Goal: Information Seeking & Learning: Check status

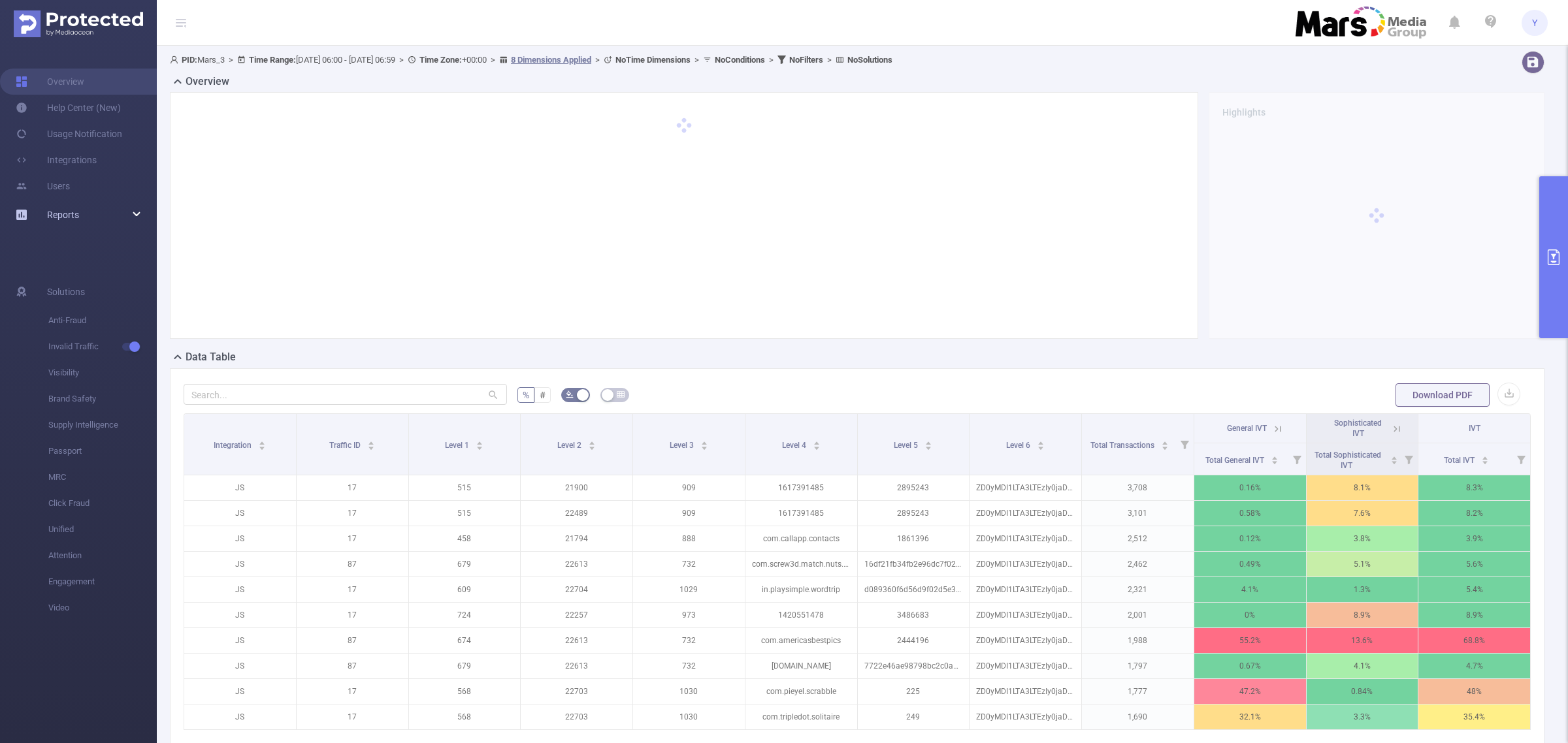
click at [85, 214] on div "Reports" at bounding box center [78, 214] width 157 height 26
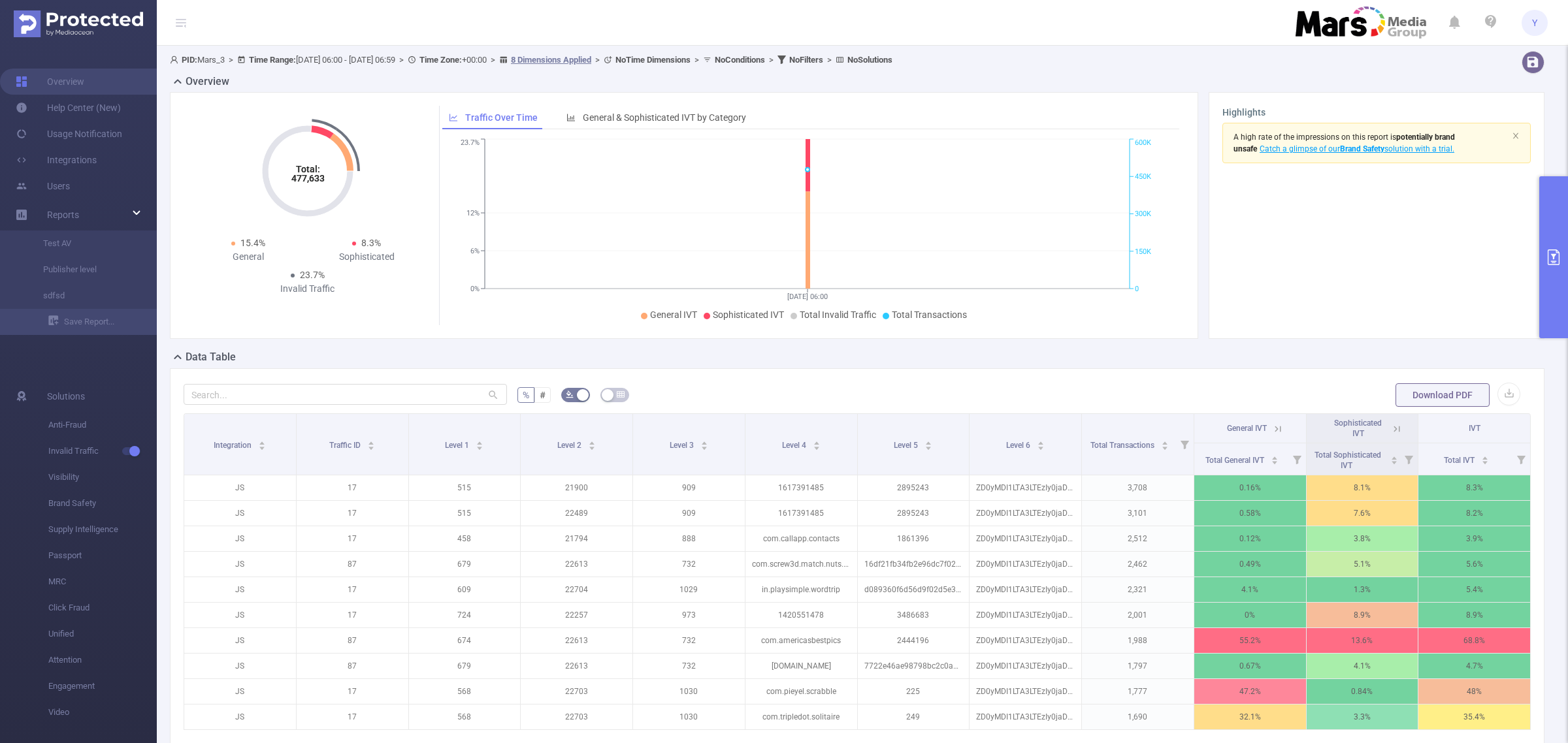
click at [1553, 236] on button "primary" at bounding box center [1553, 257] width 29 height 162
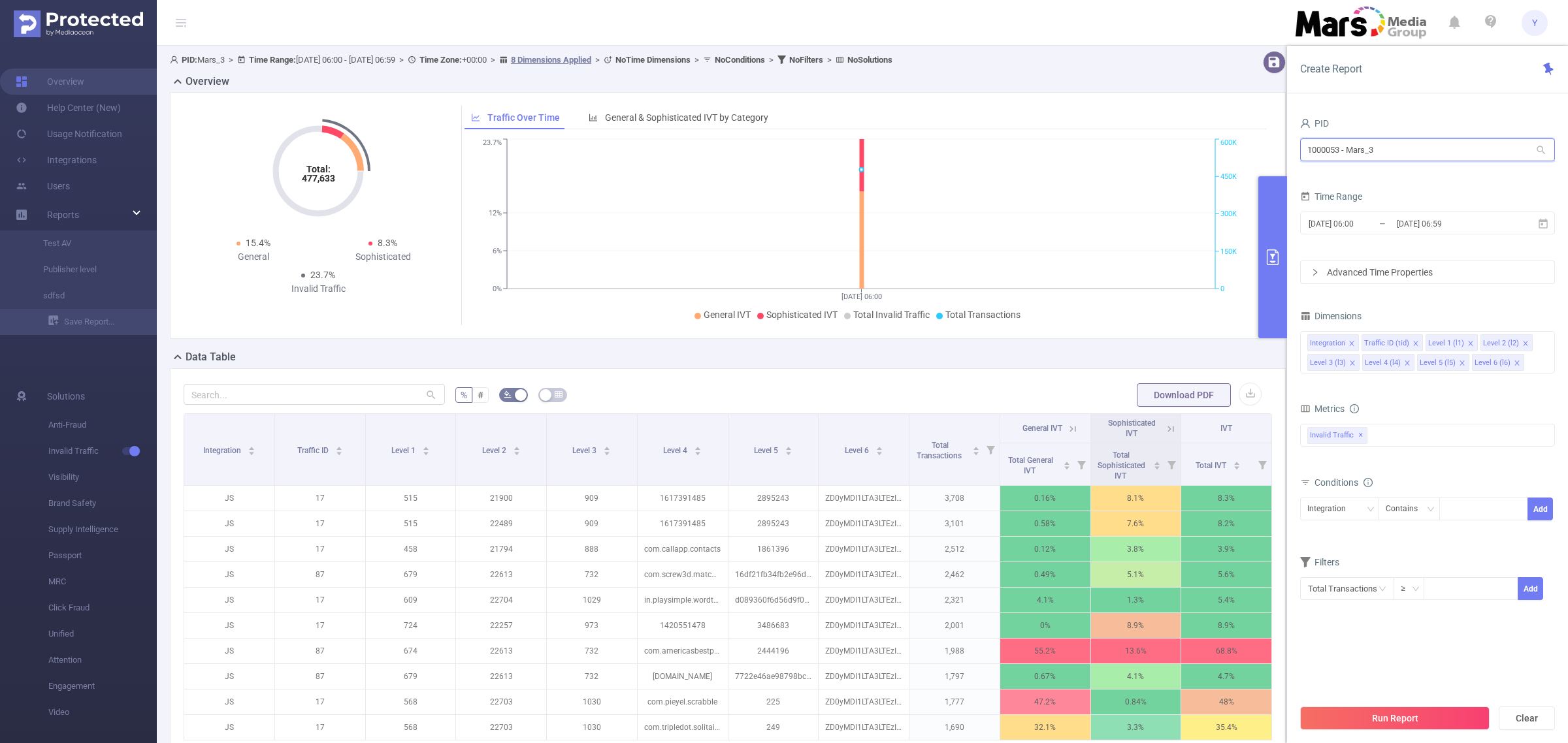
drag, startPoint x: 1411, startPoint y: 154, endPoint x: 1111, endPoint y: 154, distance: 300.0
click at [1131, 154] on section "PID: Mars_3 > Time Range: [DATE] 06:00 - [DATE] 06:59 > Time Zone: +00:00 > 8 D…" at bounding box center [862, 450] width 1411 height 810
click at [1375, 221] on li "1000053 - Mars_3" at bounding box center [1428, 219] width 255 height 21
type input "1000053 - Mars_3"
click at [1413, 233] on span "[DATE] 06:00 _ [DATE] 06:59" at bounding box center [1428, 223] width 255 height 23
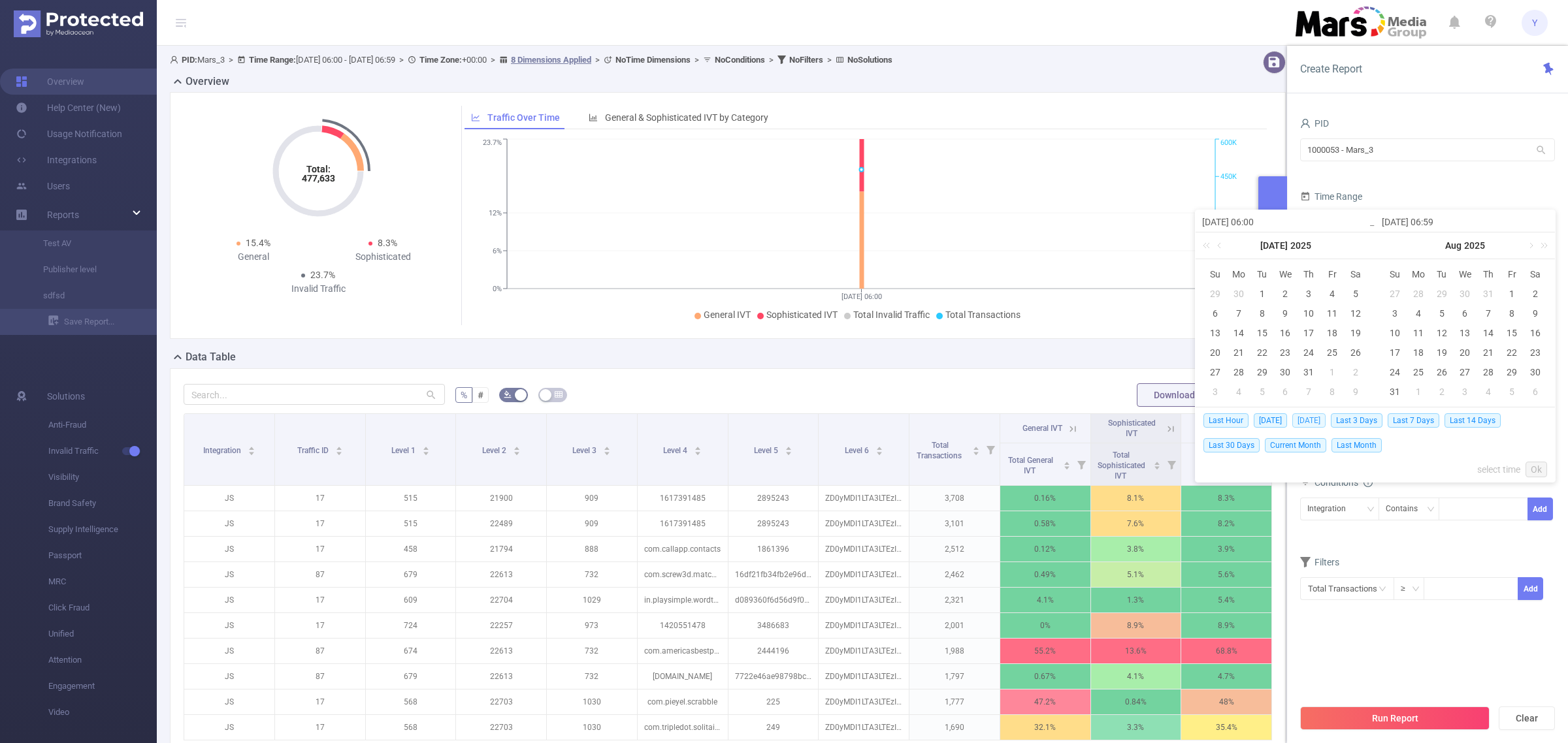
click at [1311, 418] on span "[DATE]" at bounding box center [1309, 420] width 34 height 15
type input "[DATE] 00:00"
type input "[DATE] 23:59"
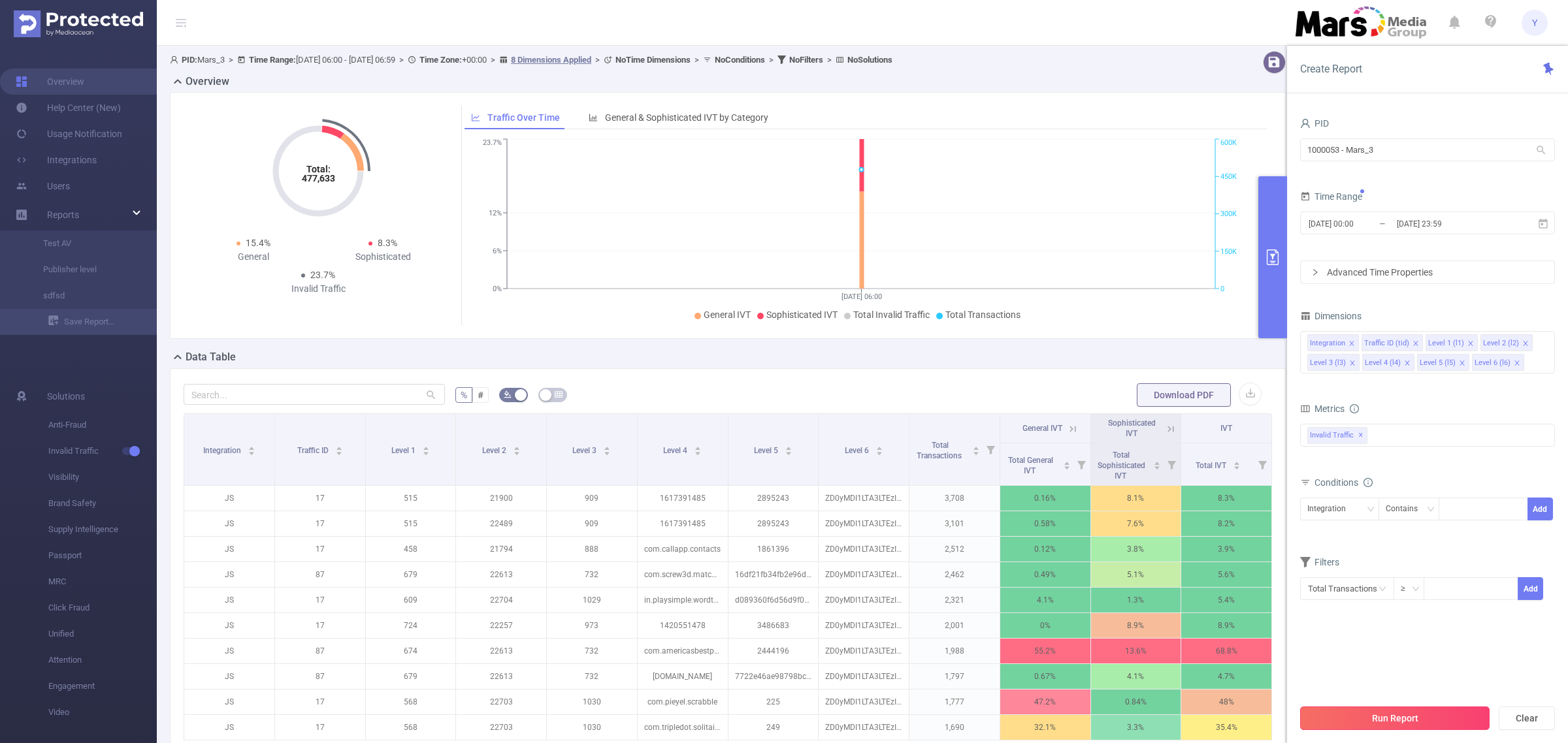
click at [1402, 709] on button "Run Report" at bounding box center [1395, 719] width 189 height 24
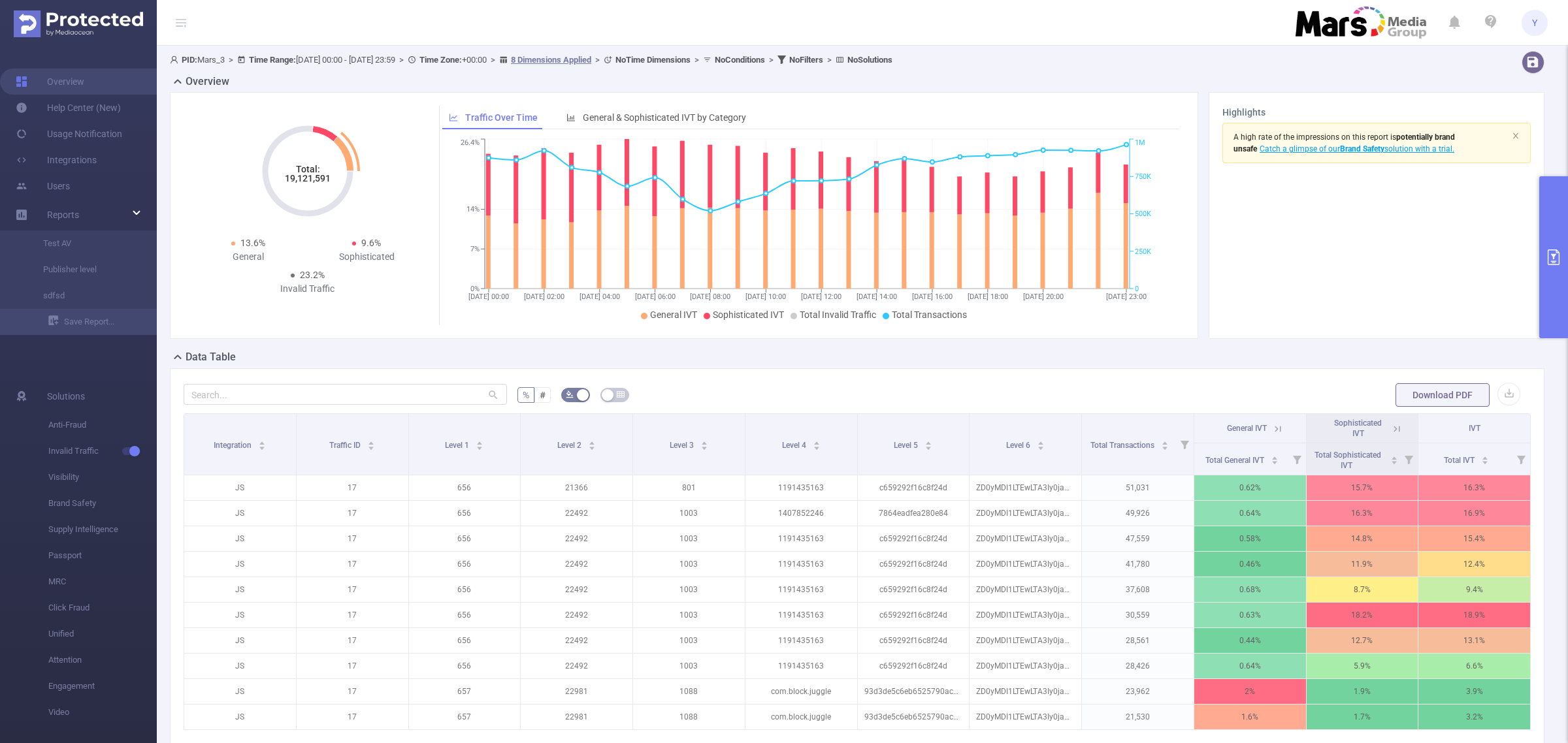
click at [318, 177] on tspan "19,121,591" at bounding box center [307, 178] width 45 height 10
copy tspan "19,121,591"
click at [1537, 270] on div "Overview Total: 19,121,591 Total: 19,121,591 13.6% General 9.6% Sophisticated 2…" at bounding box center [862, 212] width 1385 height 276
click at [1549, 261] on icon "primary" at bounding box center [1553, 257] width 15 height 15
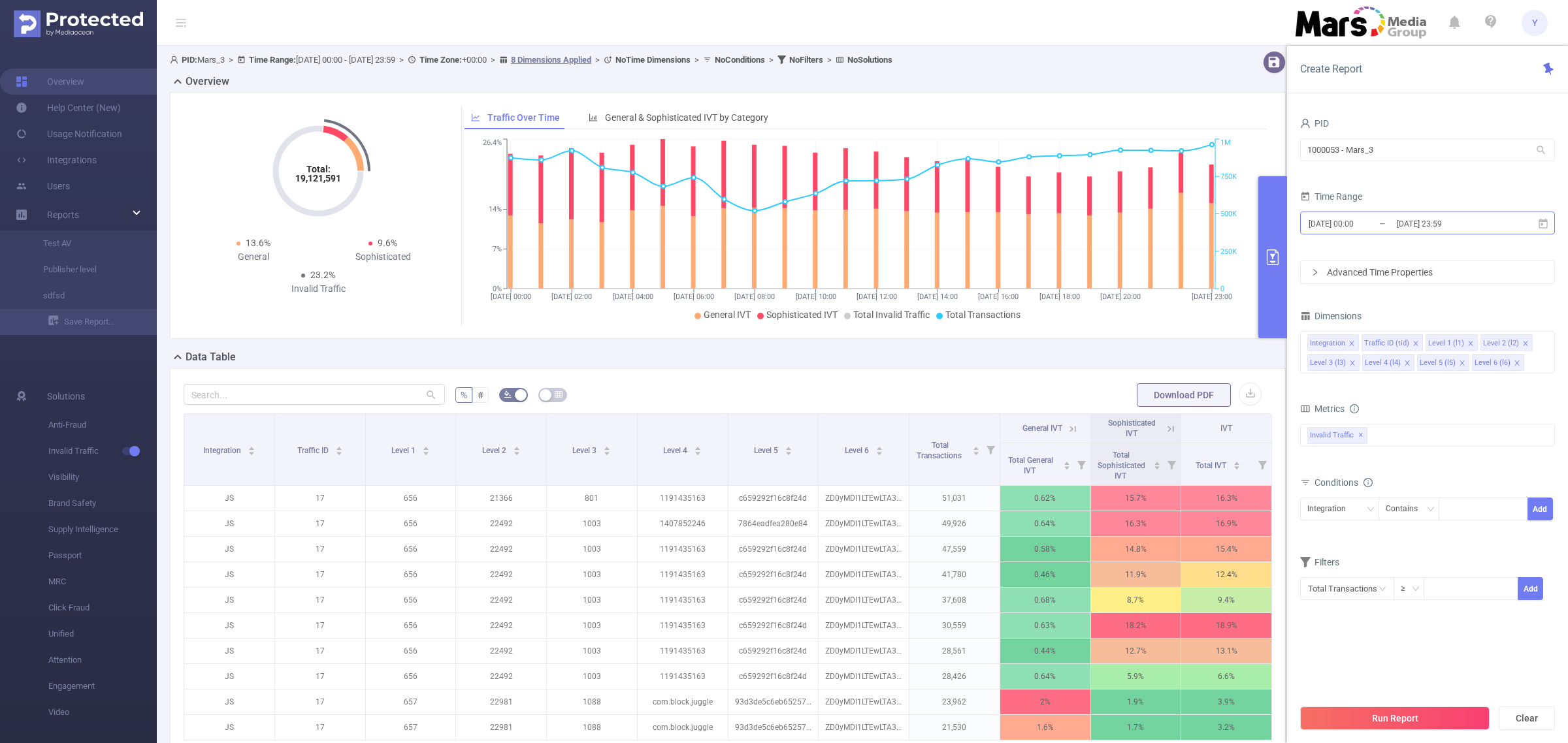
click at [1470, 230] on input "[DATE] 23:59" at bounding box center [1448, 223] width 106 height 17
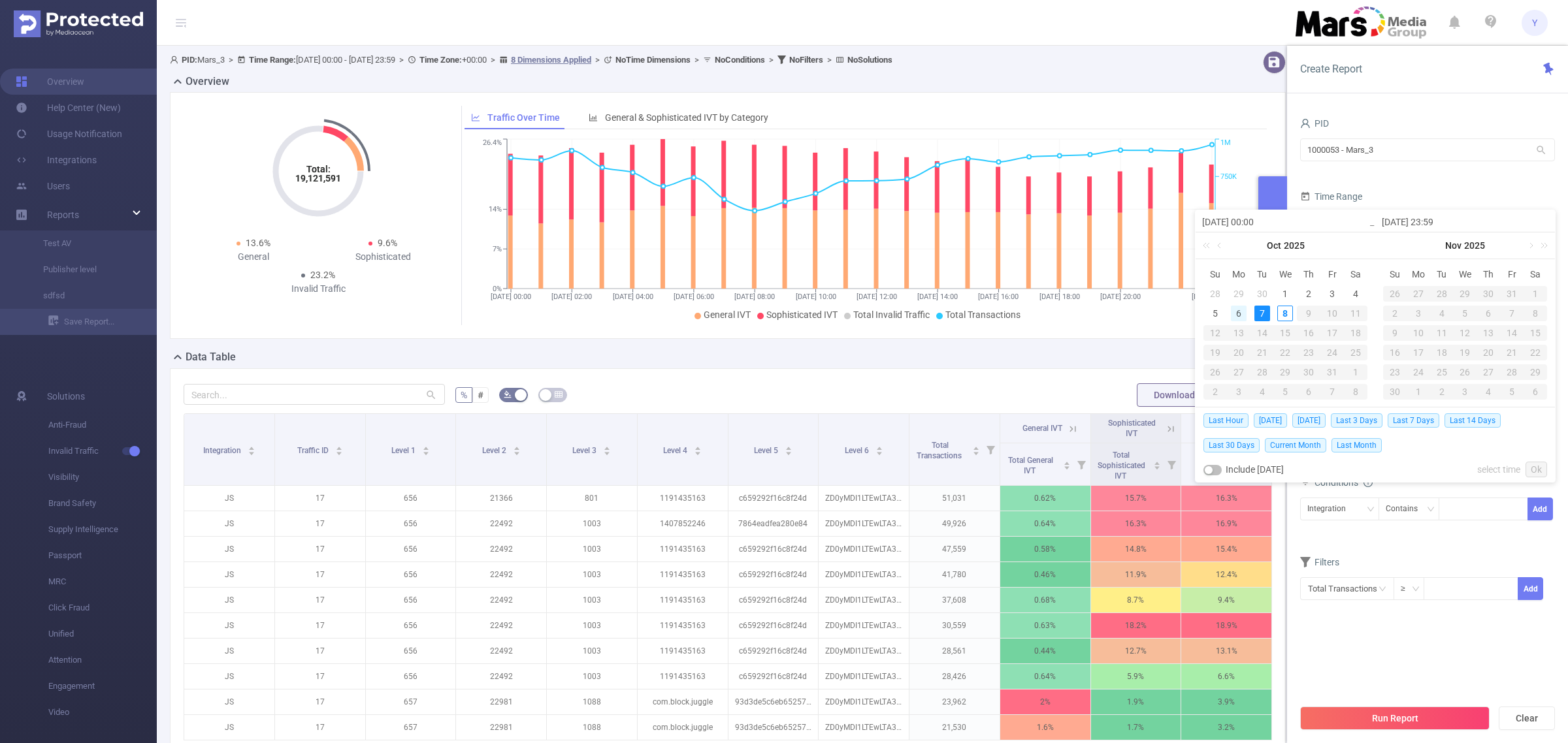
click at [1242, 314] on div "6" at bounding box center [1239, 314] width 15 height 15
type input "[DATE] 00:00"
type input "[DATE] 23:59"
type input "[DATE] 00:00"
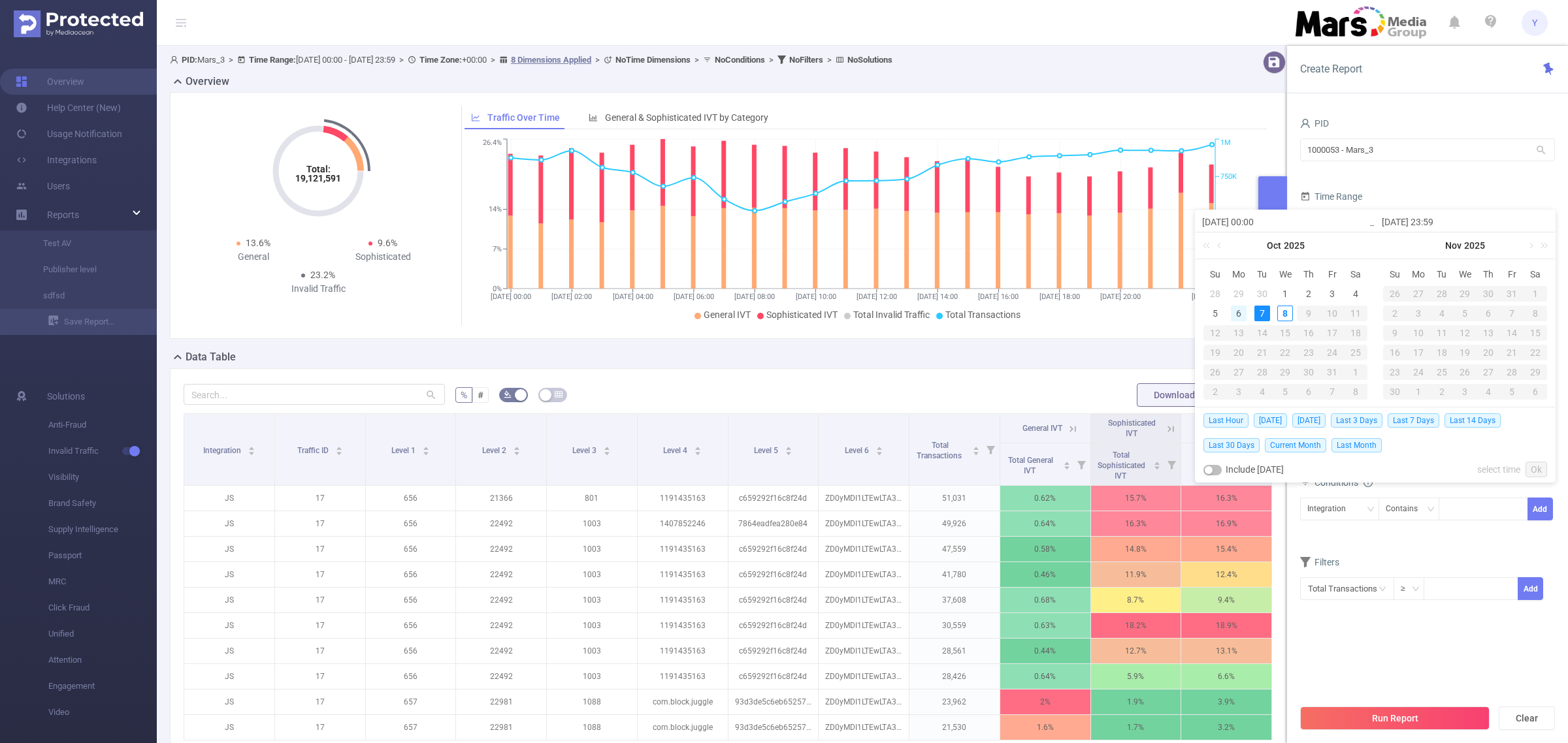
type input "[DATE] 23:59"
click at [1535, 471] on link "Ok" at bounding box center [1536, 469] width 22 height 15
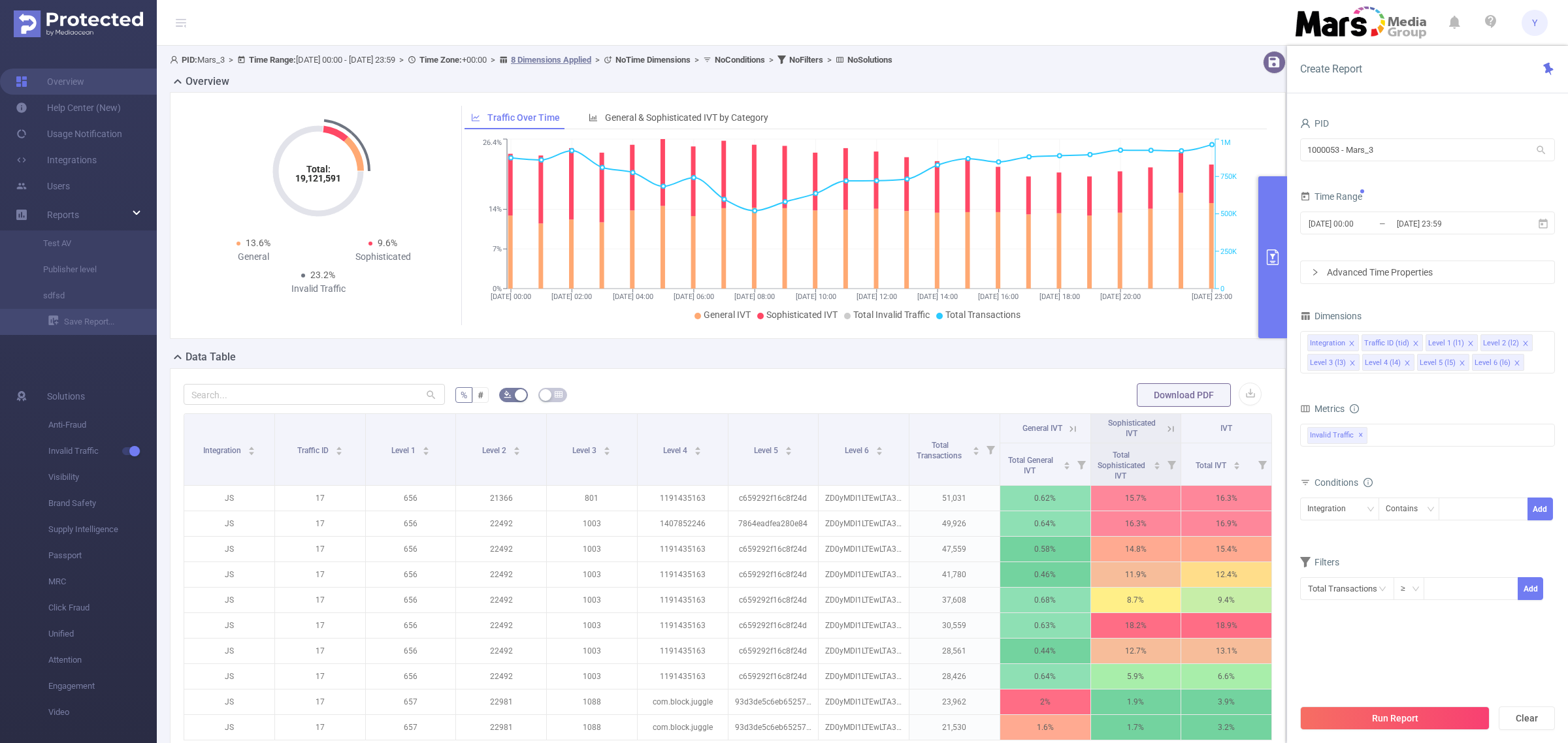
click at [1379, 715] on button "Run Report" at bounding box center [1395, 719] width 189 height 24
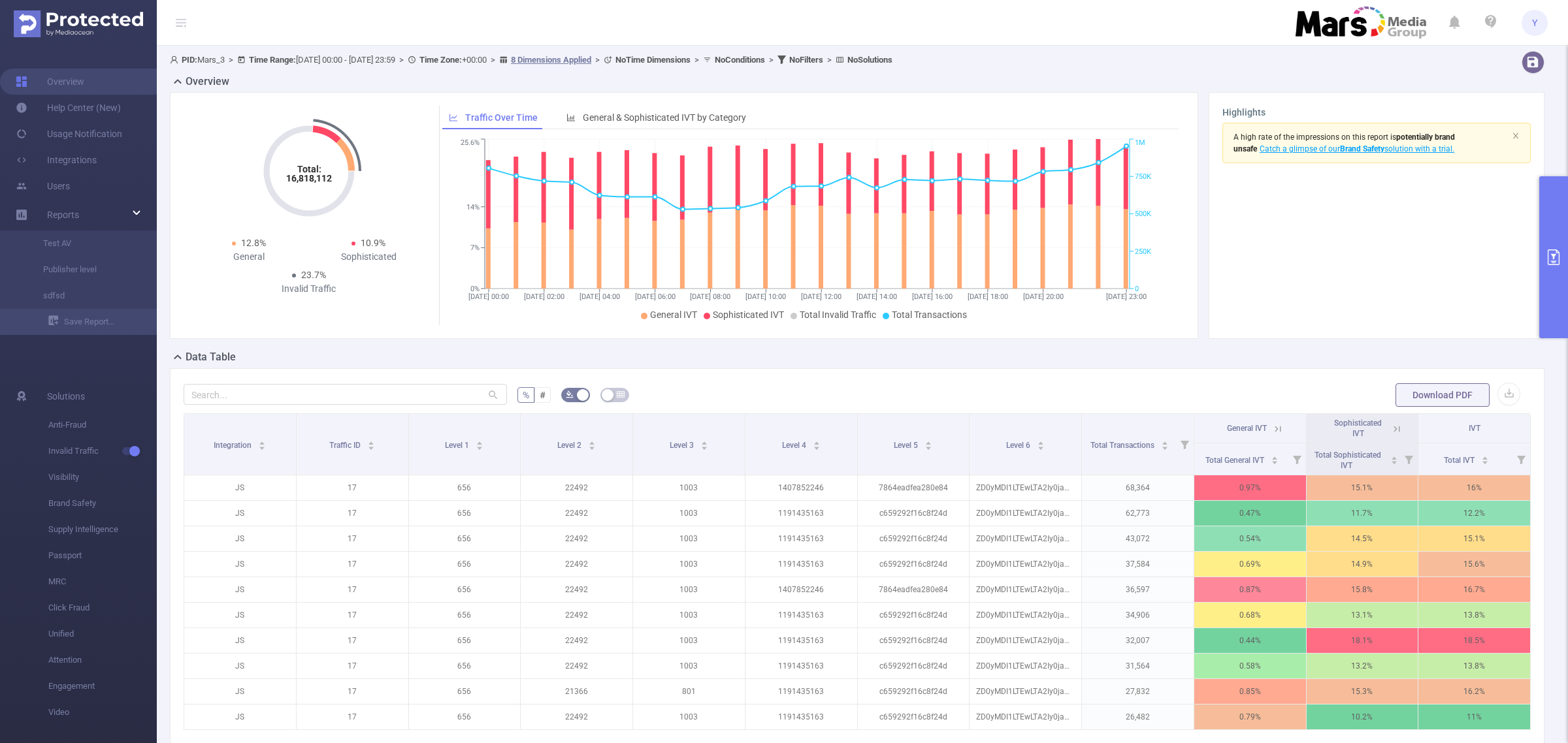
click at [301, 177] on tspan "16,818,112" at bounding box center [309, 178] width 45 height 10
click at [301, 177] on tspan "16,818,112" at bounding box center [307, 178] width 45 height 10
copy tspan "16,818,112"
click at [1556, 248] on button "primary" at bounding box center [1553, 257] width 29 height 162
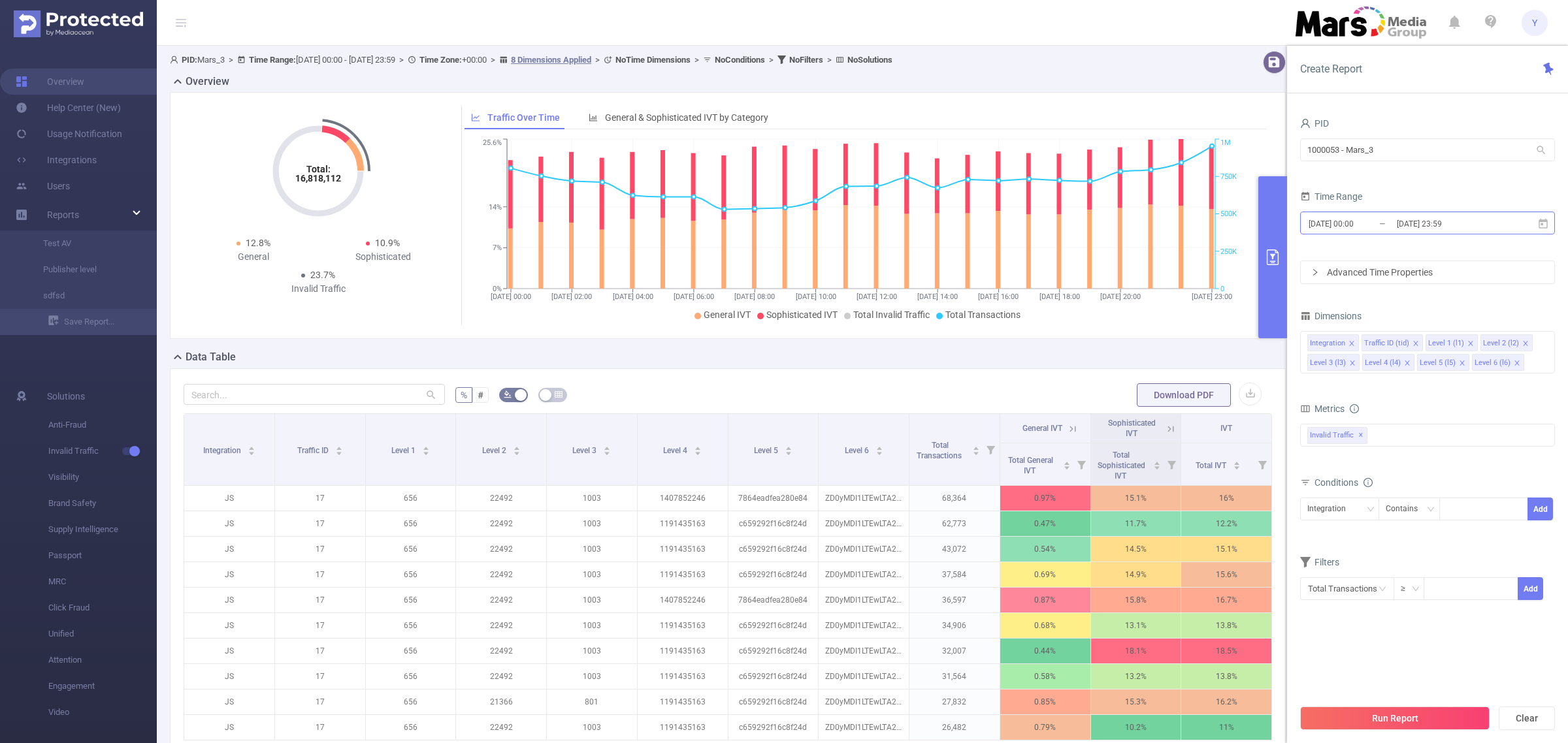
click at [1474, 226] on input "[DATE] 23:59" at bounding box center [1448, 223] width 106 height 17
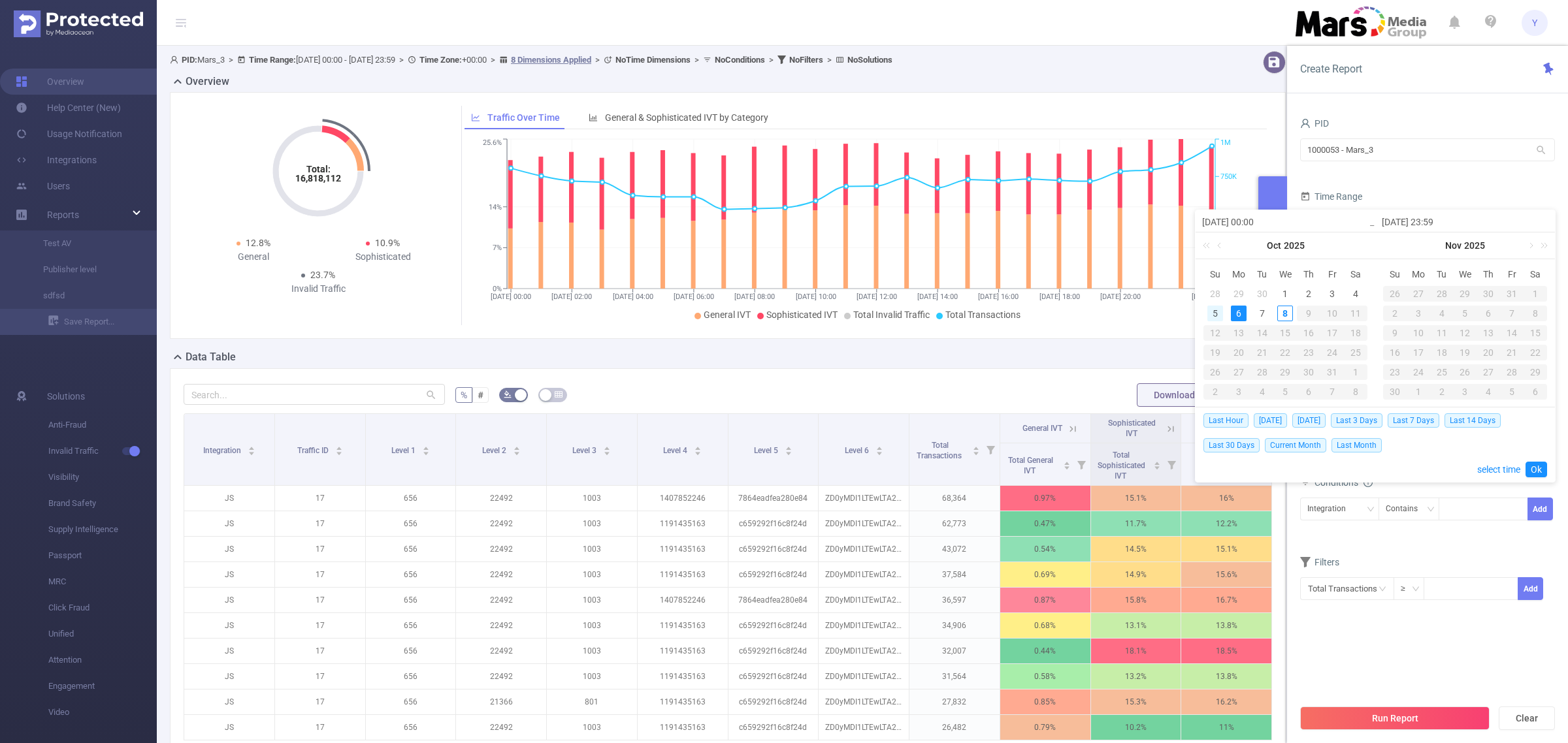
click at [1213, 311] on div "5" at bounding box center [1215, 314] width 15 height 15
type input "[DATE] 00:00"
type input "[DATE] 23:59"
type input "[DATE] 00:00"
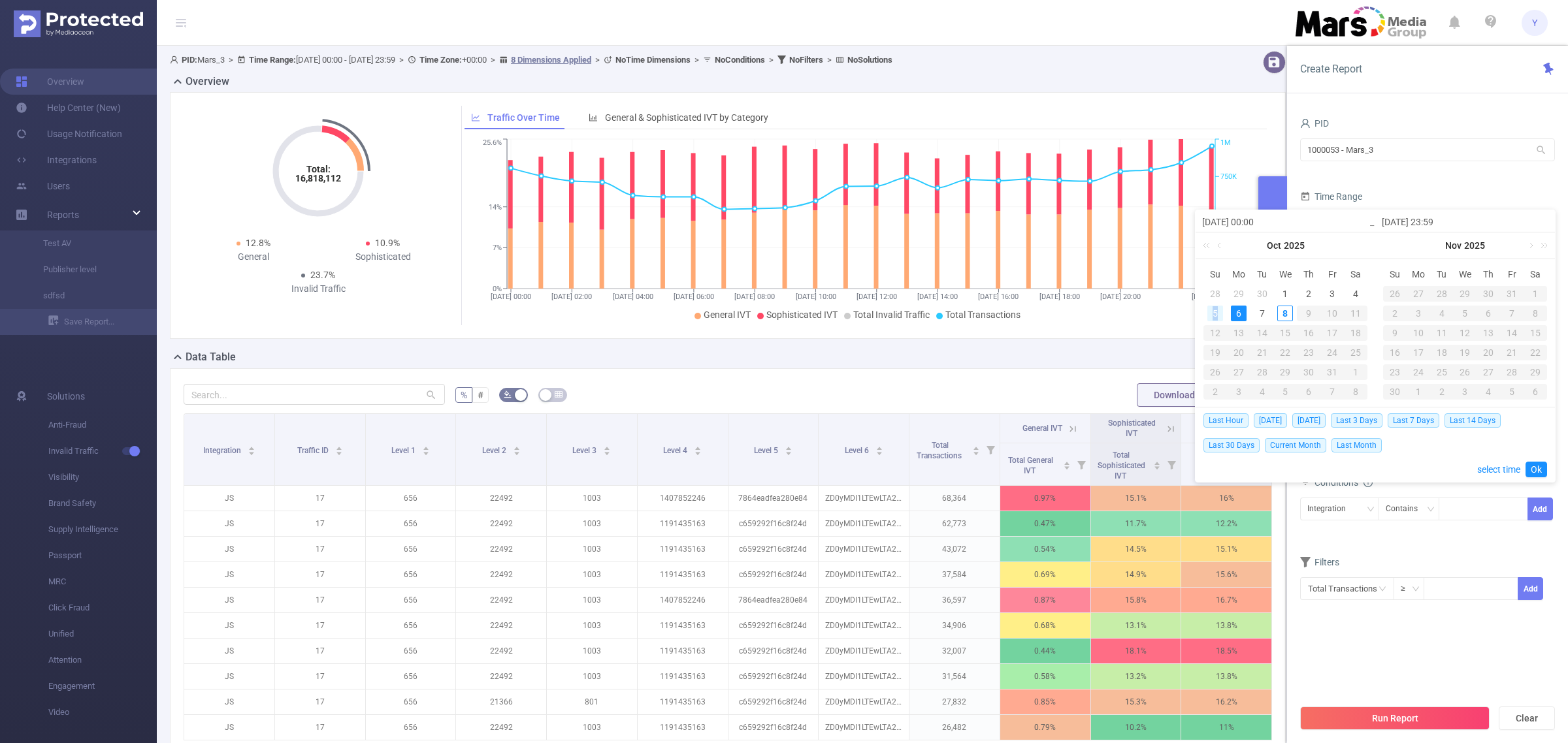
type input "[DATE] 23:59"
click at [1532, 468] on link "Ok" at bounding box center [1536, 469] width 22 height 15
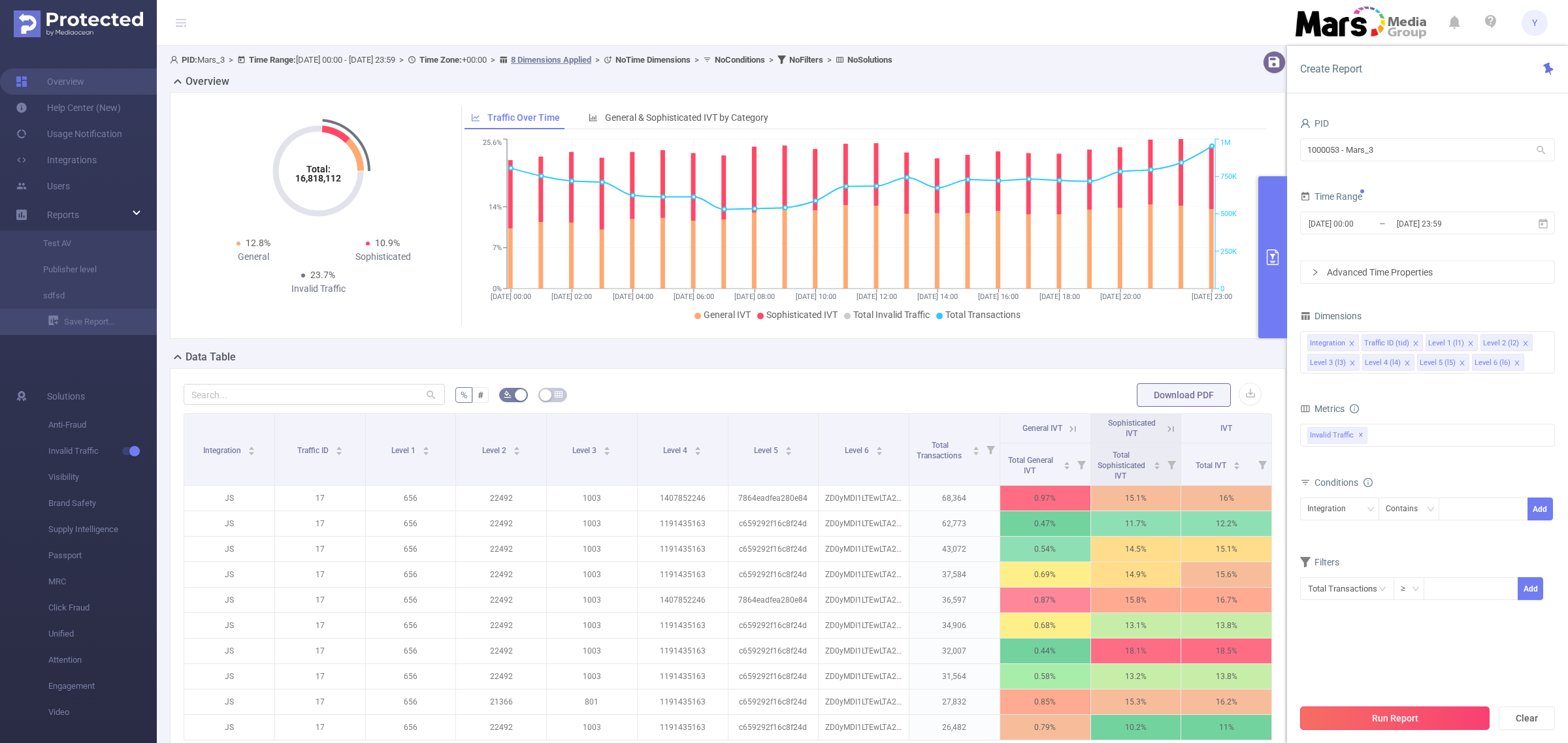
click at [1395, 719] on button "Run Report" at bounding box center [1395, 719] width 189 height 24
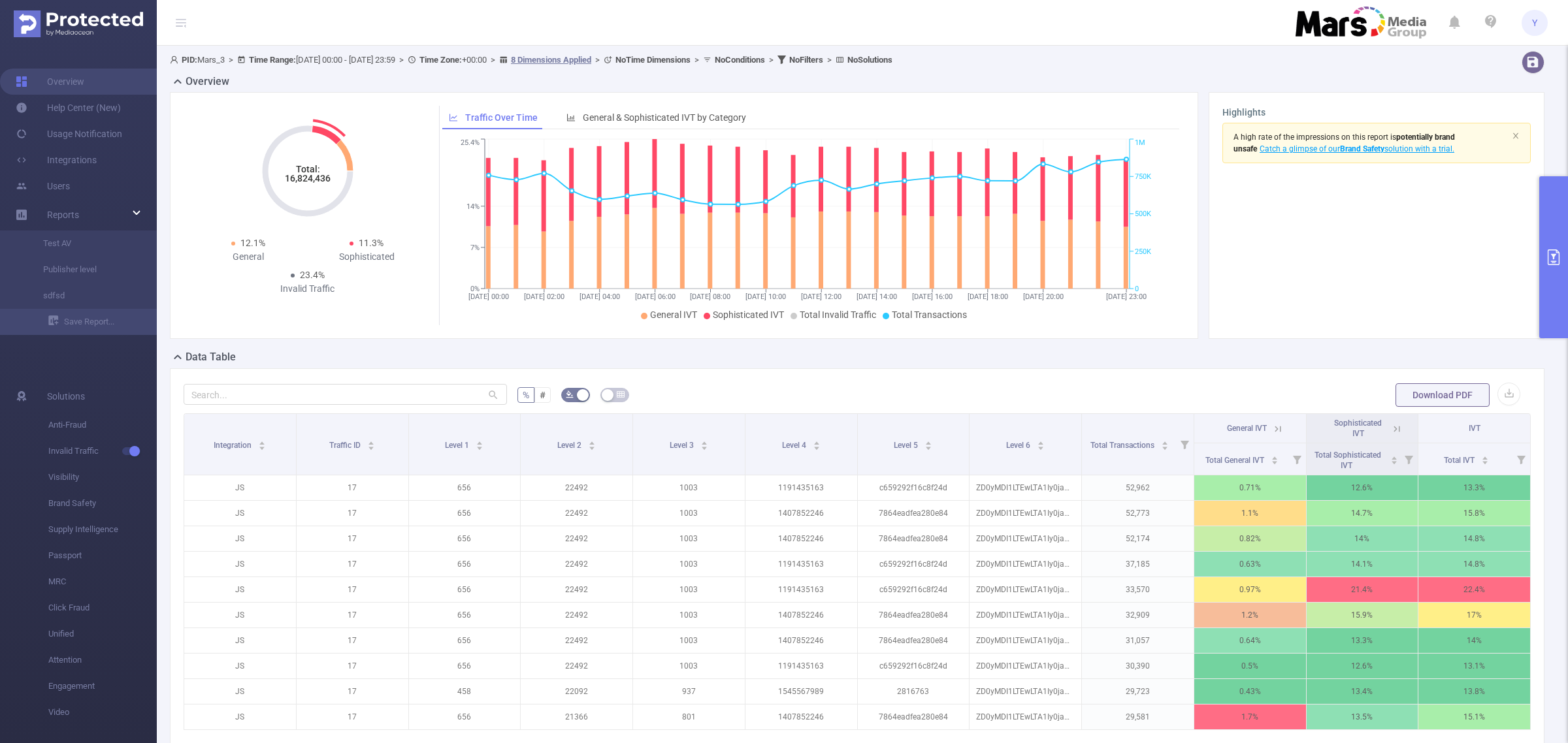
click at [297, 181] on tspan "16,824,436" at bounding box center [307, 178] width 45 height 10
copy tspan "16,824,436"
click at [1552, 263] on icon "primary" at bounding box center [1553, 257] width 15 height 15
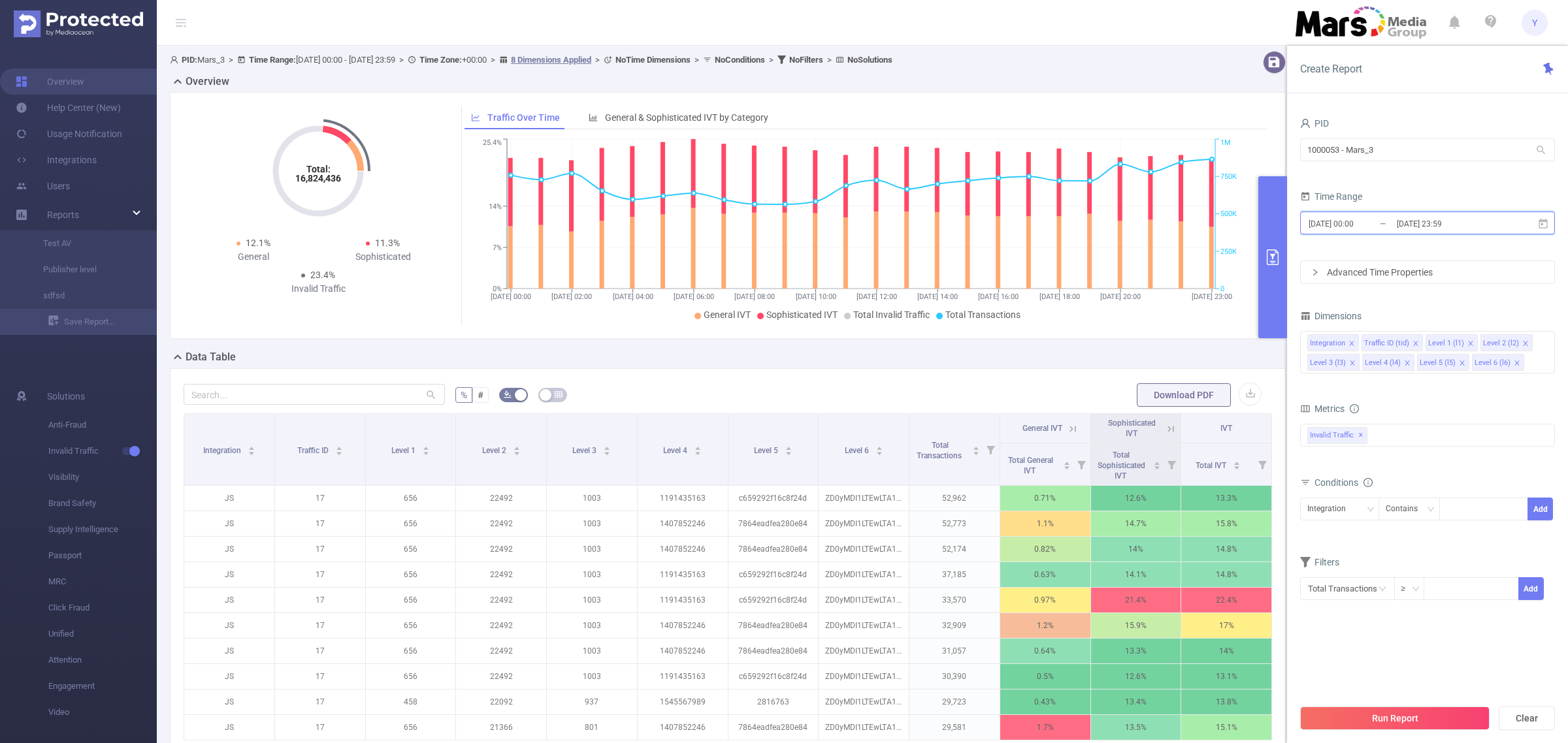
click at [1518, 226] on span "[DATE] 00:00 _ [DATE] 23:59" at bounding box center [1428, 223] width 255 height 23
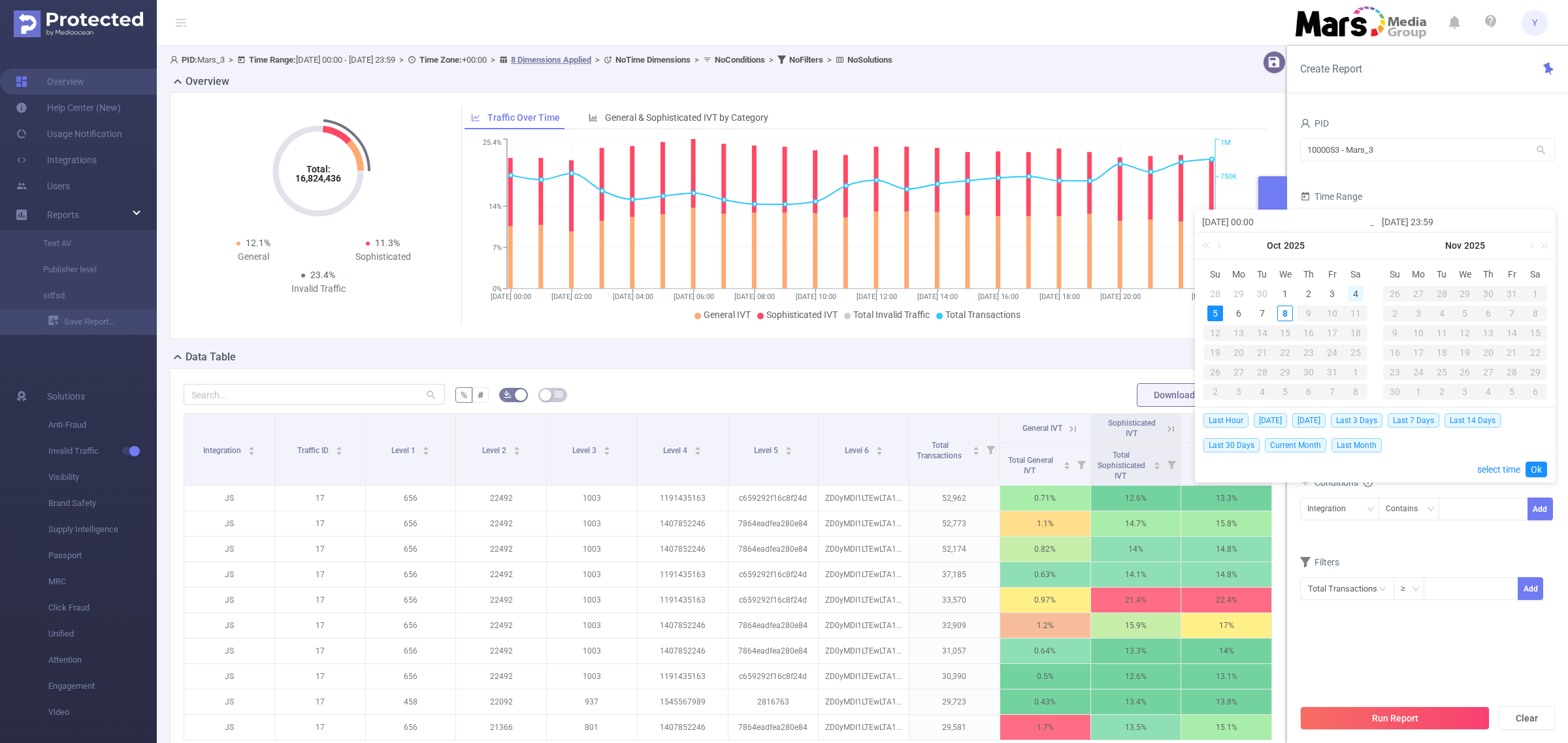
click at [1353, 295] on div "4" at bounding box center [1356, 294] width 15 height 15
type input "[DATE] 00:00"
type input "[DATE] 23:59"
type input "[DATE] 00:00"
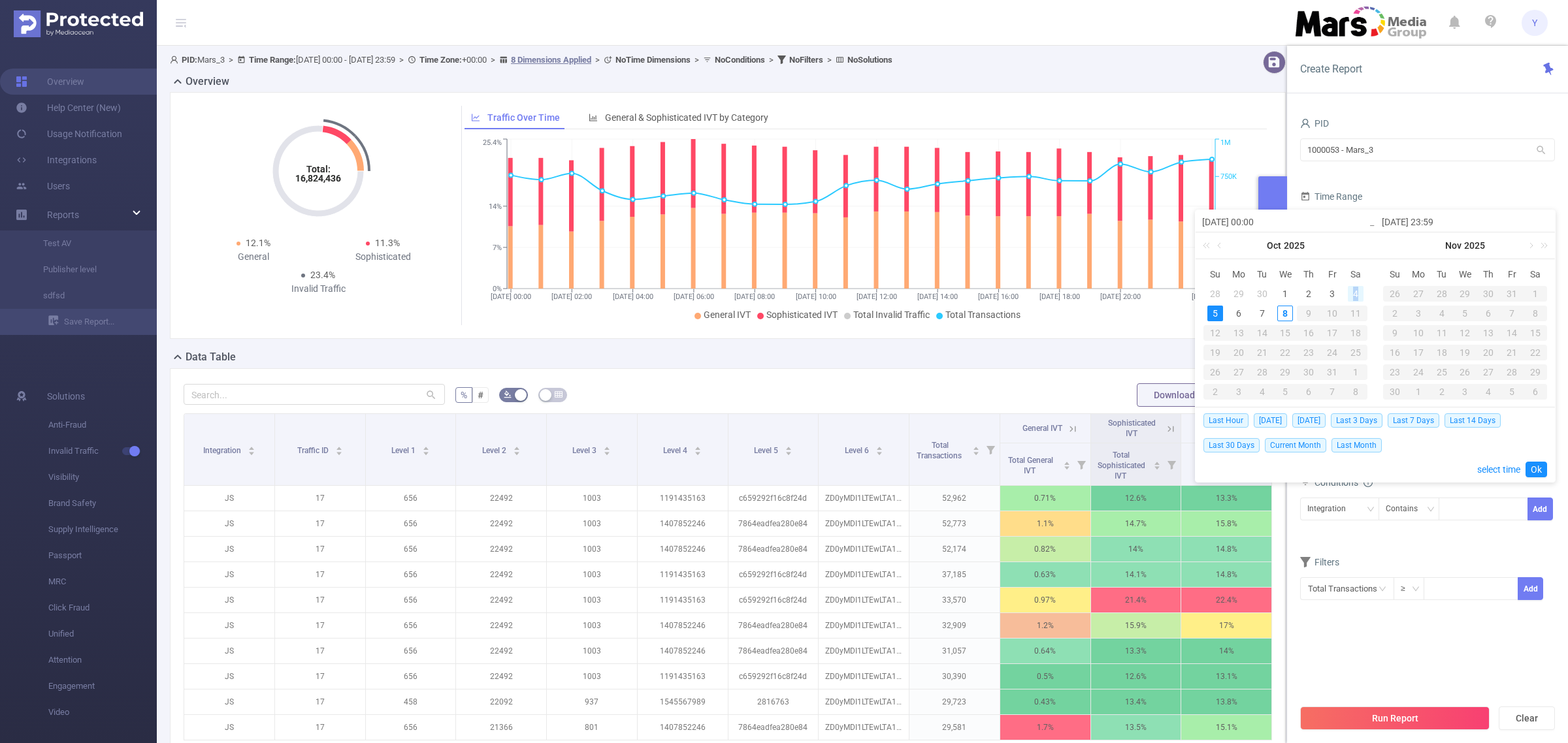
type input "[DATE] 23:59"
click at [1530, 464] on link "Ok" at bounding box center [1536, 469] width 22 height 15
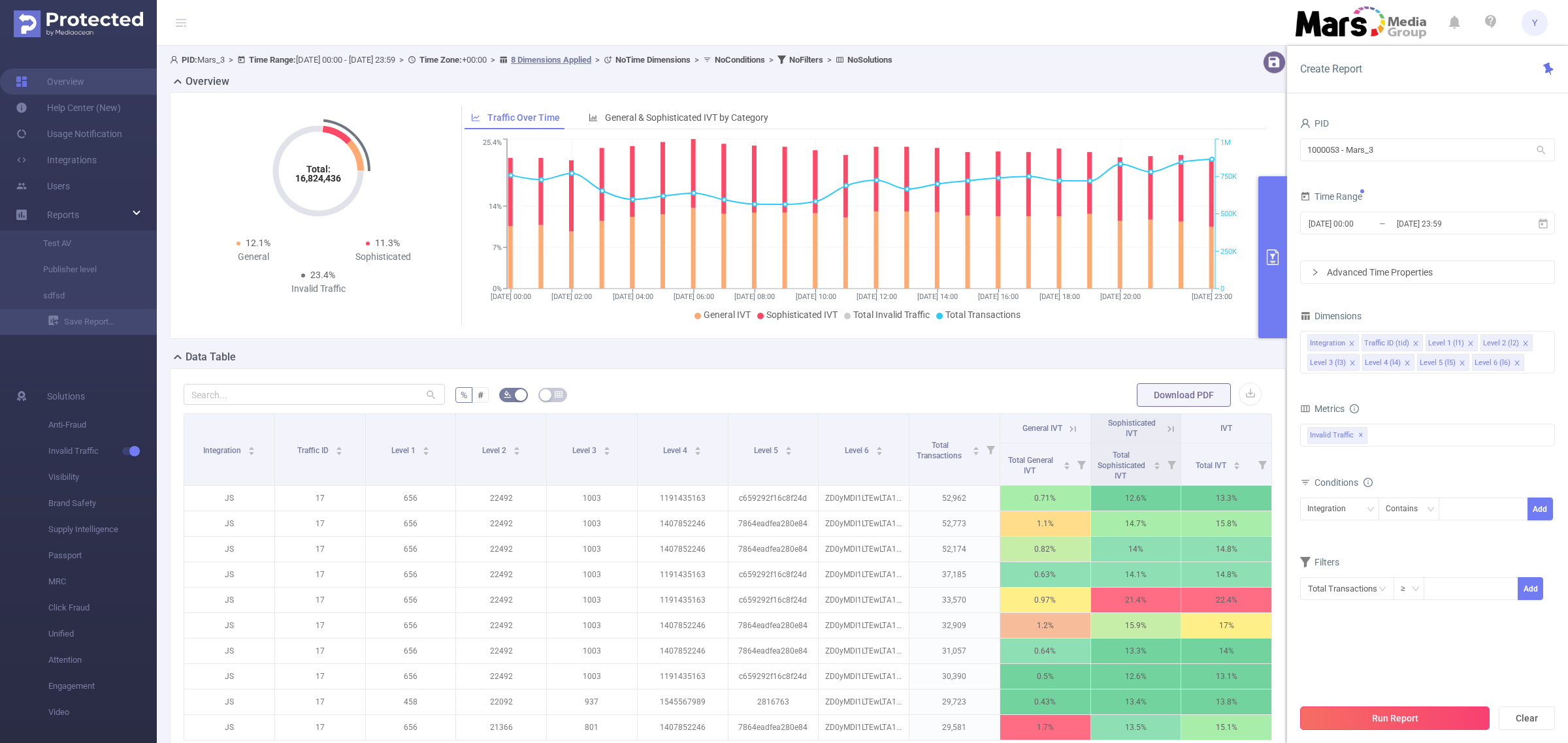
click at [1406, 714] on button "Run Report" at bounding box center [1395, 719] width 189 height 24
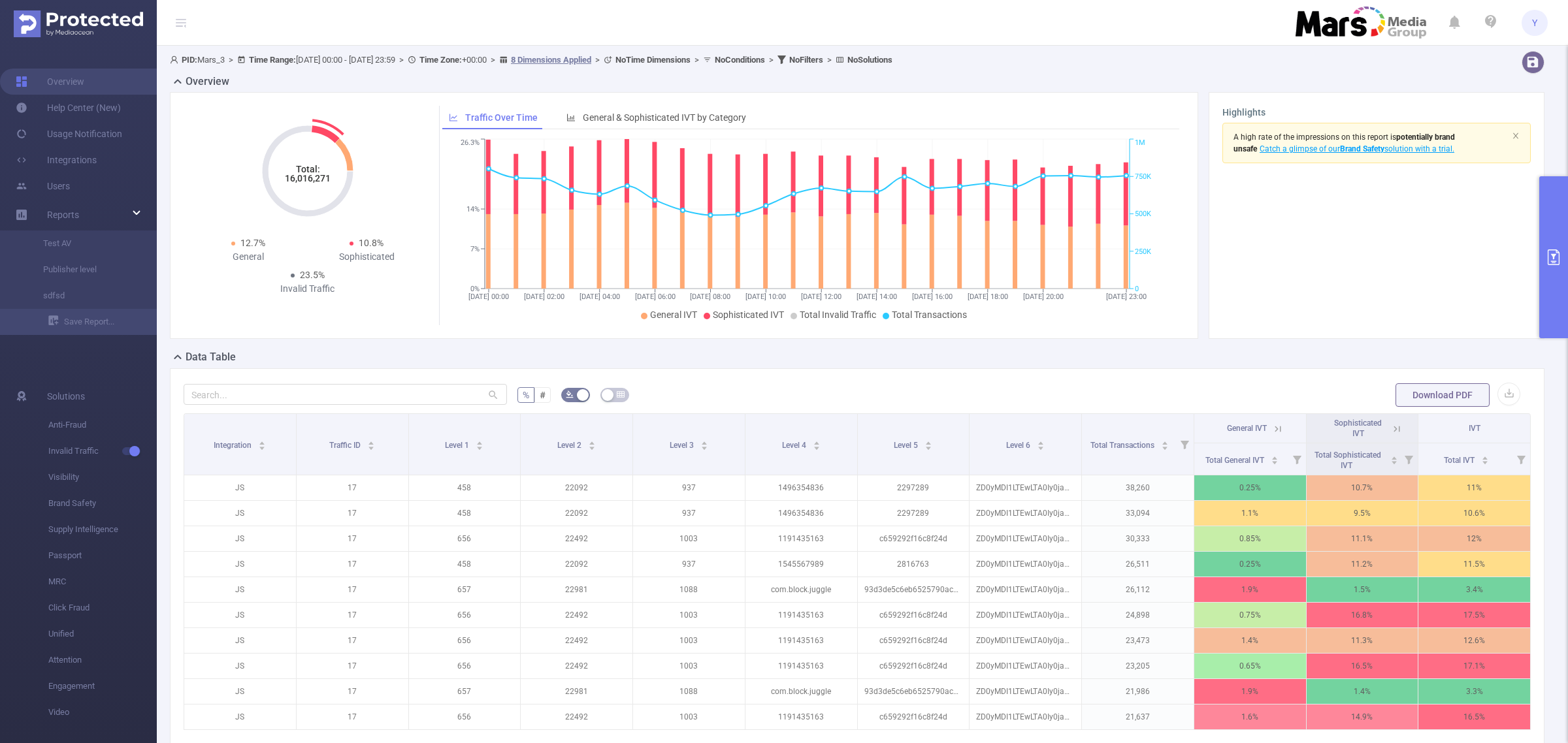
click at [294, 181] on tspan "16,016,271" at bounding box center [307, 178] width 45 height 10
copy tspan "16,016,271"
click at [1539, 261] on button "primary" at bounding box center [1553, 257] width 29 height 162
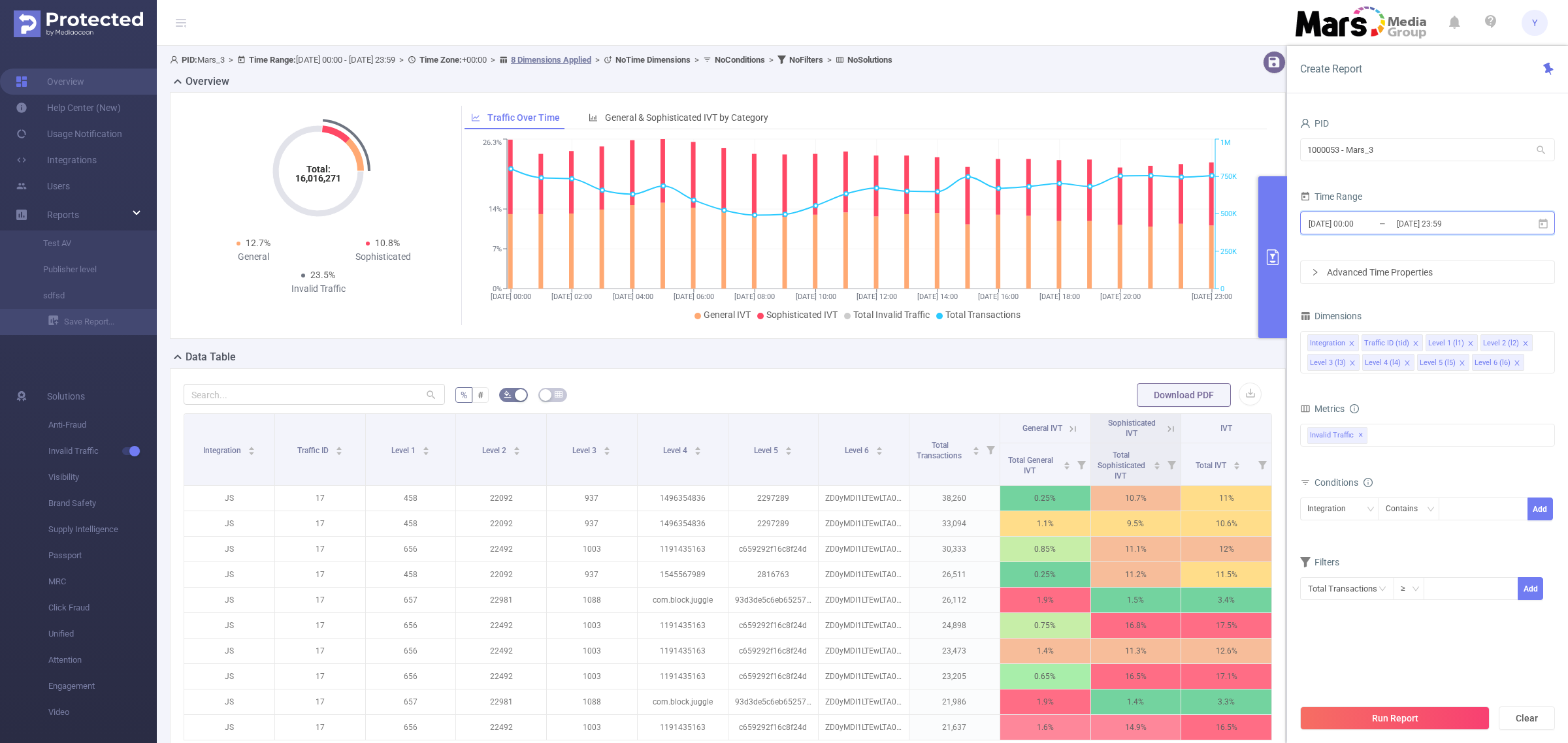
click at [1493, 214] on span "[DATE] 00:00 _ [DATE] 23:59" at bounding box center [1428, 223] width 255 height 23
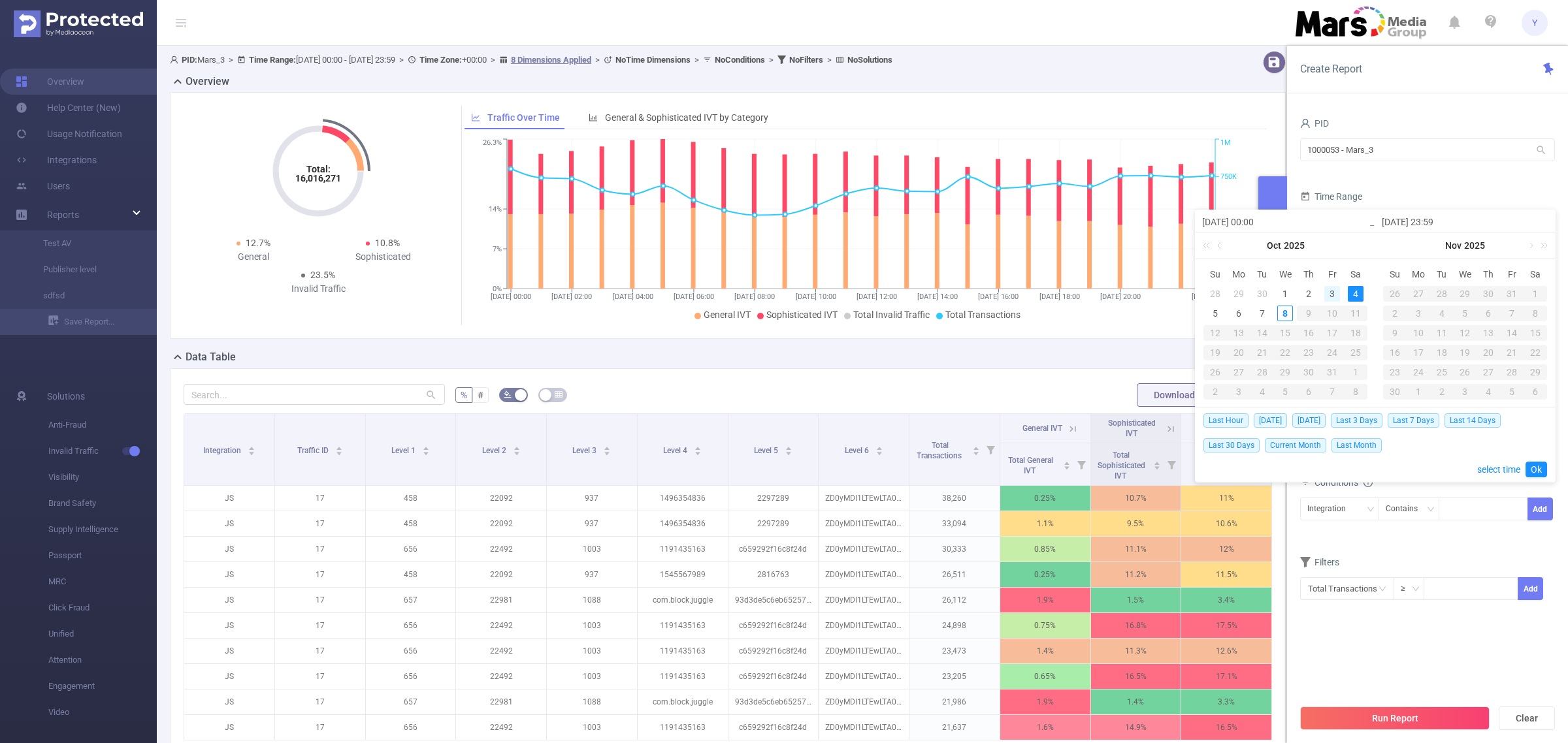
click at [1331, 291] on div "3" at bounding box center [1332, 294] width 15 height 15
type input "[DATE] 00:00"
type input "[DATE] 23:59"
type input "[DATE] 00:00"
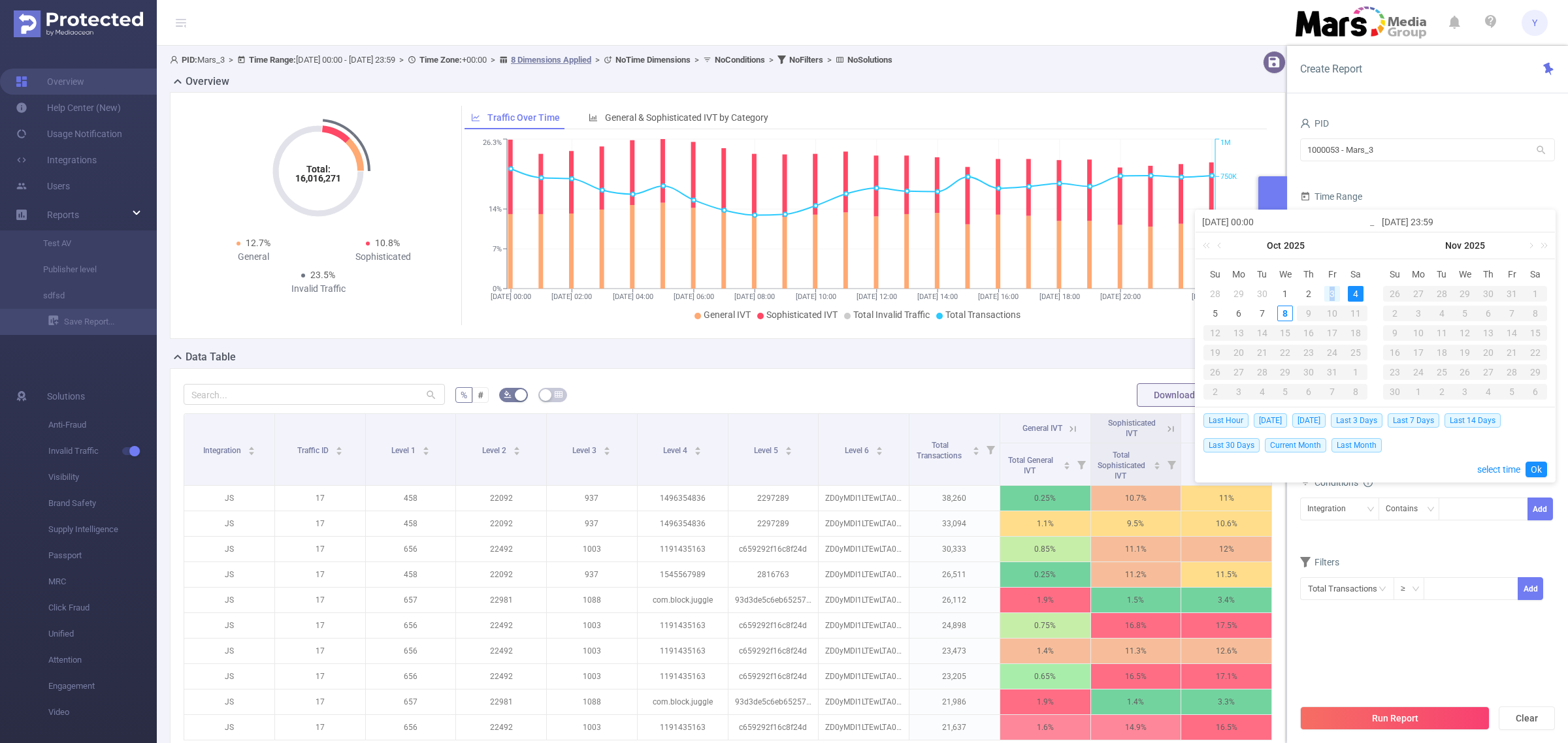
type input "[DATE] 23:59"
drag, startPoint x: 1532, startPoint y: 471, endPoint x: 1513, endPoint y: 494, distance: 29.8
click at [1533, 471] on link "Ok" at bounding box center [1536, 469] width 22 height 15
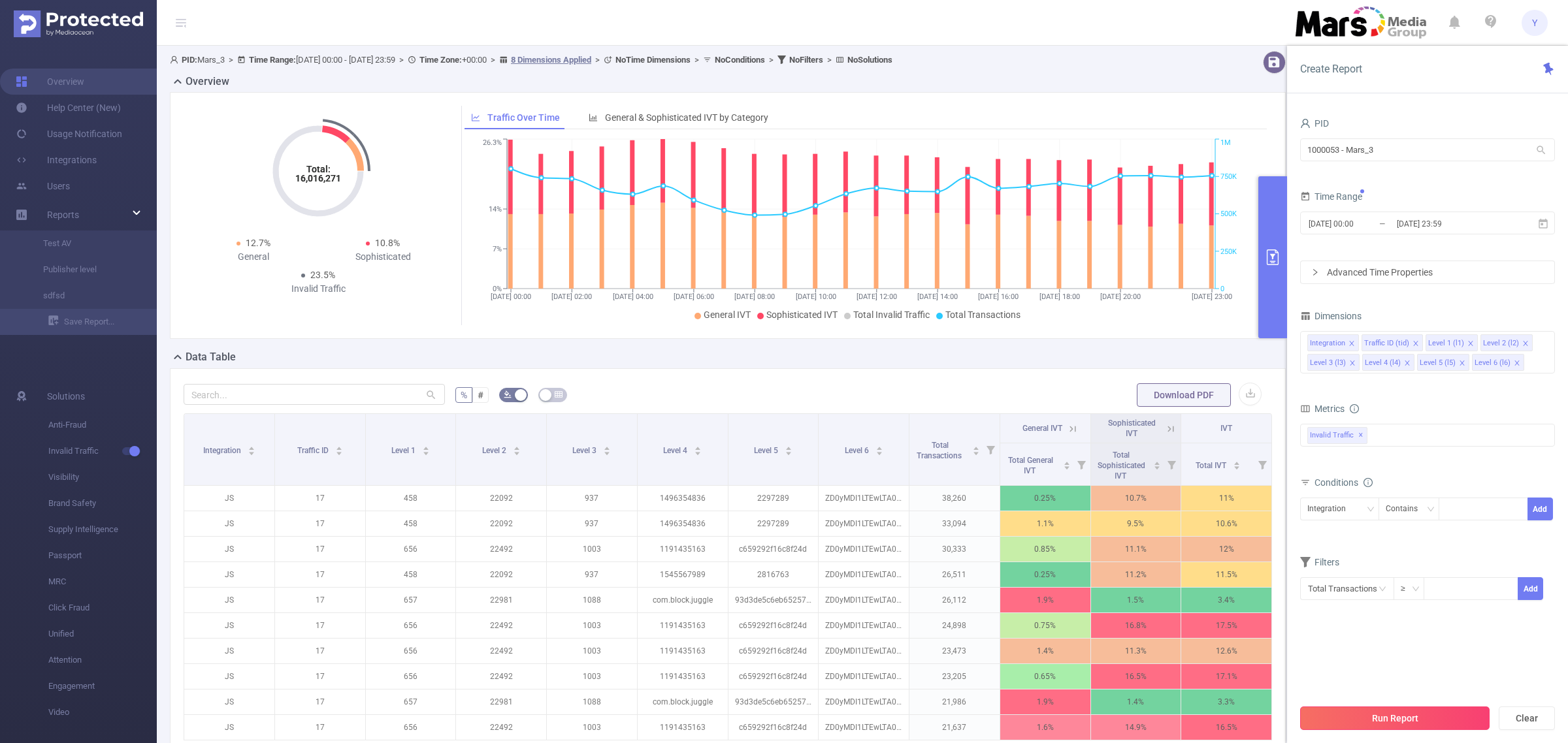
drag, startPoint x: 1444, startPoint y: 719, endPoint x: 1431, endPoint y: 707, distance: 17.7
click at [1443, 716] on button "Run Report" at bounding box center [1395, 719] width 189 height 24
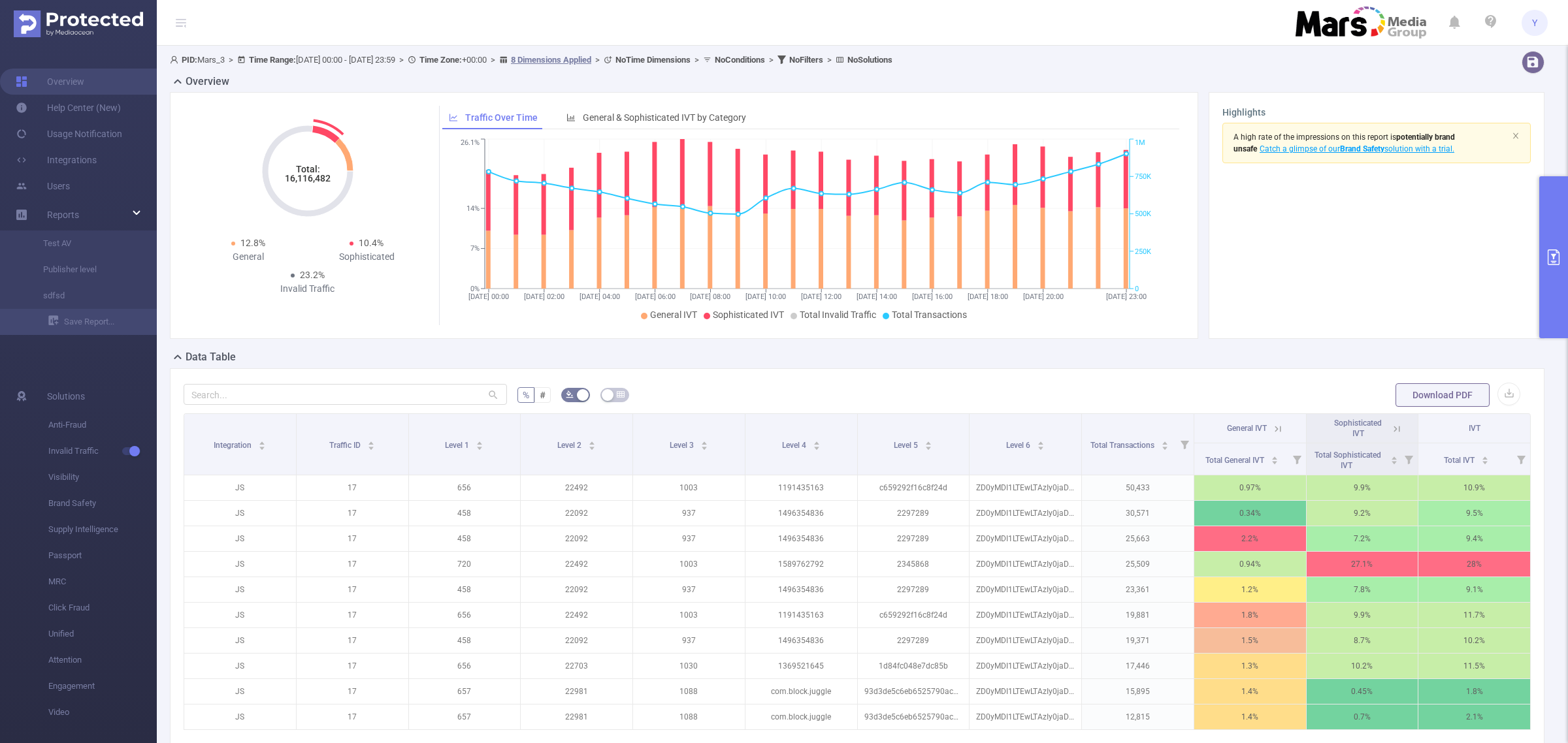
click at [298, 184] on tspan "16,116,482" at bounding box center [307, 178] width 45 height 10
copy tspan "16,116,482"
click at [1539, 256] on section "PID: Mars_3 > Time Range: [DATE] 00:00 - [DATE] 23:59 > Time Zone: +00:00 > 8 D…" at bounding box center [862, 445] width 1411 height 800
click at [1541, 256] on button "primary" at bounding box center [1553, 257] width 29 height 162
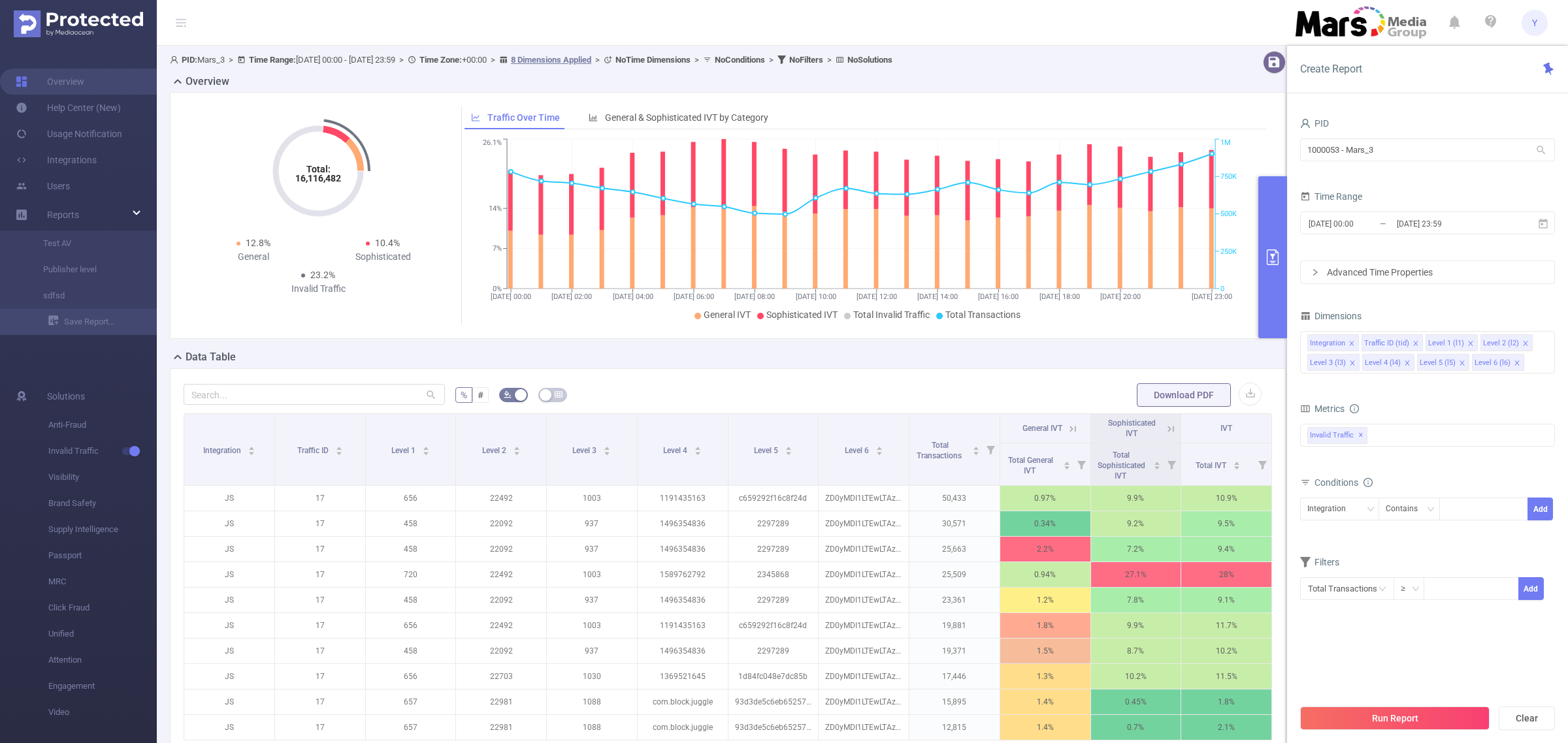
click at [1423, 165] on div "1000053 - Mars_3 1000053 - Mars_3" at bounding box center [1428, 151] width 255 height 31
click at [1429, 154] on input "1000053 - Mars_3" at bounding box center [1428, 149] width 255 height 23
click at [1487, 240] on div "Time Range [DATE] 00:00 _ [DATE] 23:59" at bounding box center [1428, 216] width 255 height 57
click at [1481, 234] on span "[DATE] 00:00 _ [DATE] 23:59" at bounding box center [1428, 223] width 255 height 23
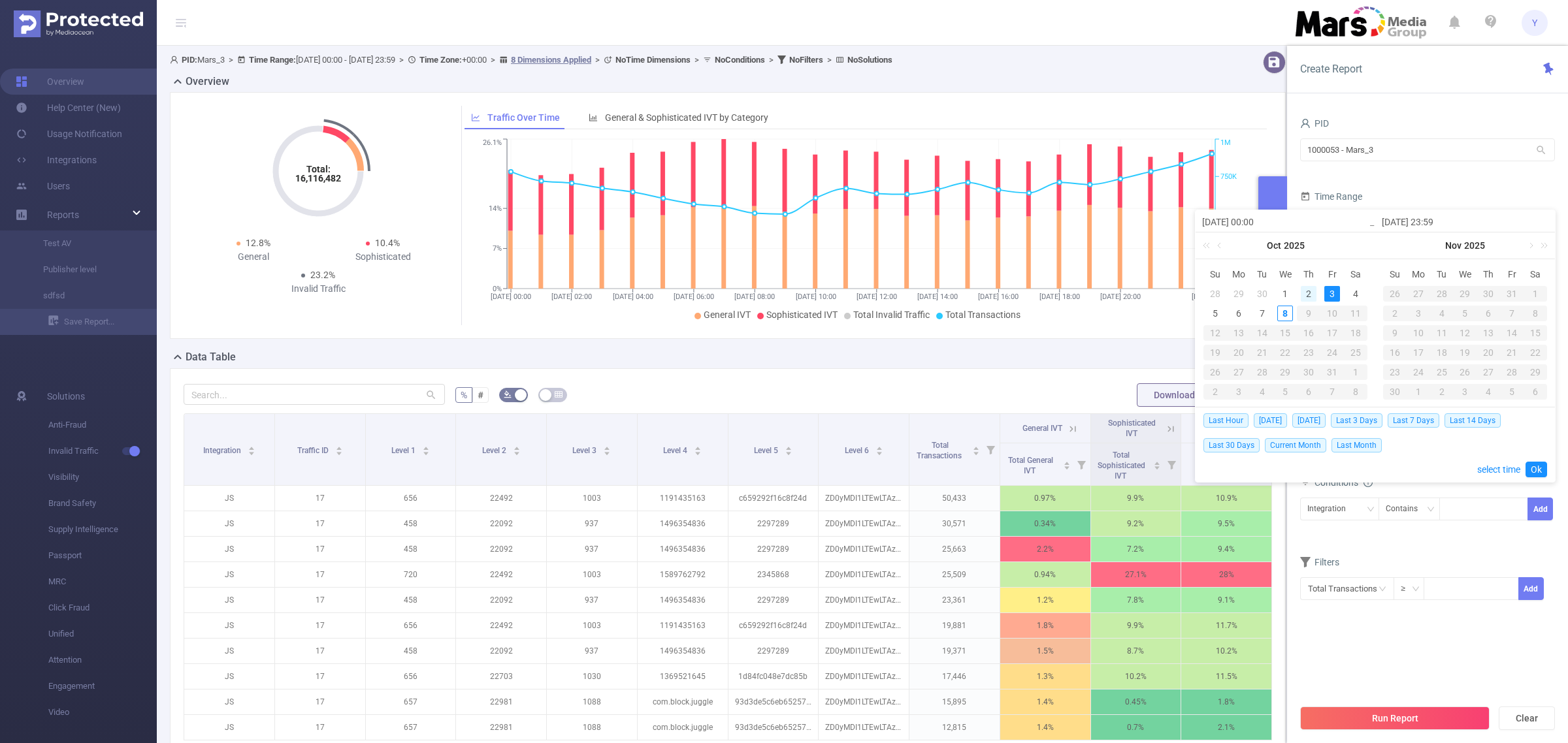
click at [1311, 286] on div "2" at bounding box center [1309, 294] width 15 height 15
type input "[DATE] 00:00"
type input "[DATE] 23:59"
type input "[DATE] 00:00"
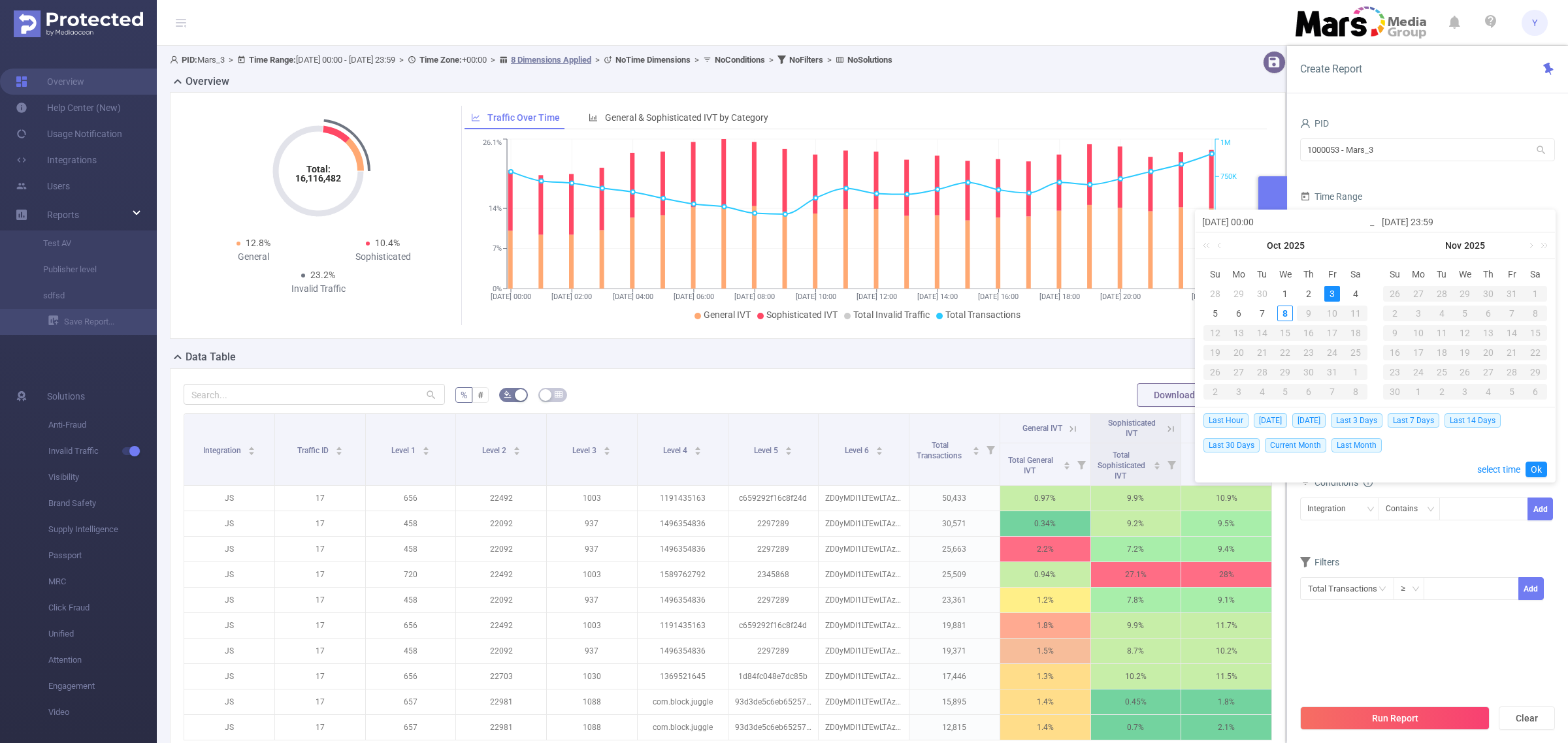
type input "[DATE] 23:59"
click at [1535, 475] on link "Ok" at bounding box center [1536, 469] width 22 height 15
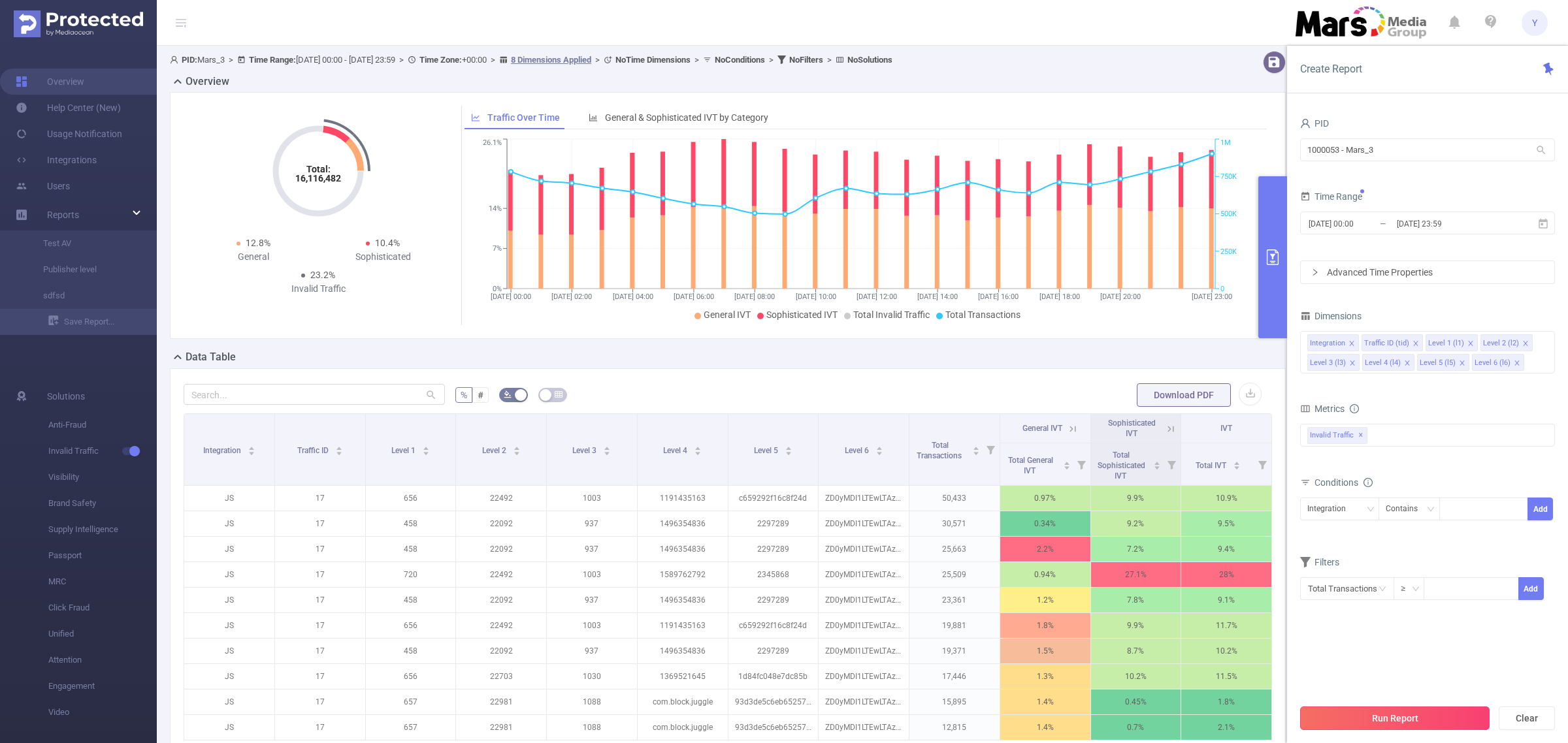
drag, startPoint x: 1442, startPoint y: 712, endPoint x: 1270, endPoint y: 683, distance: 174.4
click at [1439, 712] on button "Run Report" at bounding box center [1395, 719] width 189 height 24
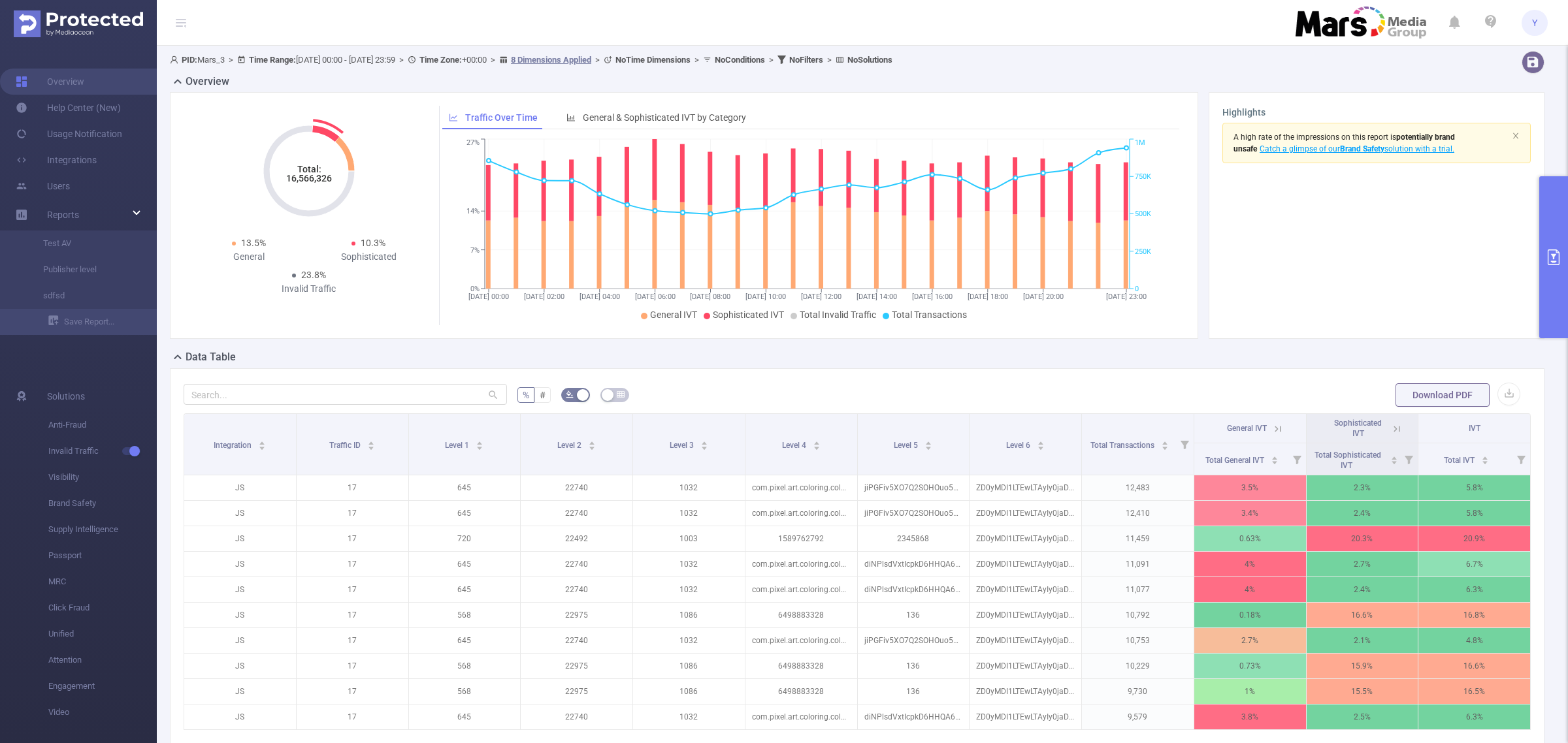
click at [312, 179] on tspan "16,566,326" at bounding box center [309, 178] width 45 height 10
click at [312, 179] on tspan "16,566,326" at bounding box center [307, 178] width 45 height 10
copy tspan "16,566,326"
click at [1553, 235] on button "primary" at bounding box center [1553, 257] width 29 height 162
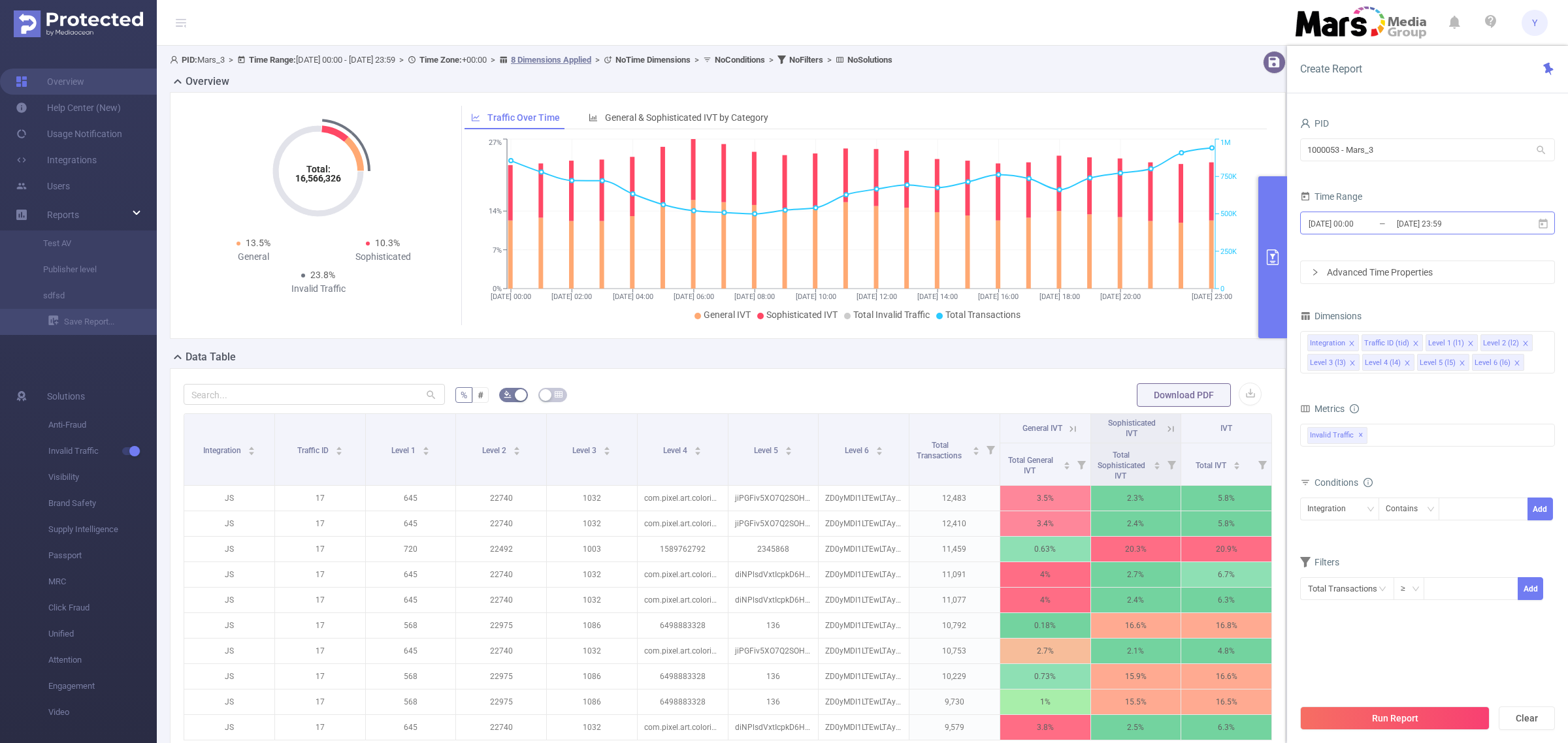
click at [1477, 226] on input "[DATE] 23:59" at bounding box center [1448, 223] width 106 height 17
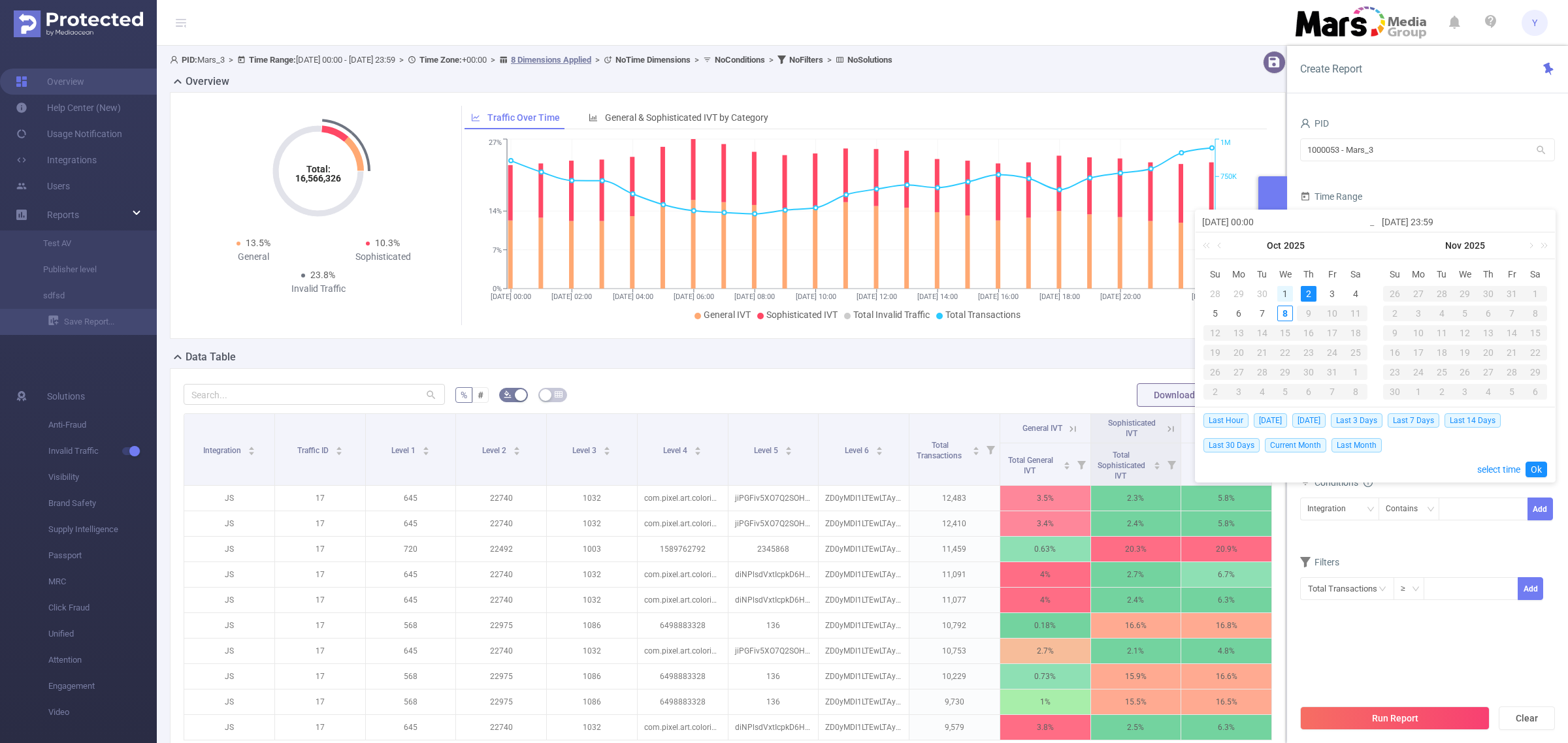
click at [1282, 294] on div "1" at bounding box center [1285, 294] width 15 height 15
type input "[DATE] 00:00"
type input "[DATE] 23:59"
type input "[DATE] 00:00"
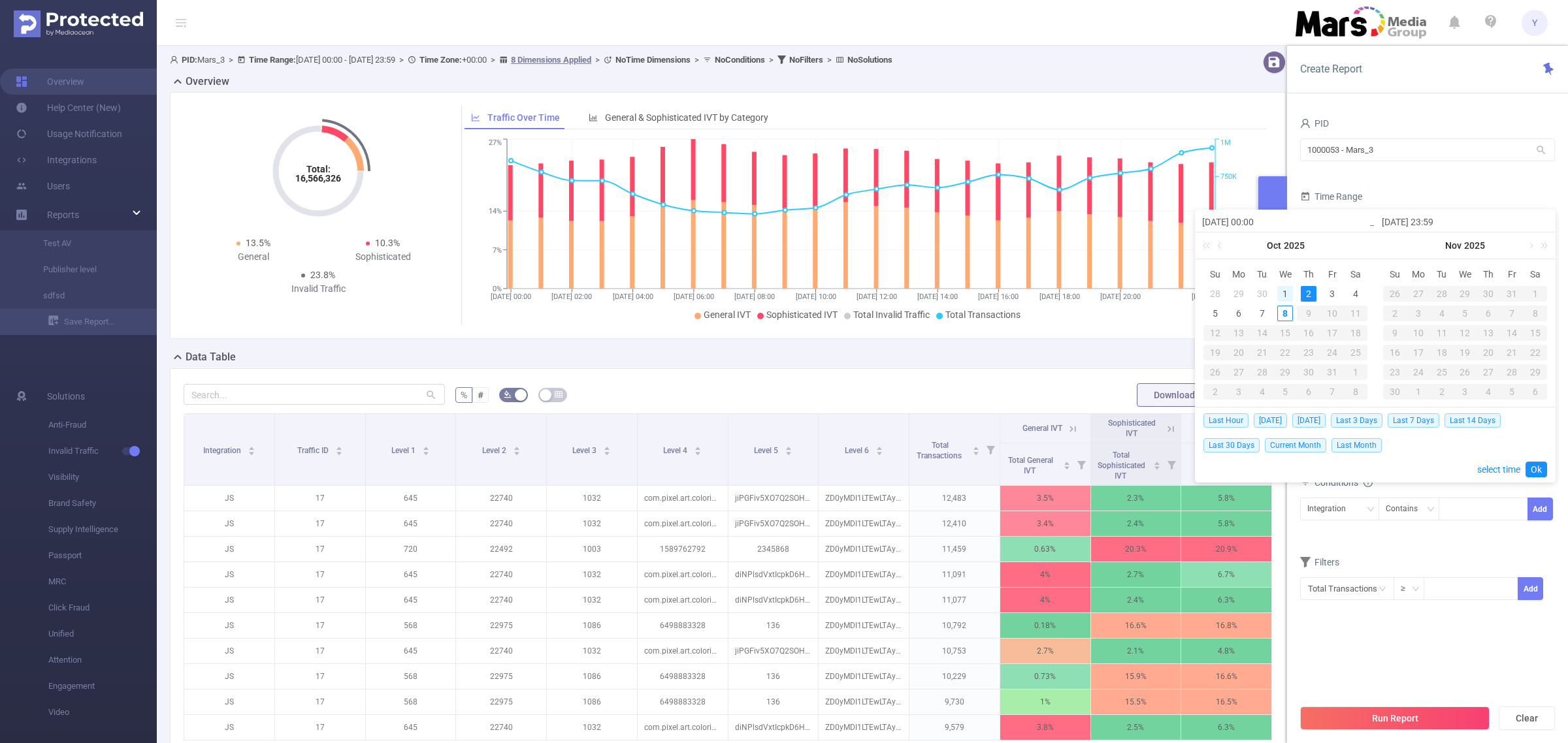
type input "[DATE] 23:59"
click at [1543, 468] on link "Ok" at bounding box center [1536, 469] width 22 height 15
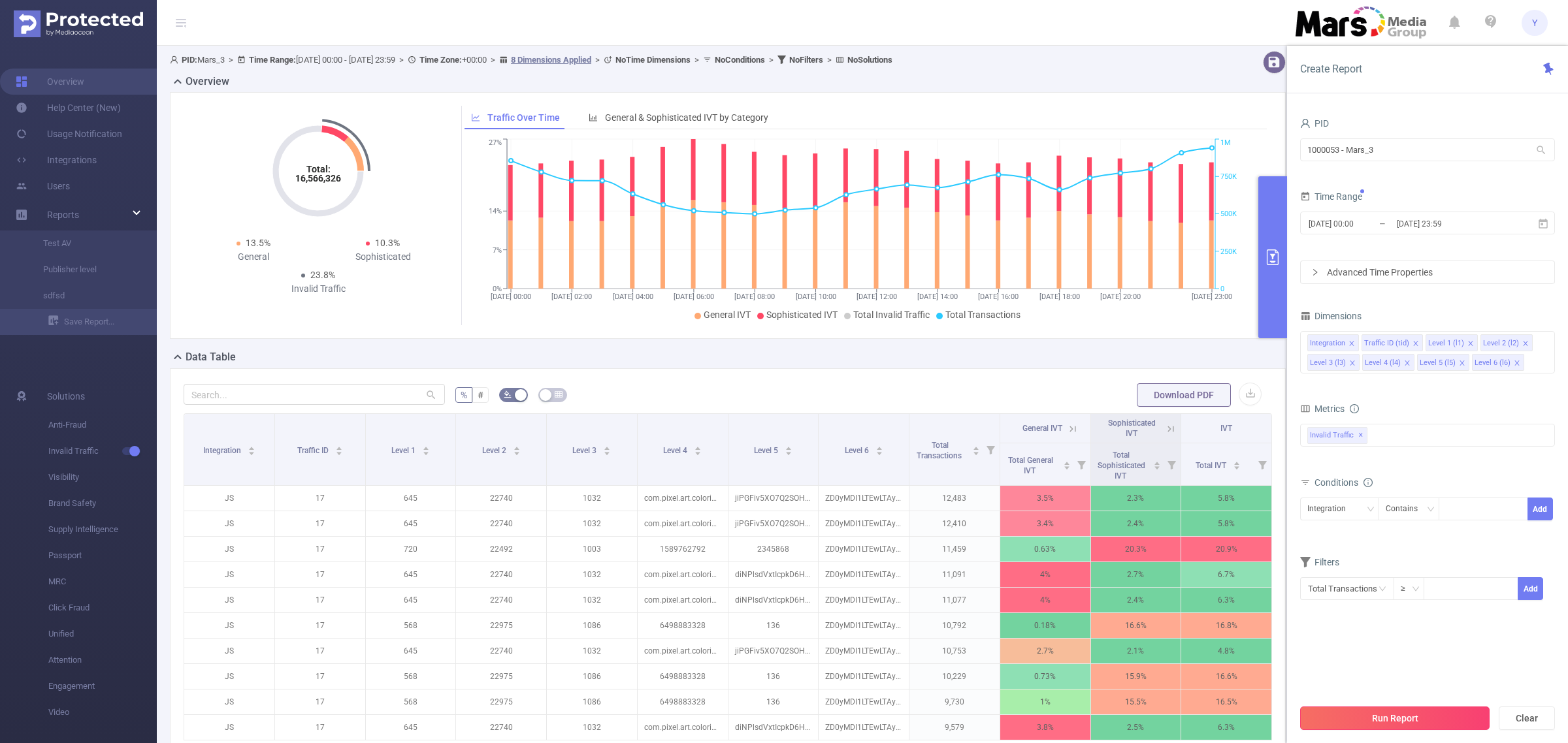
click at [1439, 709] on button "Run Report" at bounding box center [1395, 719] width 189 height 24
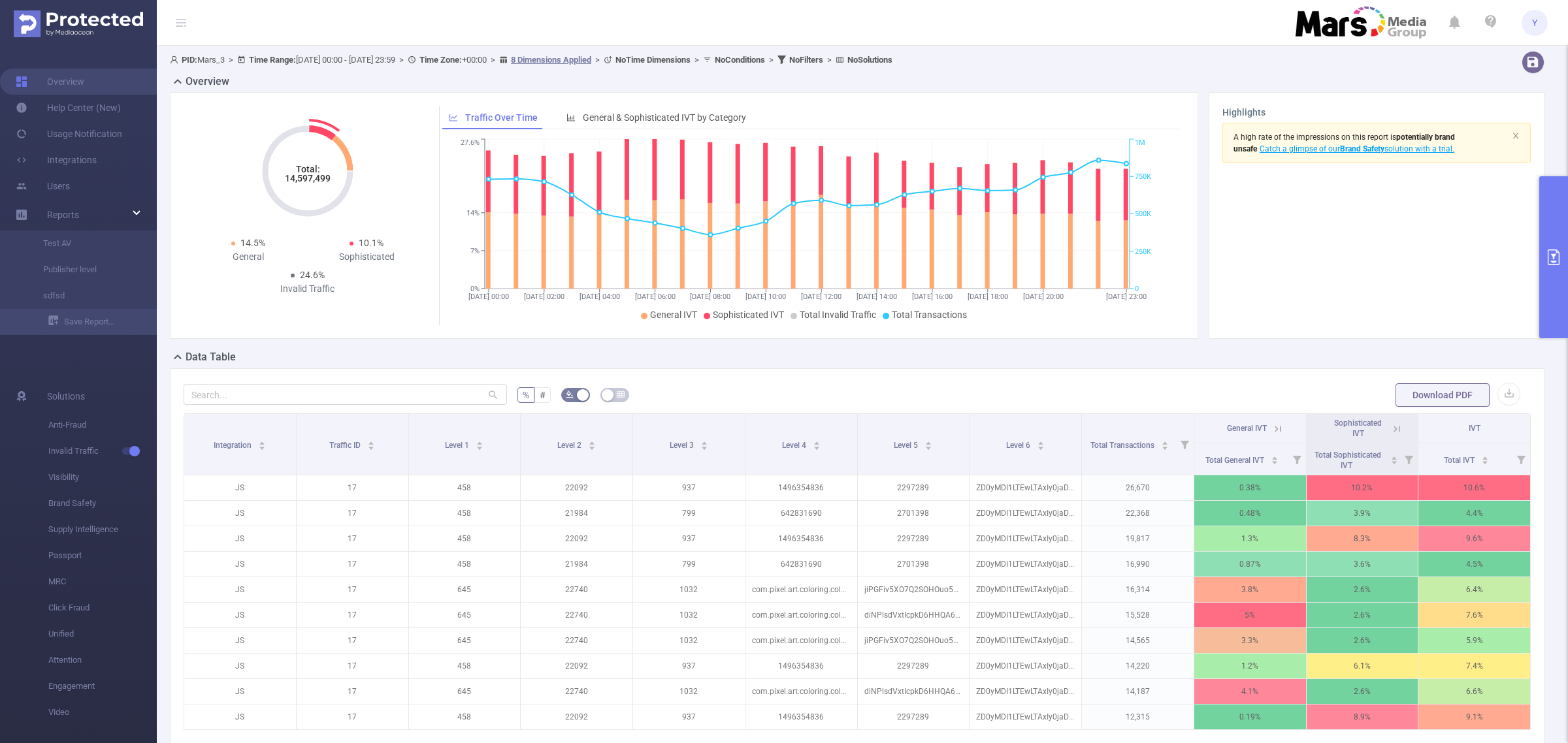
click at [306, 173] on tspan "14,597,499" at bounding box center [307, 178] width 45 height 10
click at [309, 182] on tspan "14,597,499" at bounding box center [307, 178] width 45 height 10
copy tspan "14,597,499"
click at [1560, 230] on button "primary" at bounding box center [1553, 257] width 29 height 162
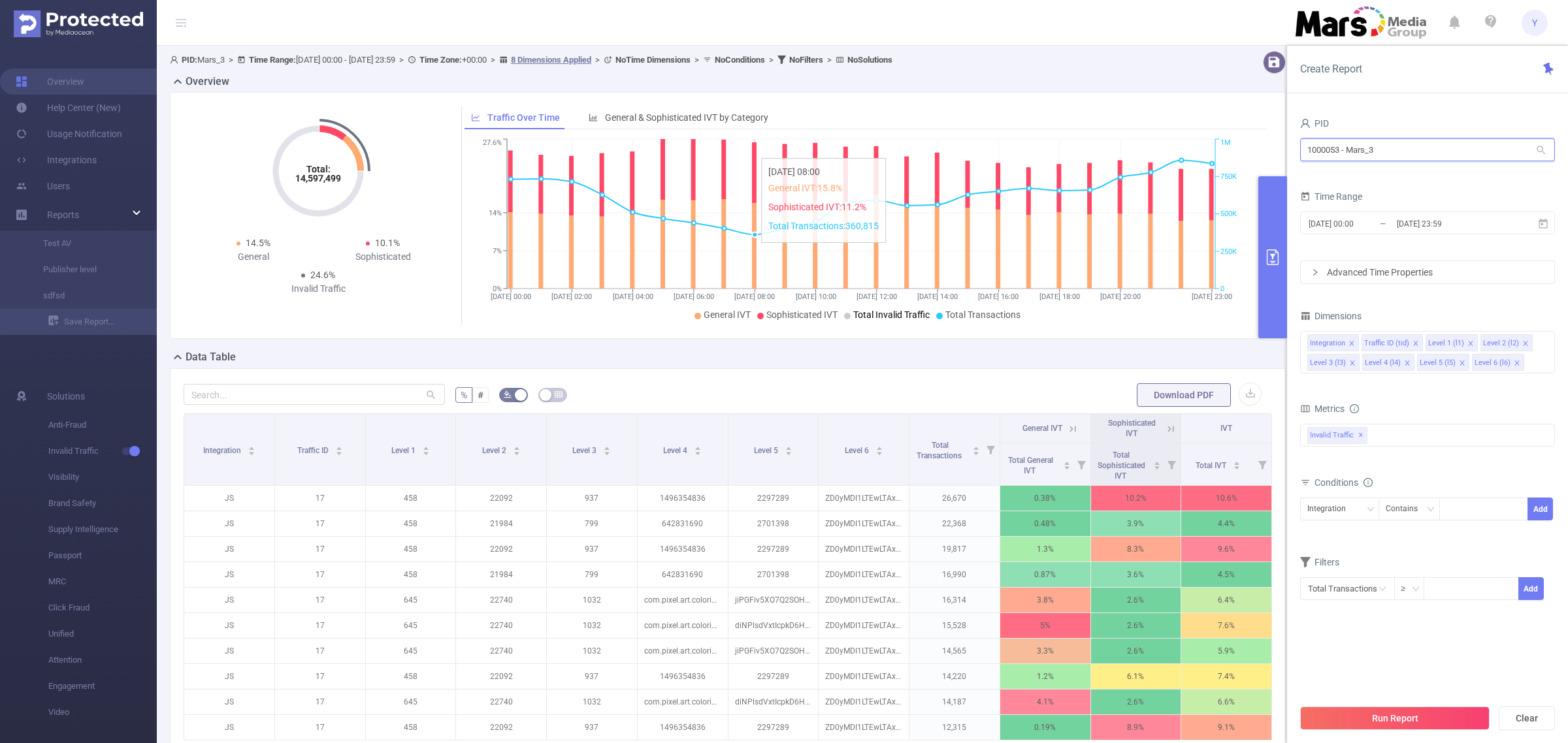
drag, startPoint x: 1446, startPoint y: 147, endPoint x: 678, endPoint y: 152, distance: 768.0
click at [717, 152] on section "PID: Mars_3 > Time Range: [DATE] 00:00 - [DATE] 23:59 > Time Zone: +00:00 > 8 D…" at bounding box center [862, 450] width 1411 height 810
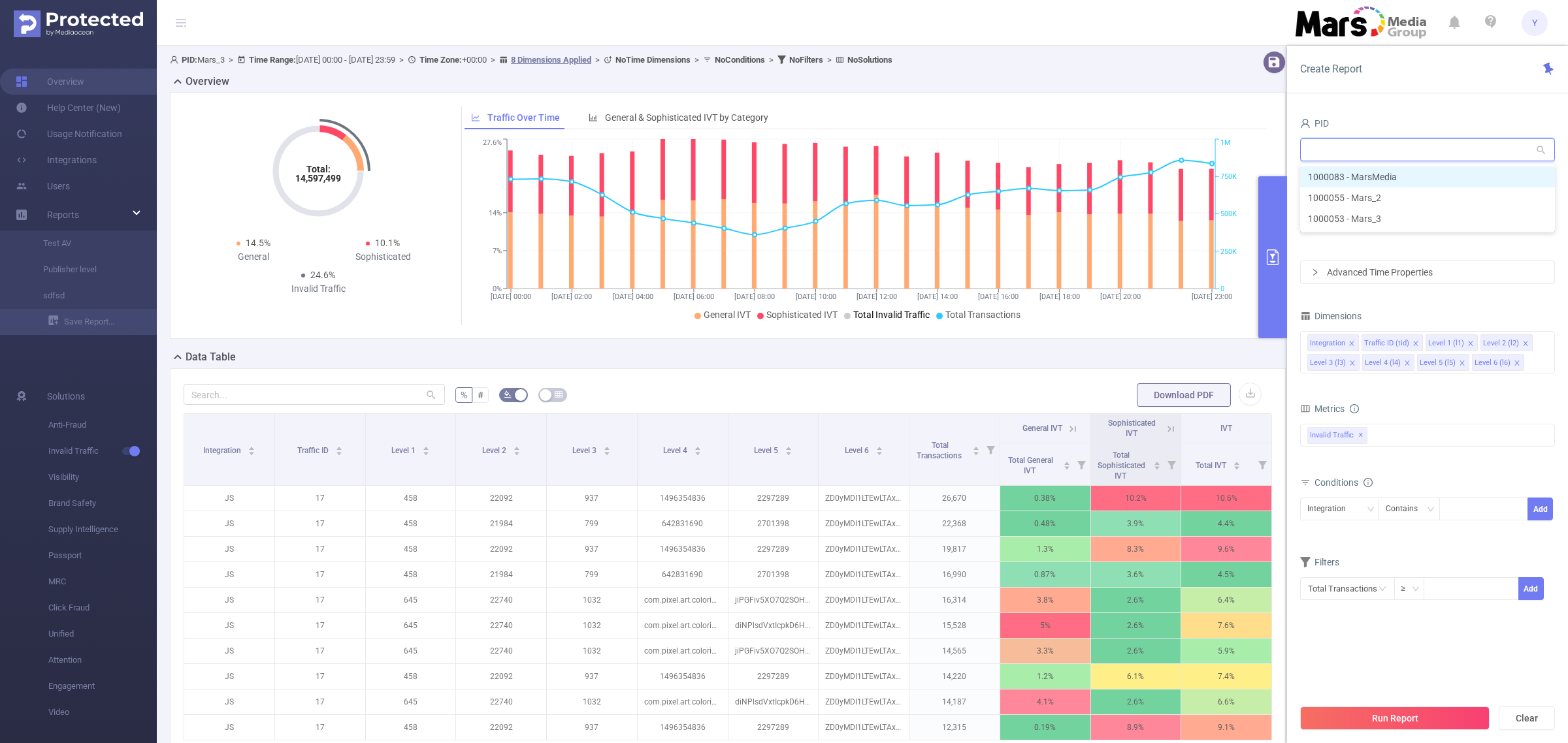
click at [1358, 179] on li "1000083 - MarsMedia" at bounding box center [1428, 177] width 255 height 21
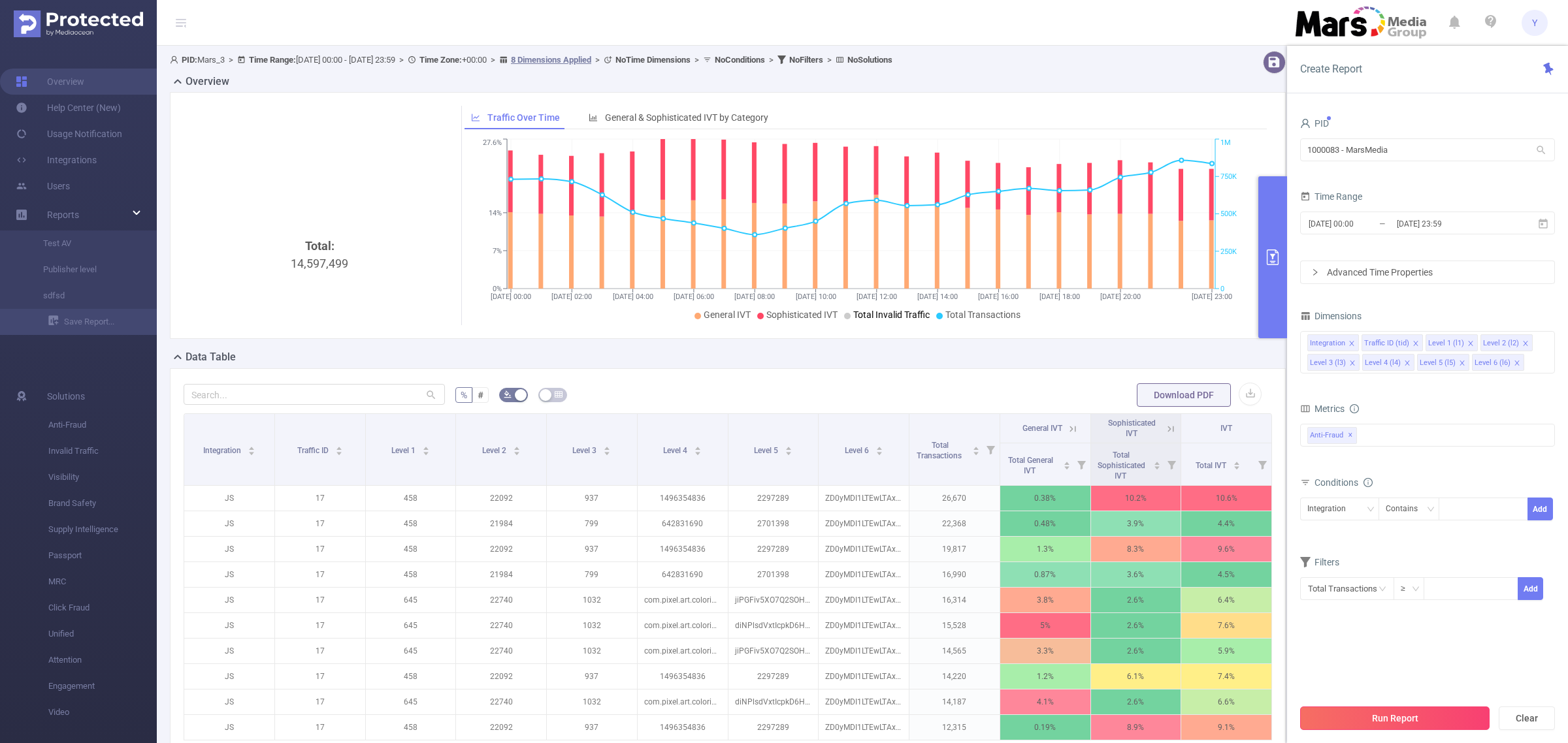
click at [1444, 720] on button "Run Report" at bounding box center [1395, 719] width 189 height 24
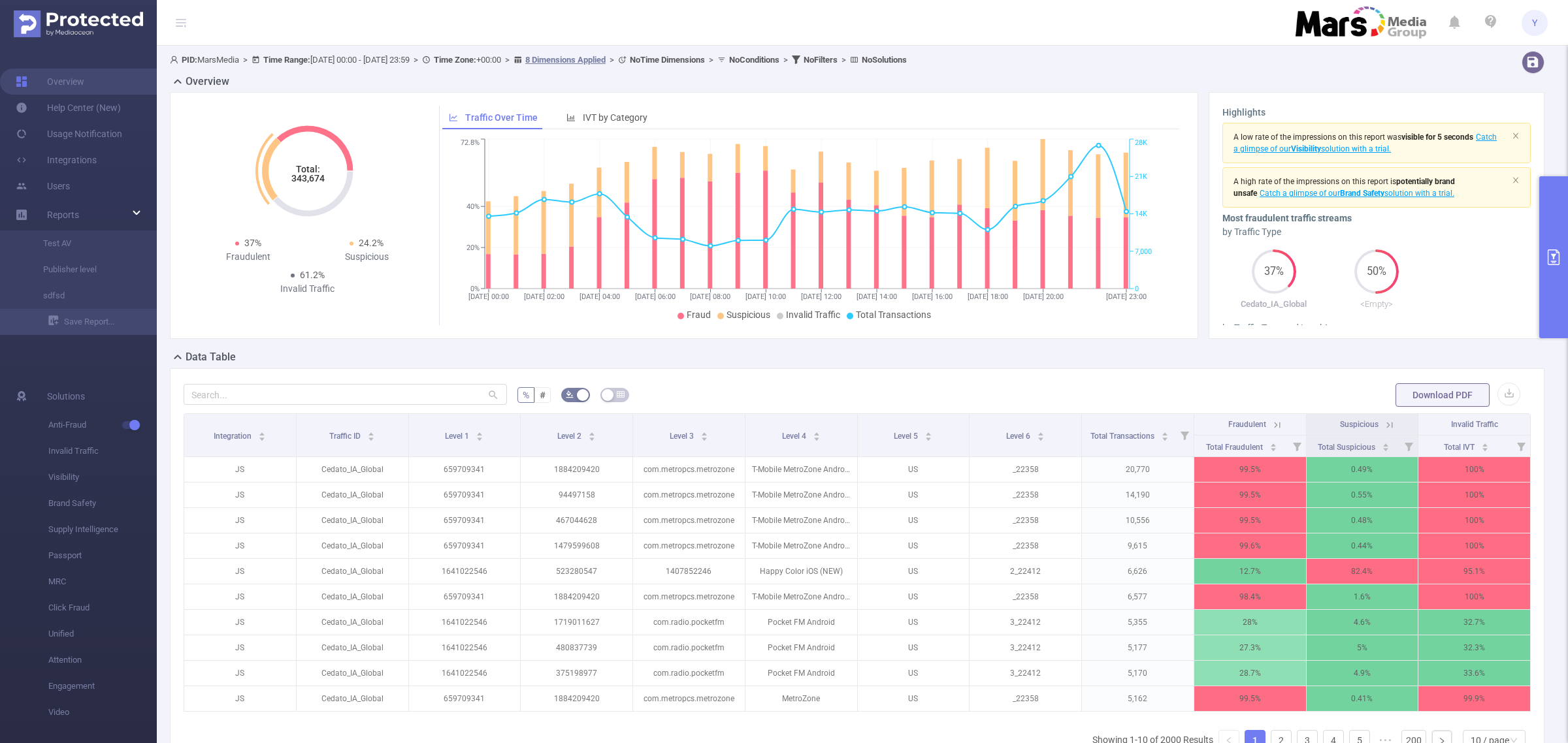
click at [317, 178] on tspan "343,674" at bounding box center [307, 178] width 34 height 10
copy tspan "343,674"
click at [1533, 223] on div "Highlights A low rate of the impressions on this report was visible for 5 secon…" at bounding box center [1377, 215] width 347 height 247
click at [1543, 228] on button "primary" at bounding box center [1553, 257] width 29 height 162
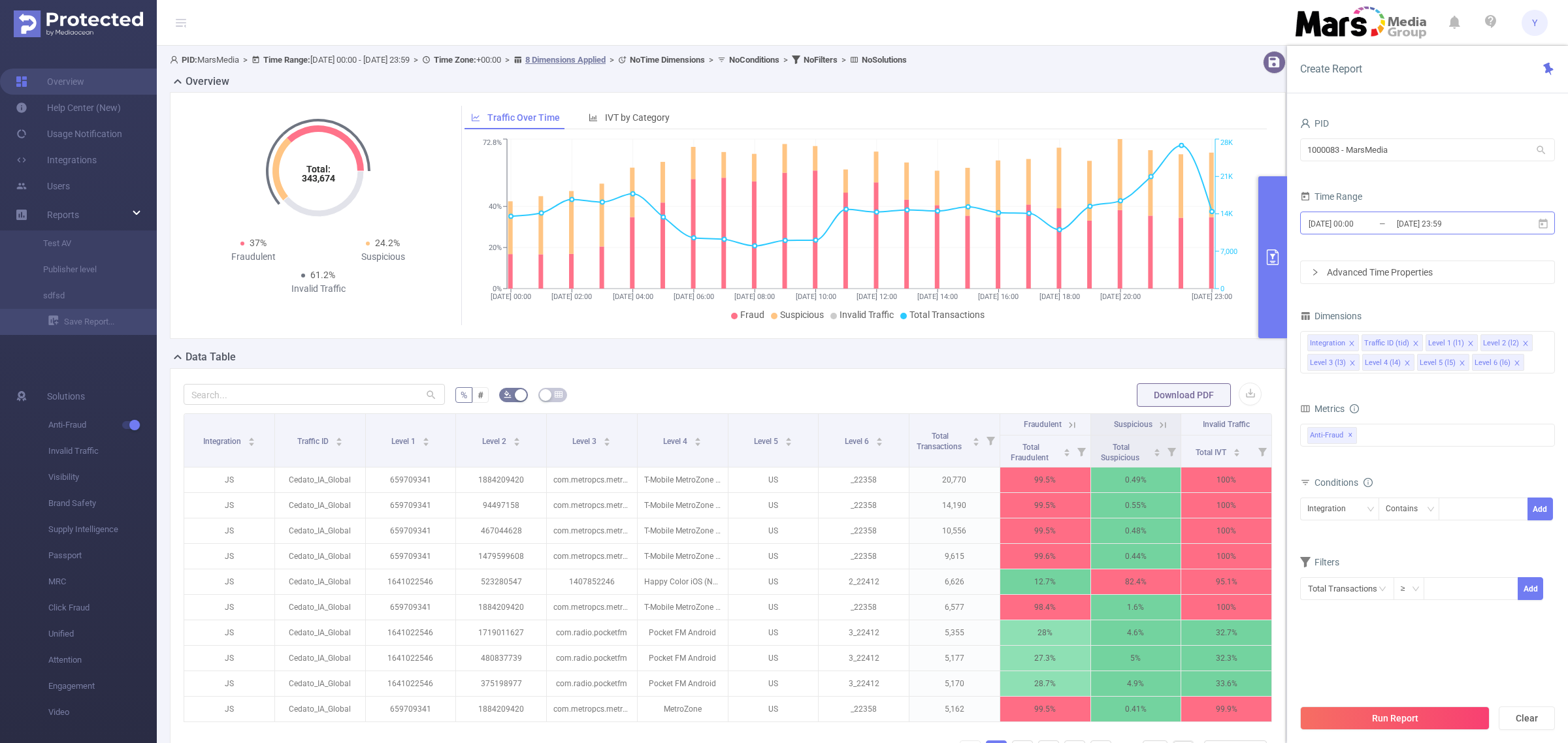
click at [1468, 223] on input "[DATE] 23:59" at bounding box center [1448, 223] width 106 height 17
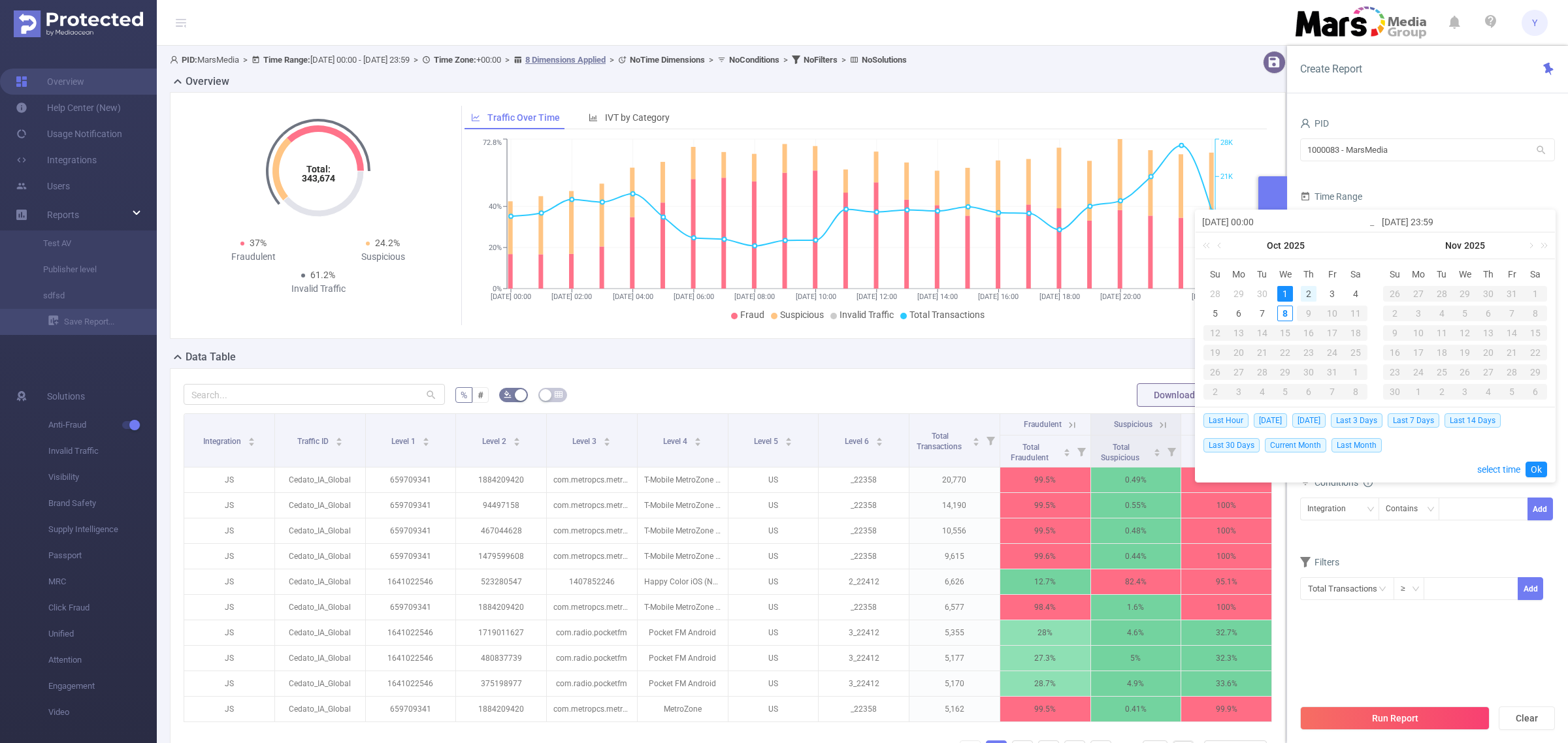
click at [1304, 287] on div "2" at bounding box center [1309, 294] width 15 height 15
type input "[DATE] 00:00"
type input "[DATE] 23:59"
type input "[DATE] 00:00"
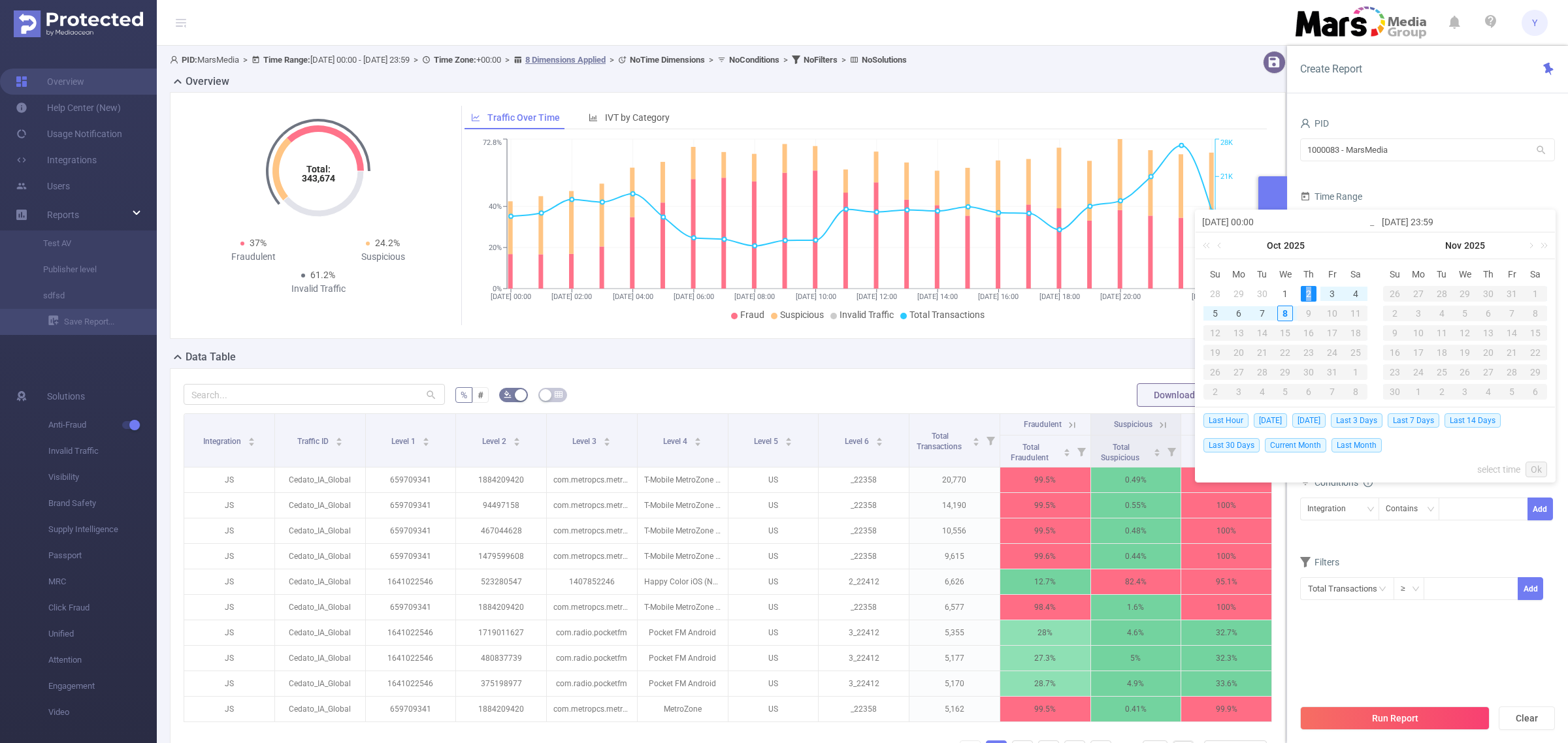
type input "[DATE] 23:59"
click at [1533, 467] on link "Ok" at bounding box center [1536, 469] width 22 height 15
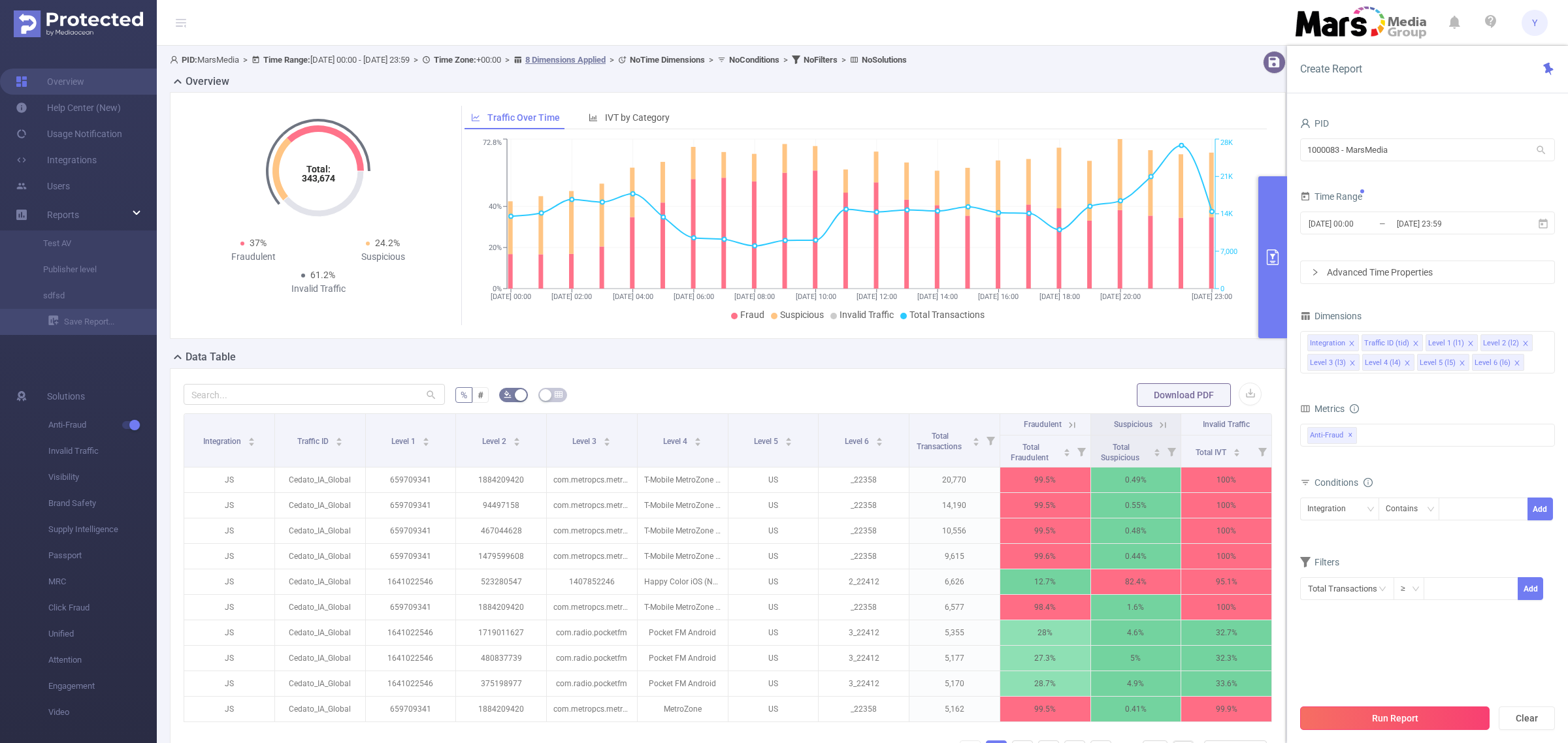
click at [1424, 715] on button "Run Report" at bounding box center [1395, 719] width 189 height 24
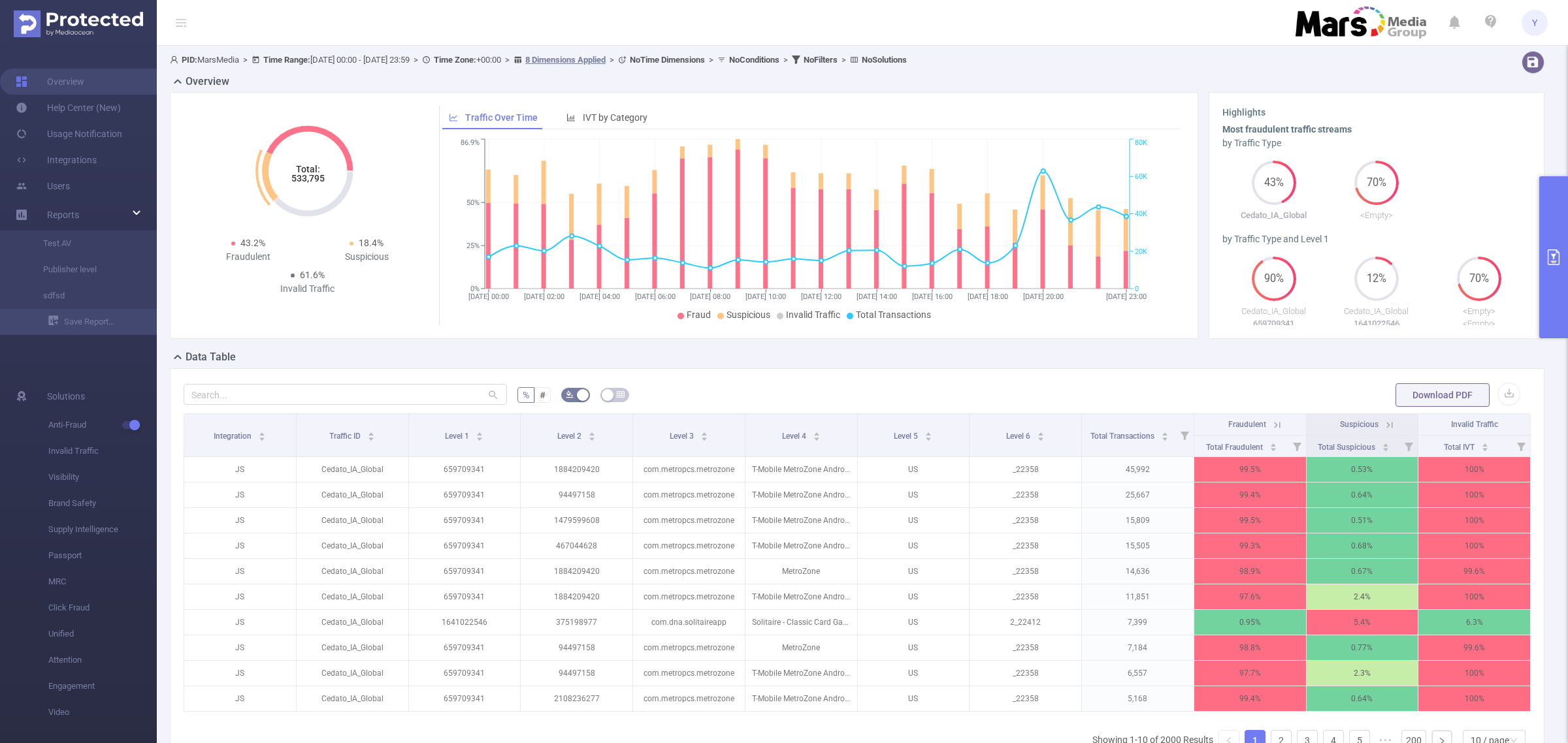
click at [320, 178] on tspan "533,795" at bounding box center [307, 178] width 34 height 10
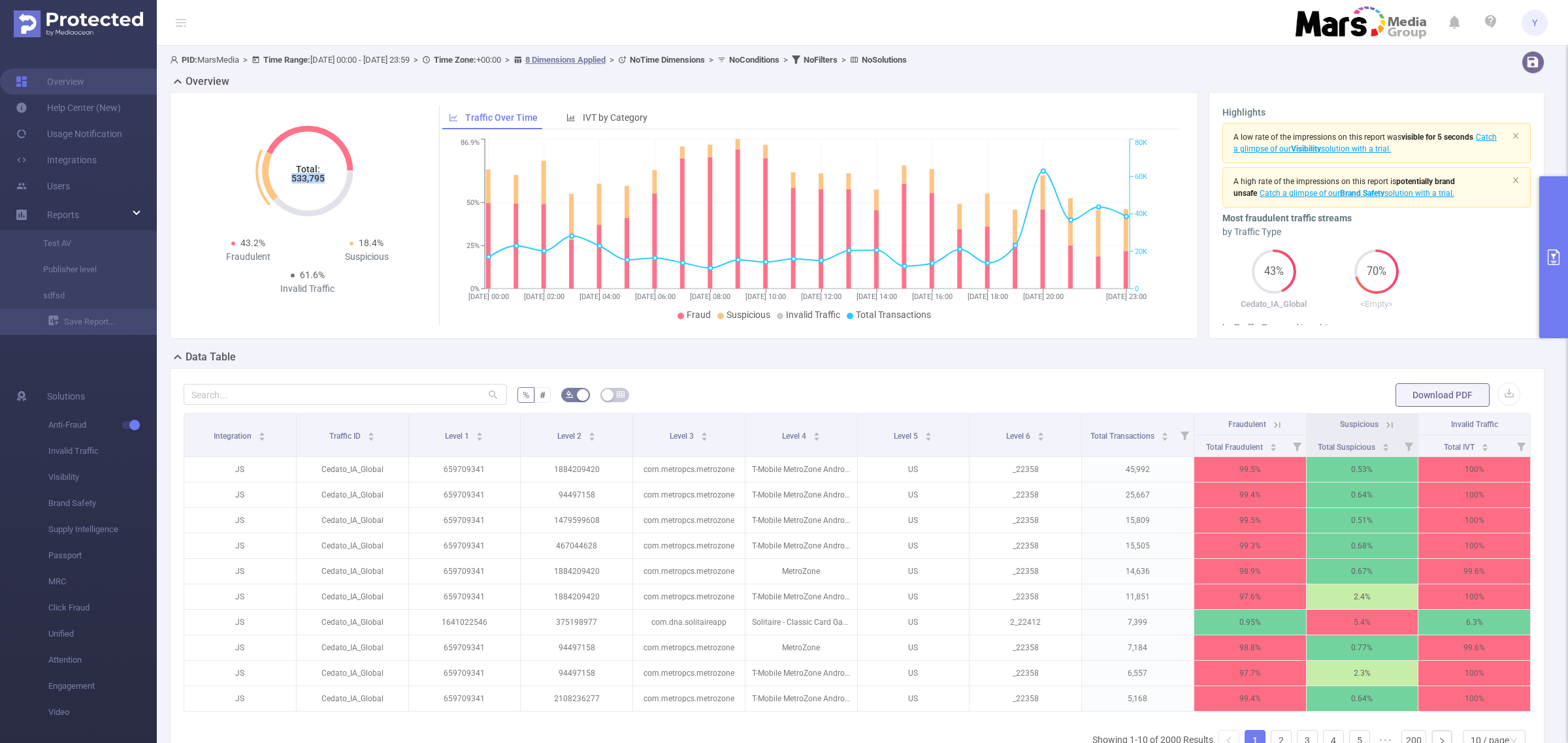
copy tspan "533,795"
click at [1534, 248] on div "Highlights A low rate of the impressions on this report was visible for 5 secon…" at bounding box center [1377, 215] width 347 height 247
click at [1546, 247] on button "primary" at bounding box center [1553, 257] width 29 height 162
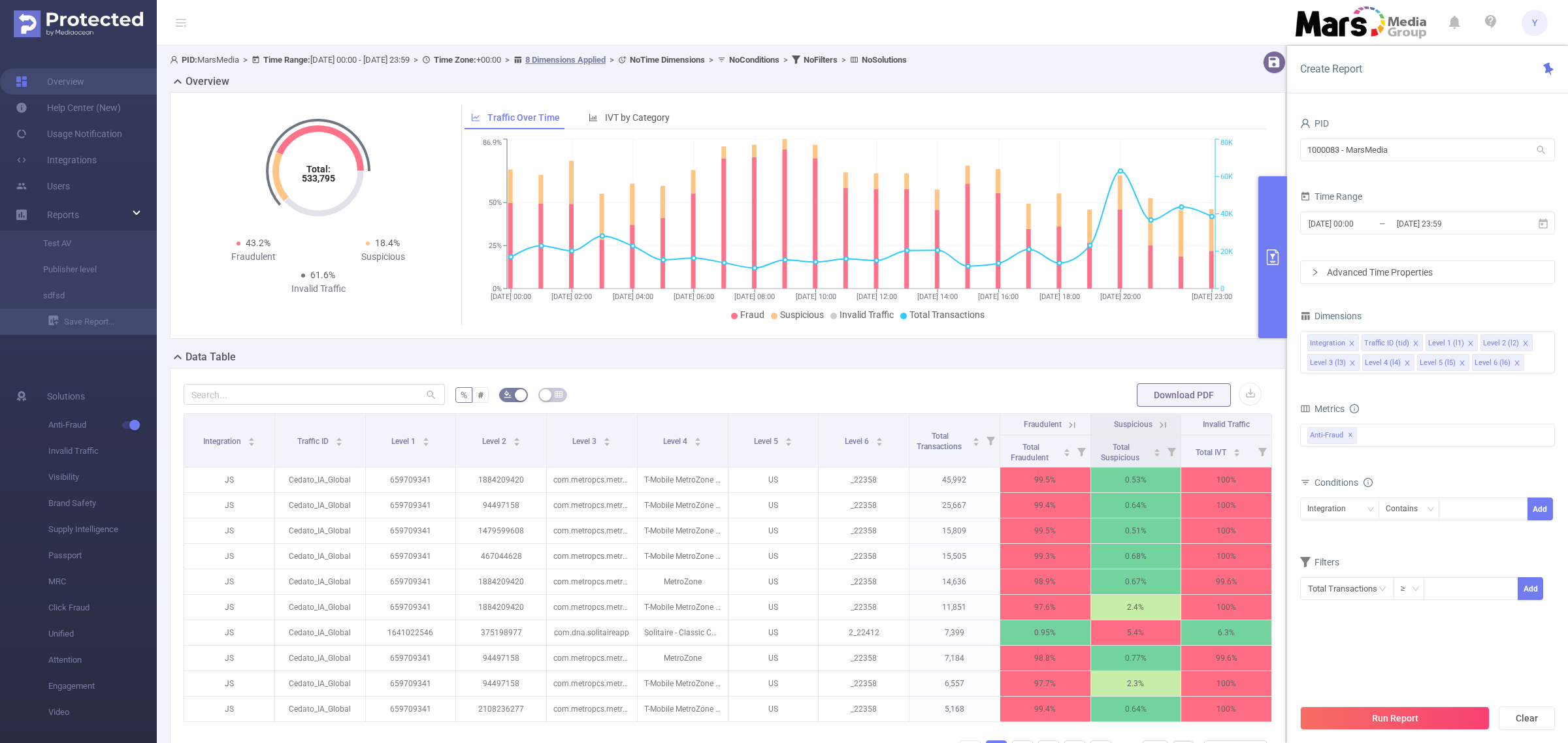
click at [1458, 235] on div "[DATE] 00:00 _ [DATE] 23:59" at bounding box center [1428, 224] width 255 height 31
click at [1462, 233] on span "[DATE] 00:00 _ [DATE] 23:59" at bounding box center [1428, 223] width 255 height 23
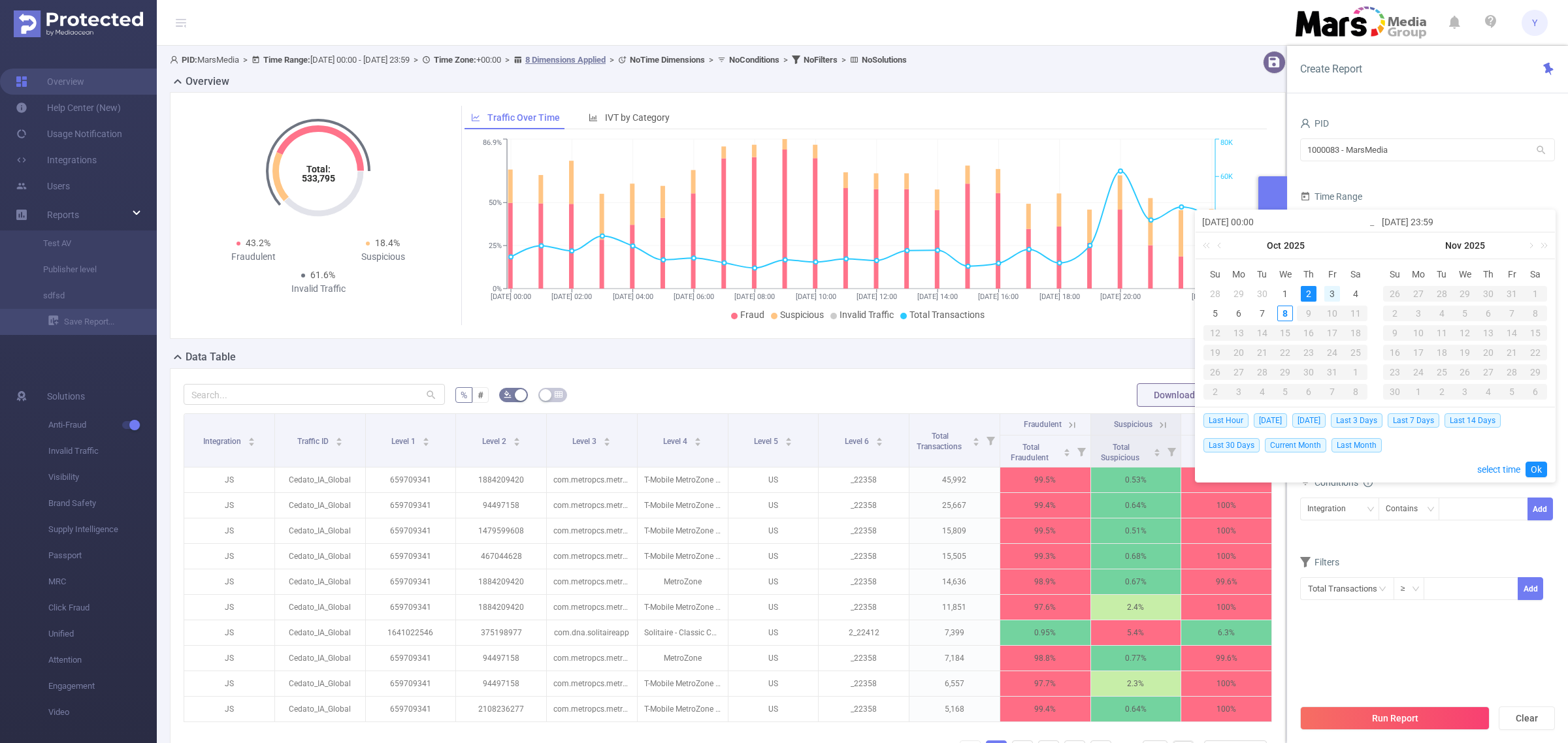
click at [1330, 290] on div "3" at bounding box center [1332, 294] width 15 height 15
type input "[DATE] 00:00"
type input "[DATE] 23:59"
type input "[DATE] 00:00"
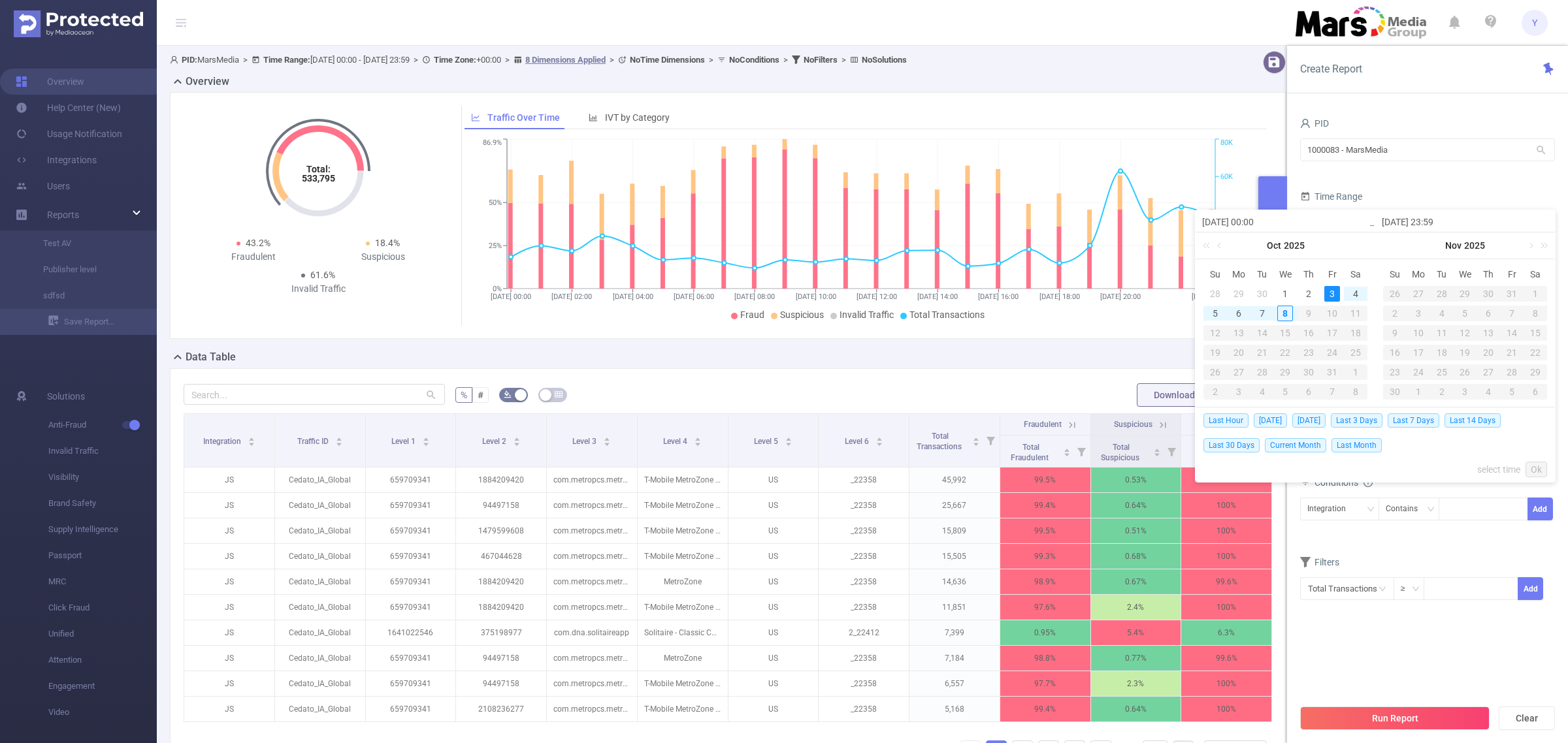
type input "[DATE] 23:59"
click at [1539, 478] on div "Last Hour [DATE] [DATE] Last 3 Days Last 7 Days Last 14 Days Last 30 Days Curre…" at bounding box center [1375, 444] width 344 height 75
click at [1539, 468] on link "Ok" at bounding box center [1536, 469] width 22 height 15
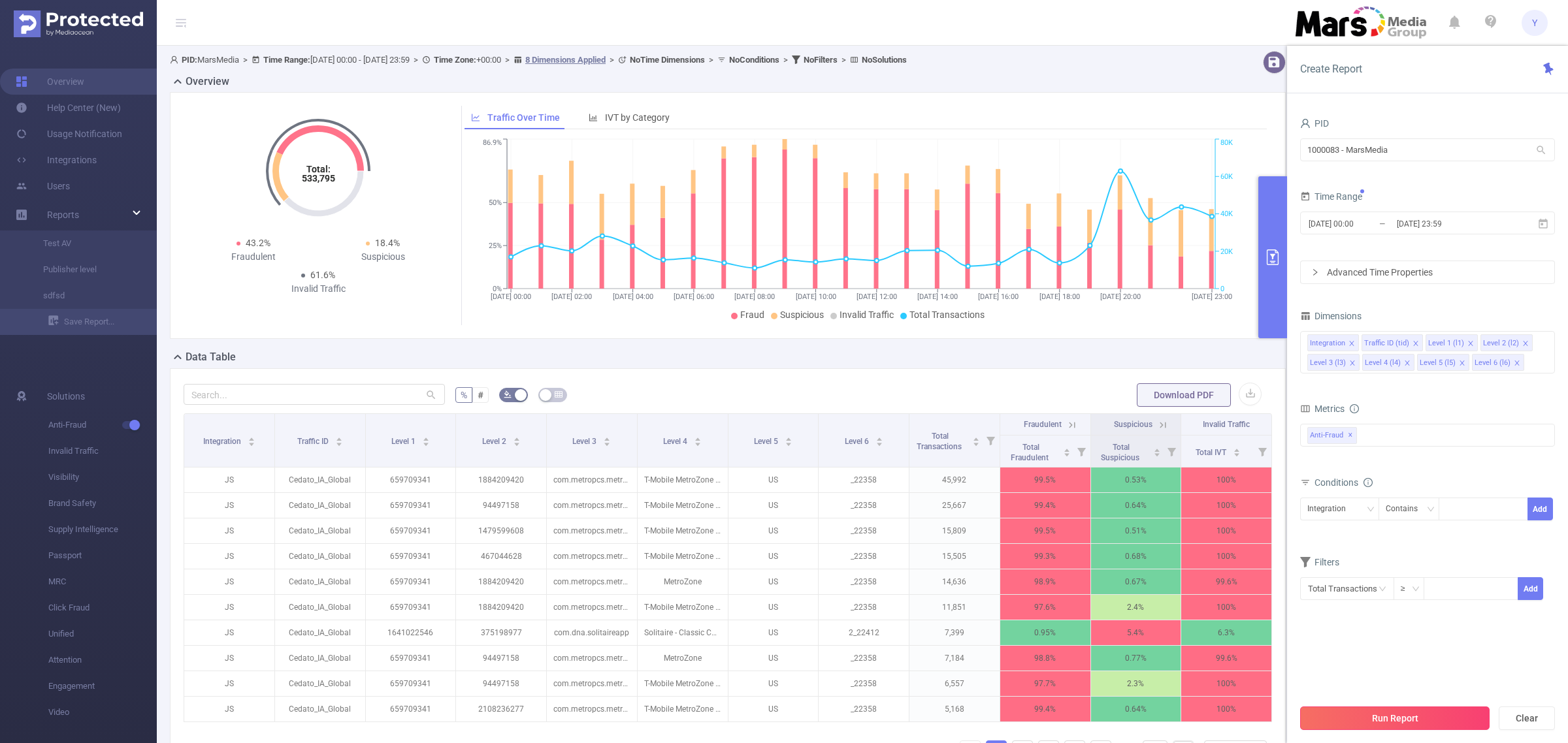
click at [1426, 712] on button "Run Report" at bounding box center [1395, 719] width 189 height 24
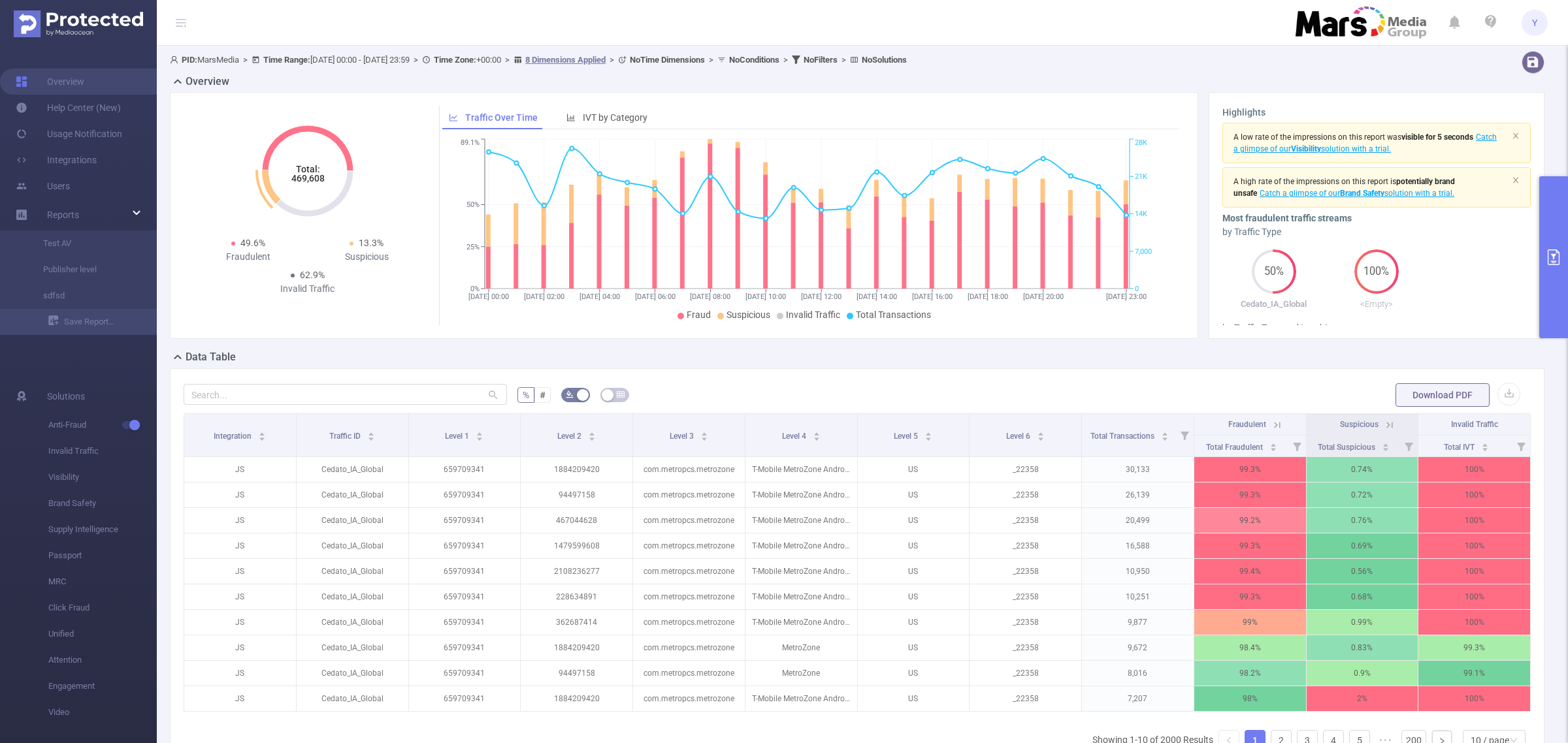
click at [298, 181] on tspan "469,608" at bounding box center [307, 178] width 34 height 10
click at [1562, 261] on button "primary" at bounding box center [1553, 257] width 29 height 162
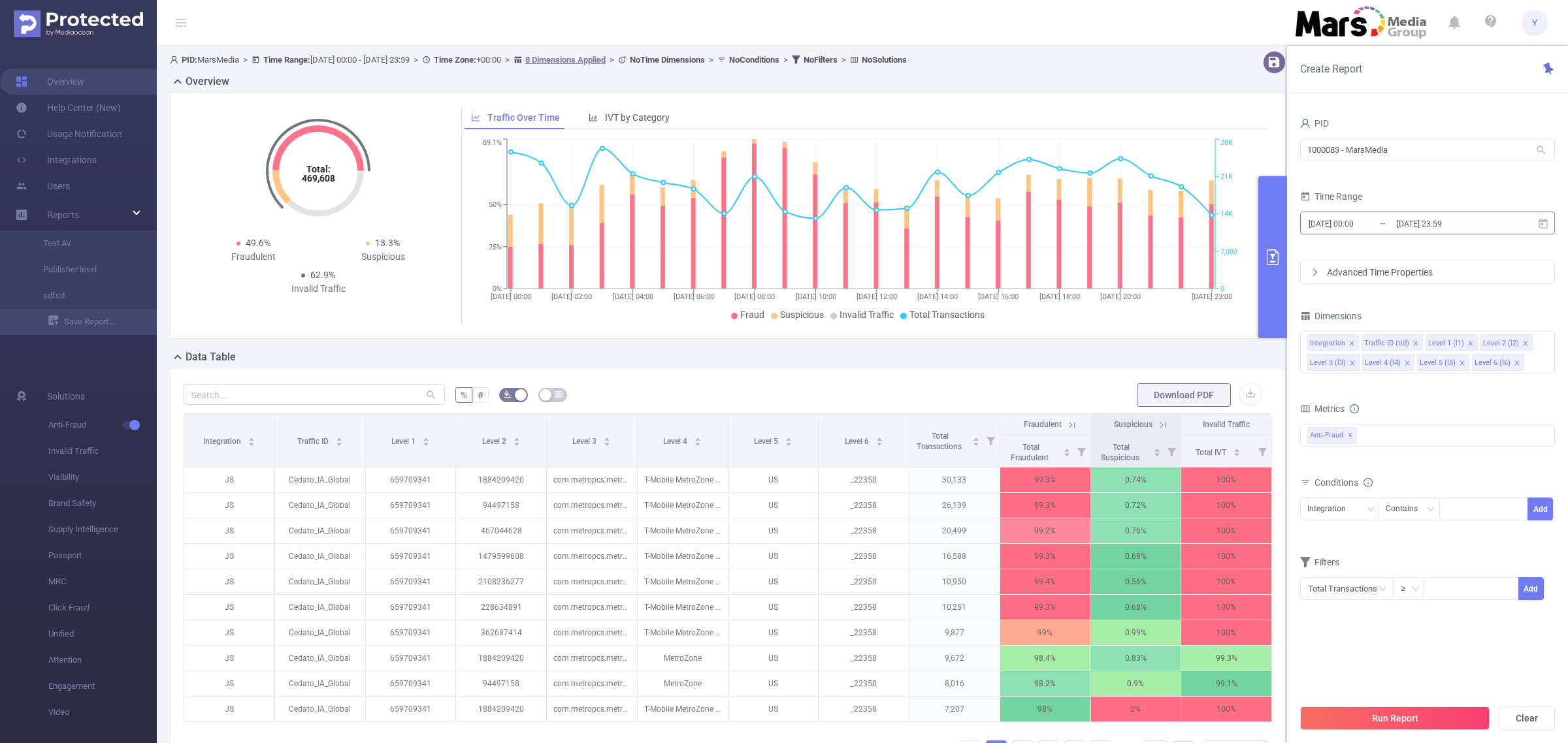
click at [1467, 226] on input "[DATE] 23:59" at bounding box center [1448, 223] width 106 height 17
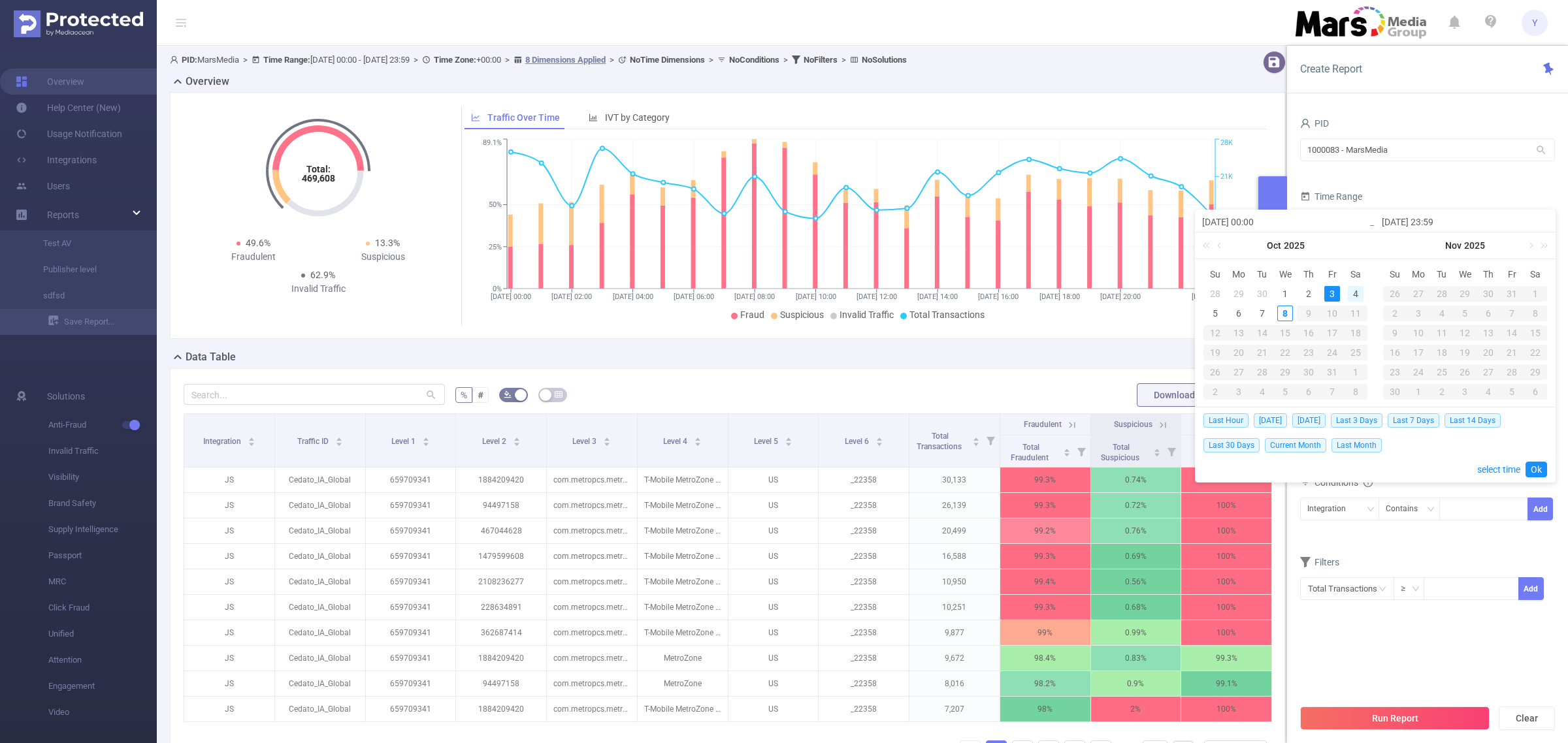
click at [1351, 294] on div "4" at bounding box center [1356, 294] width 15 height 15
type input "[DATE] 00:00"
type input "[DATE] 23:59"
type input "[DATE] 00:00"
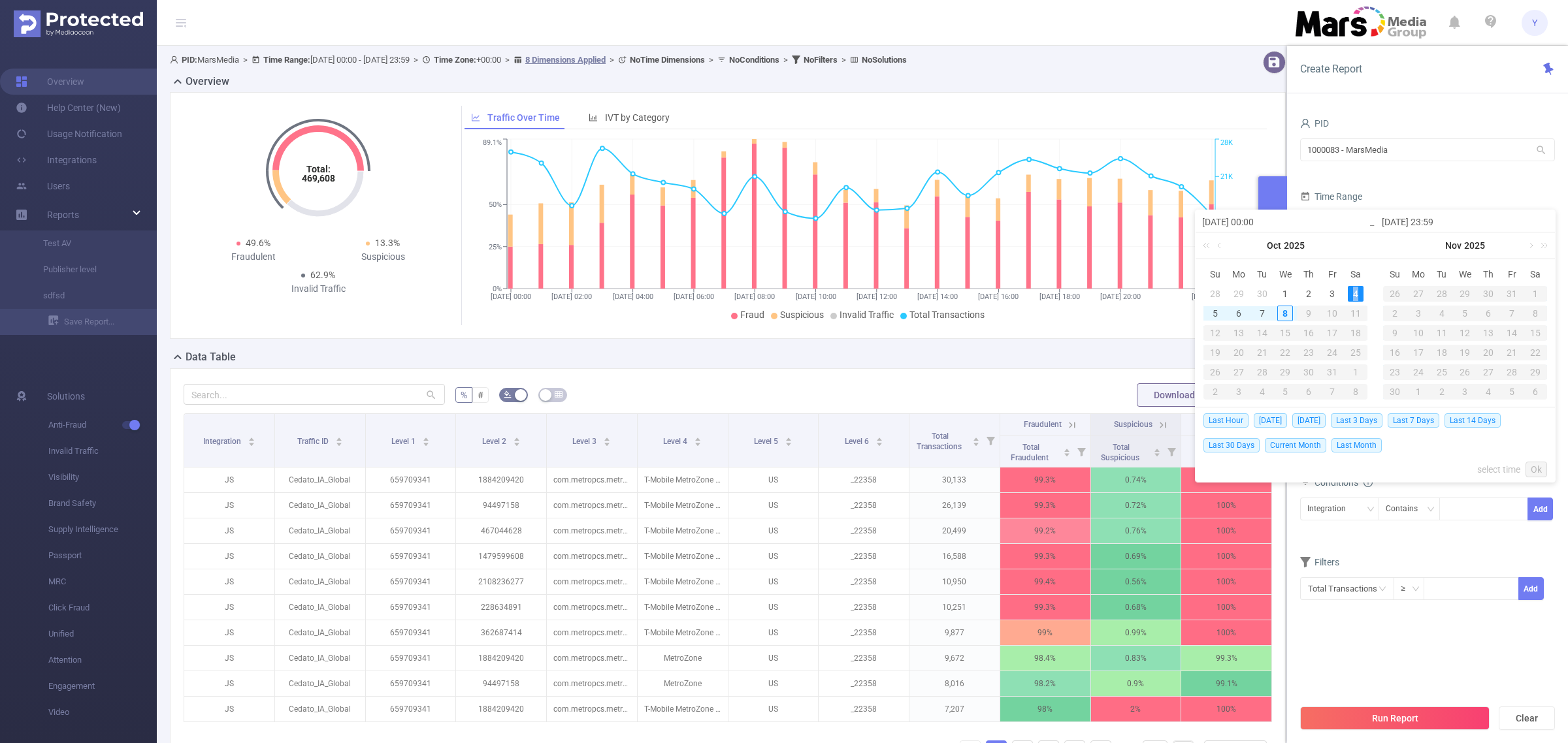
type input "[DATE] 23:59"
click at [1536, 467] on link "Ok" at bounding box center [1536, 469] width 22 height 15
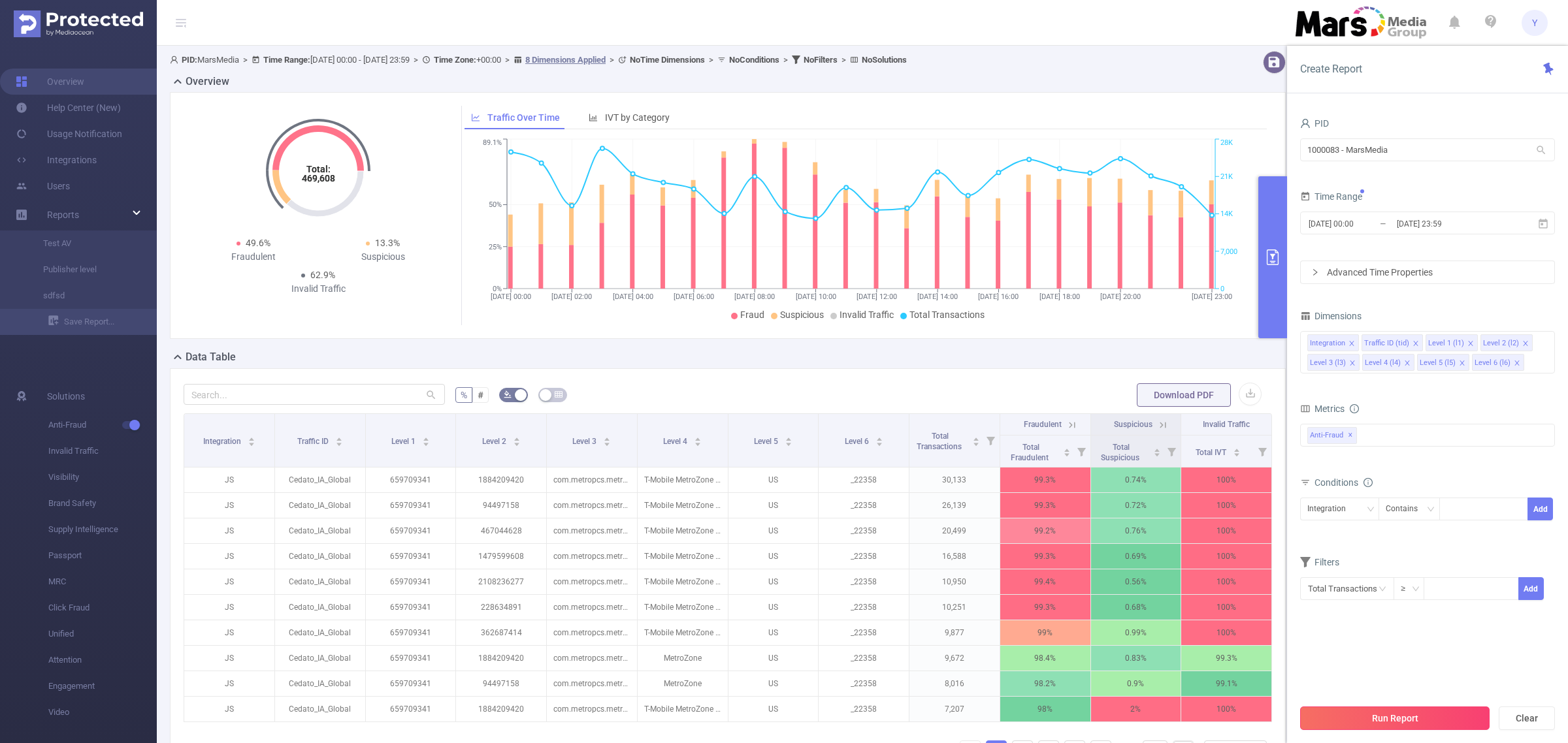
click at [1419, 721] on button "Run Report" at bounding box center [1395, 719] width 189 height 24
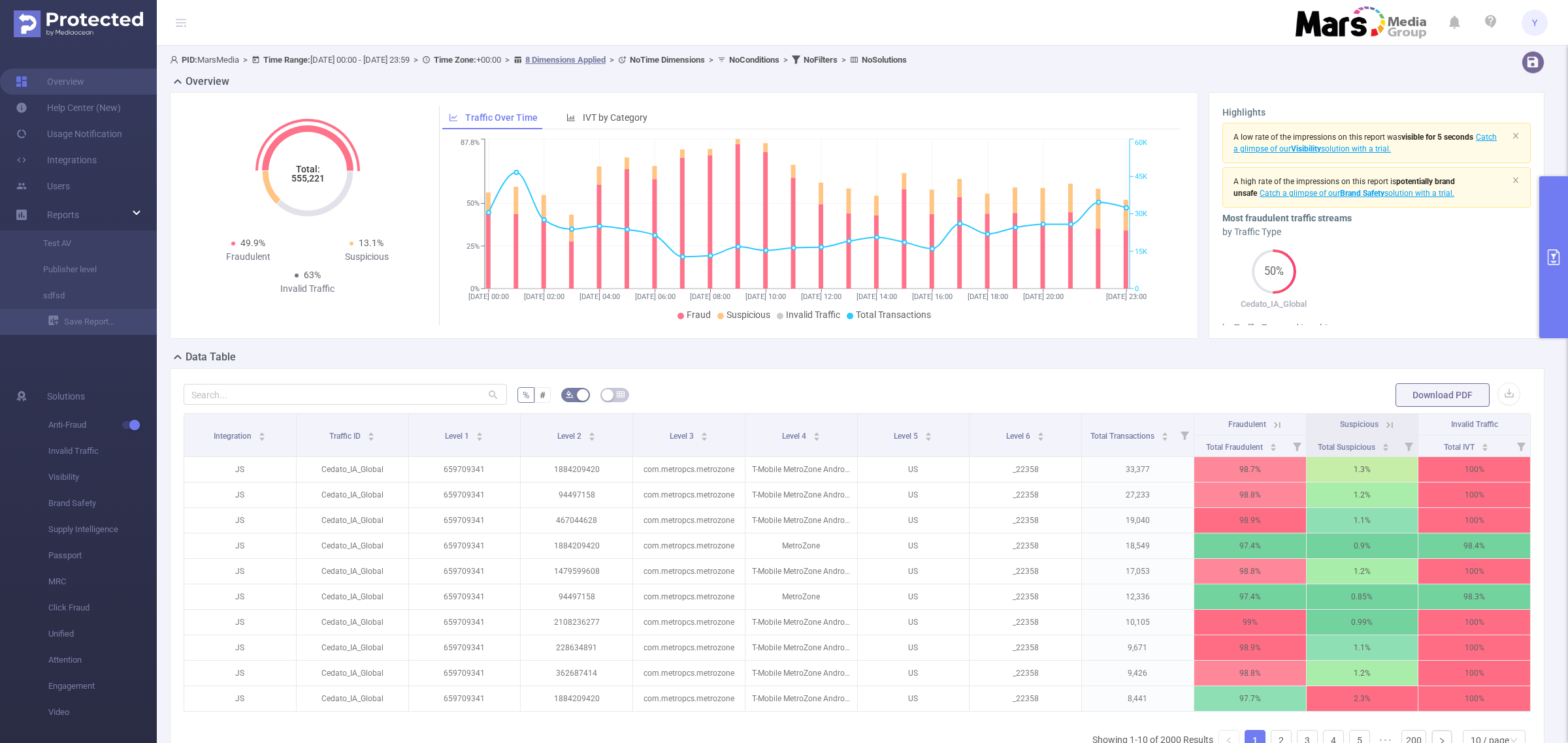
click at [316, 177] on tspan "555,221" at bounding box center [307, 178] width 34 height 10
copy tspan "555,221"
click at [1560, 234] on button "primary" at bounding box center [1553, 257] width 29 height 162
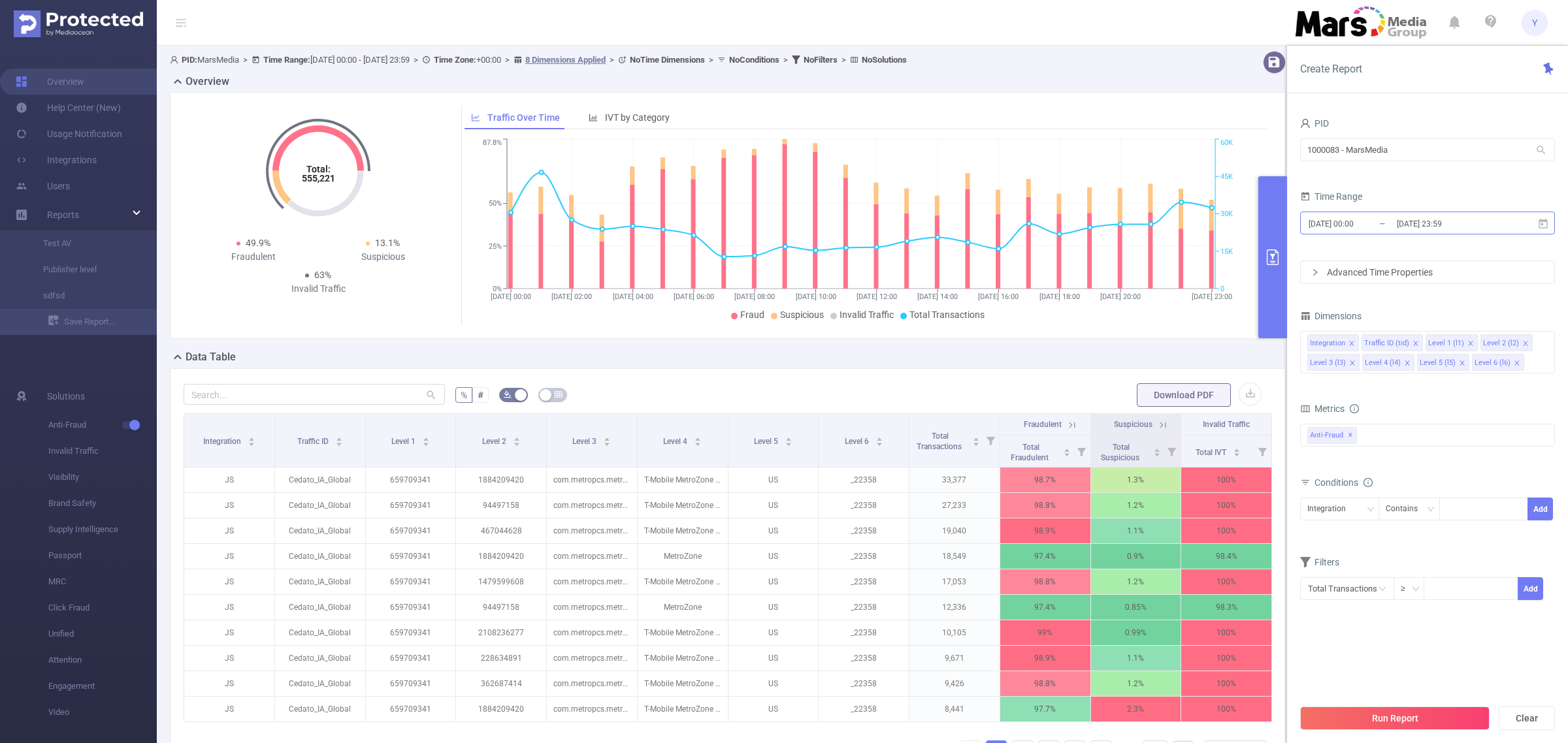
click at [1442, 226] on input "[DATE] 23:59" at bounding box center [1448, 223] width 106 height 17
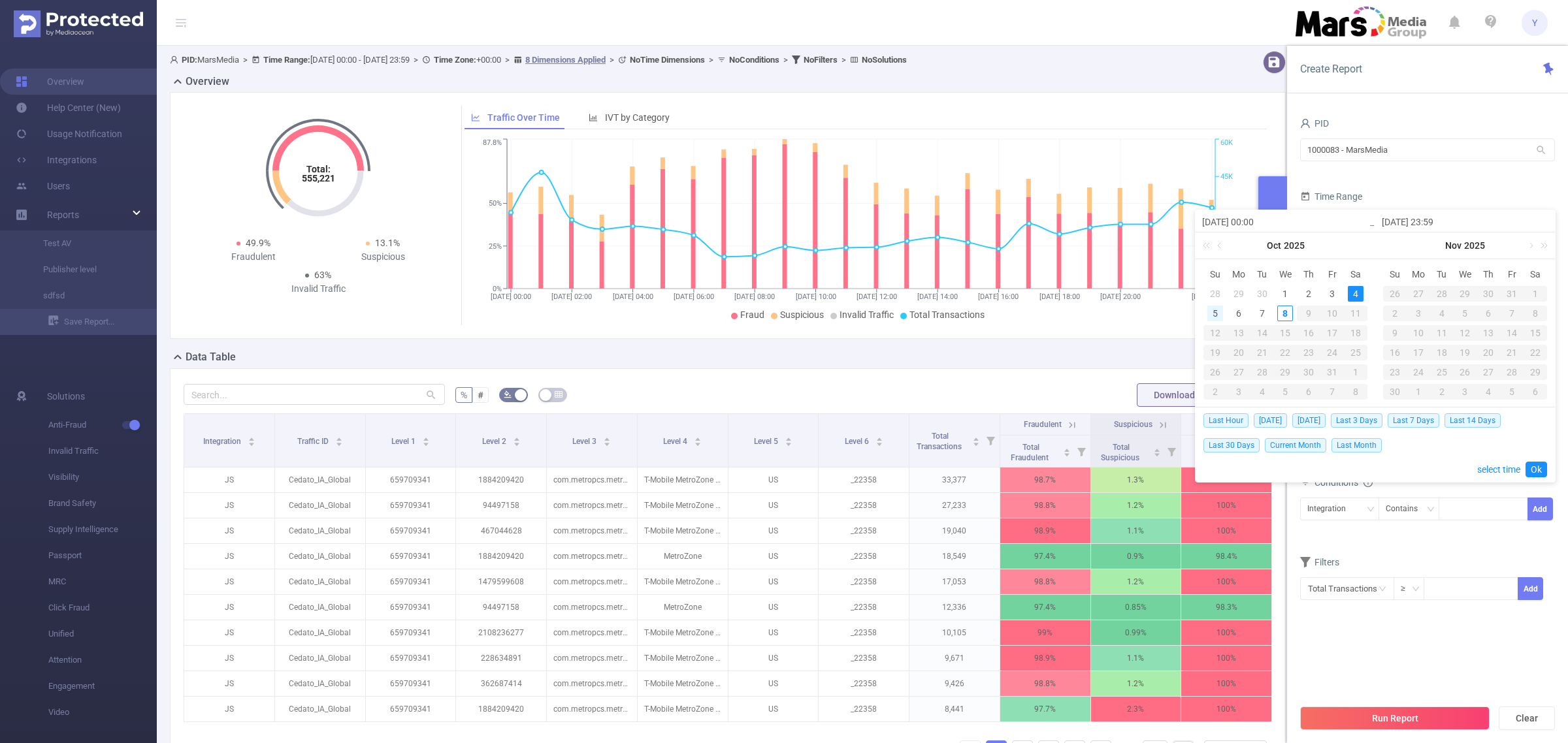
click at [1214, 314] on div "5" at bounding box center [1215, 314] width 15 height 15
type input "[DATE] 00:00"
type input "[DATE] 23:59"
type input "[DATE] 00:00"
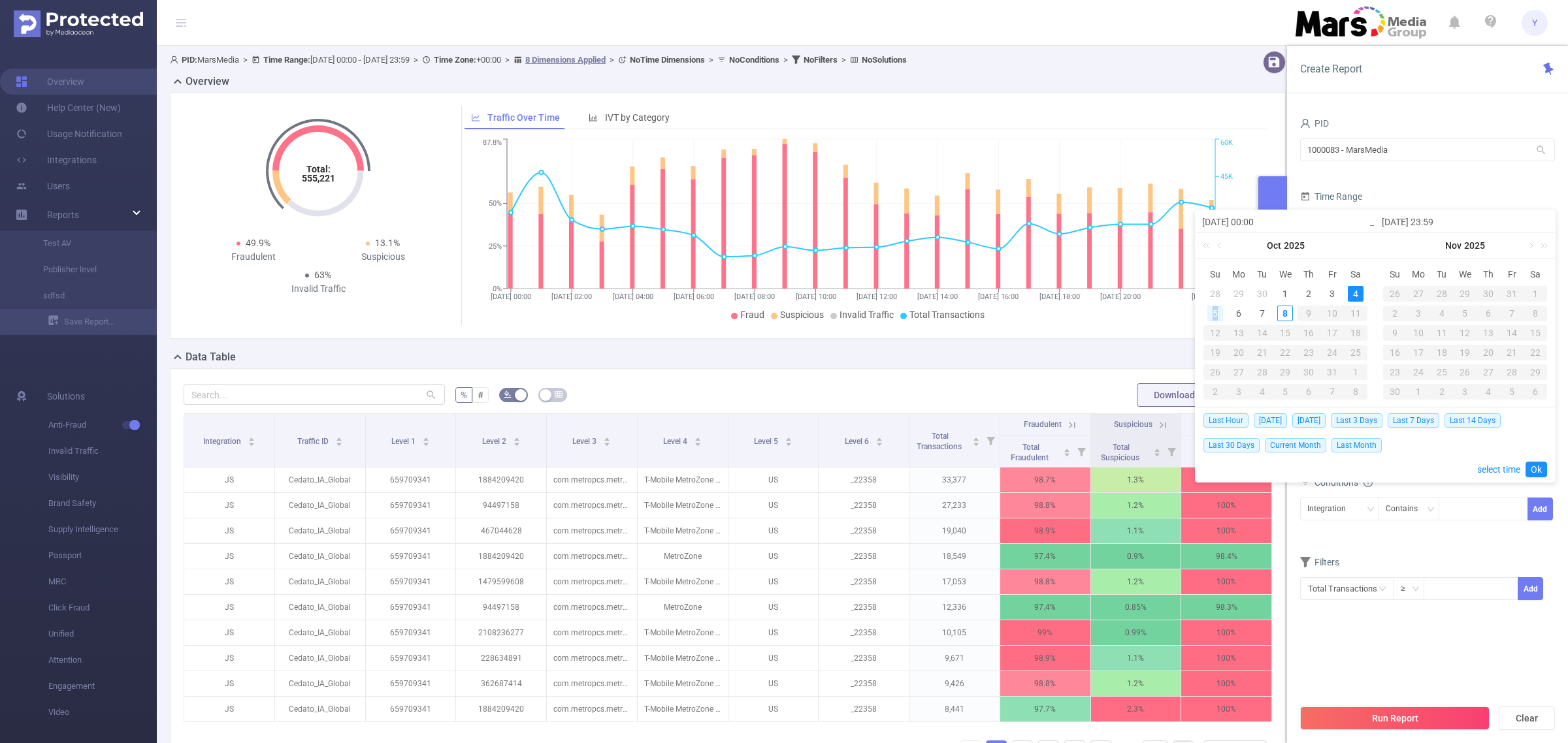
type input "[DATE] 23:59"
click at [1533, 467] on link "Ok" at bounding box center [1536, 469] width 22 height 15
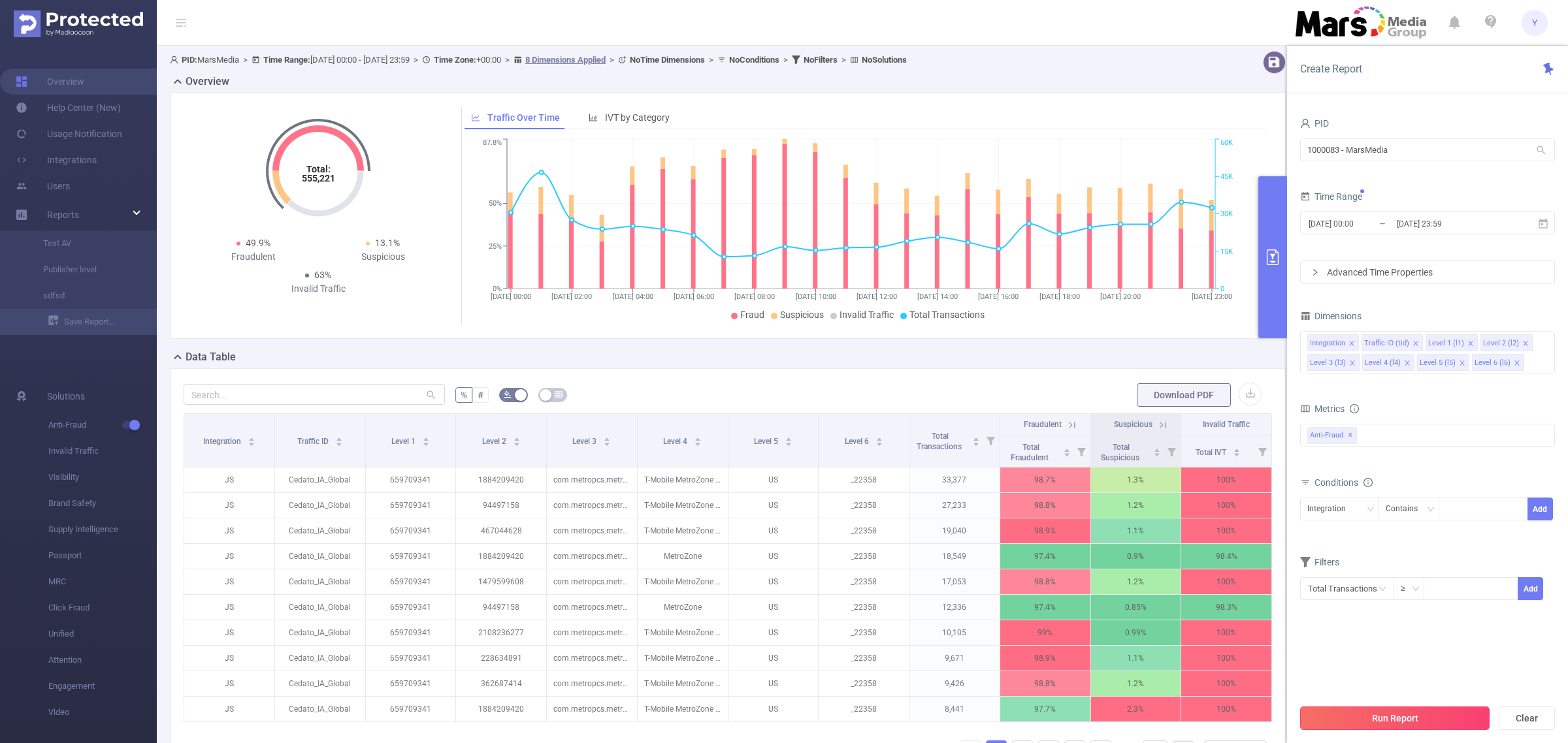
click at [1430, 707] on div "Run Report Clear" at bounding box center [1428, 718] width 281 height 50
click at [1413, 716] on button "Run Report" at bounding box center [1395, 719] width 189 height 24
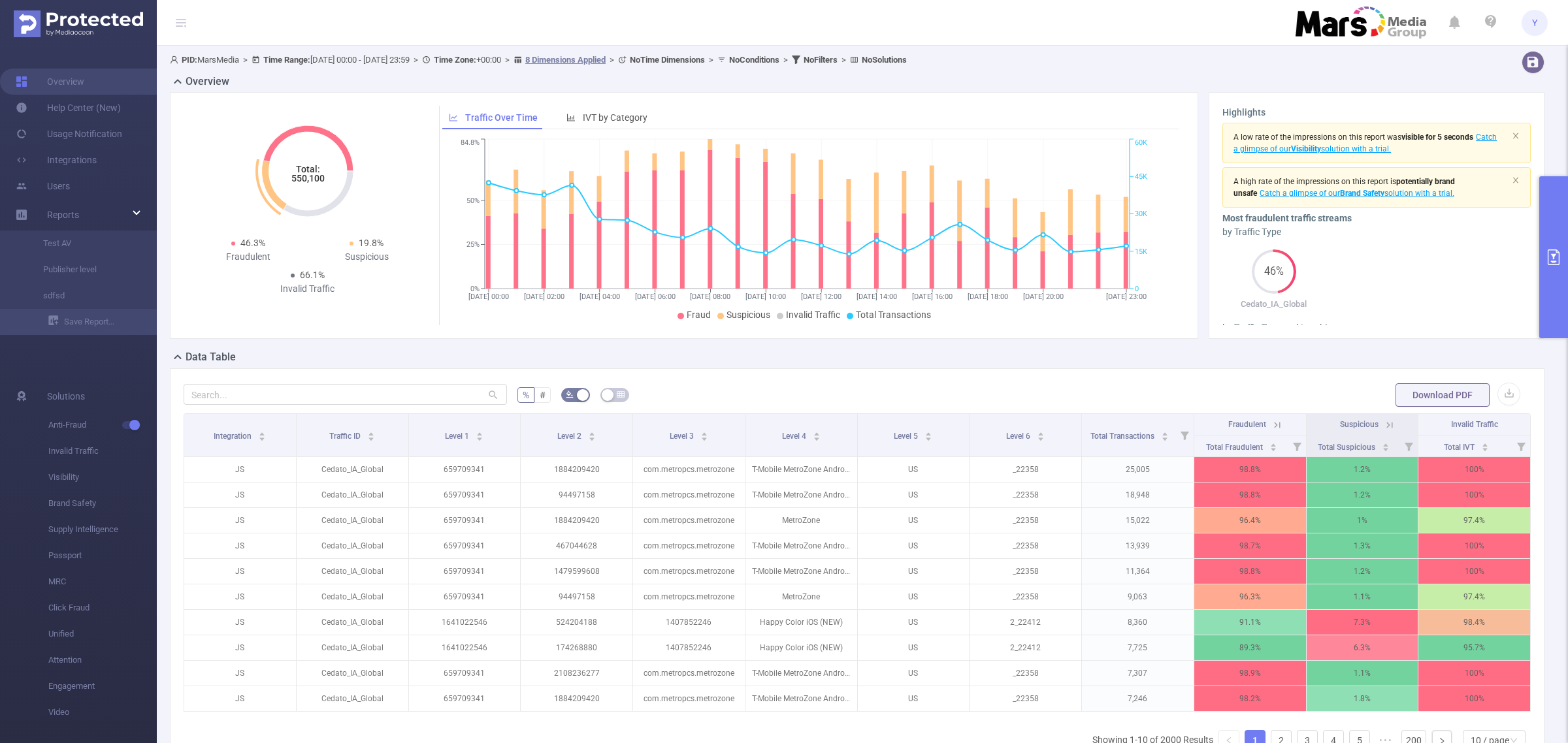
click at [298, 178] on tspan "550,100" at bounding box center [307, 178] width 34 height 10
click at [1544, 242] on button "primary" at bounding box center [1553, 257] width 29 height 162
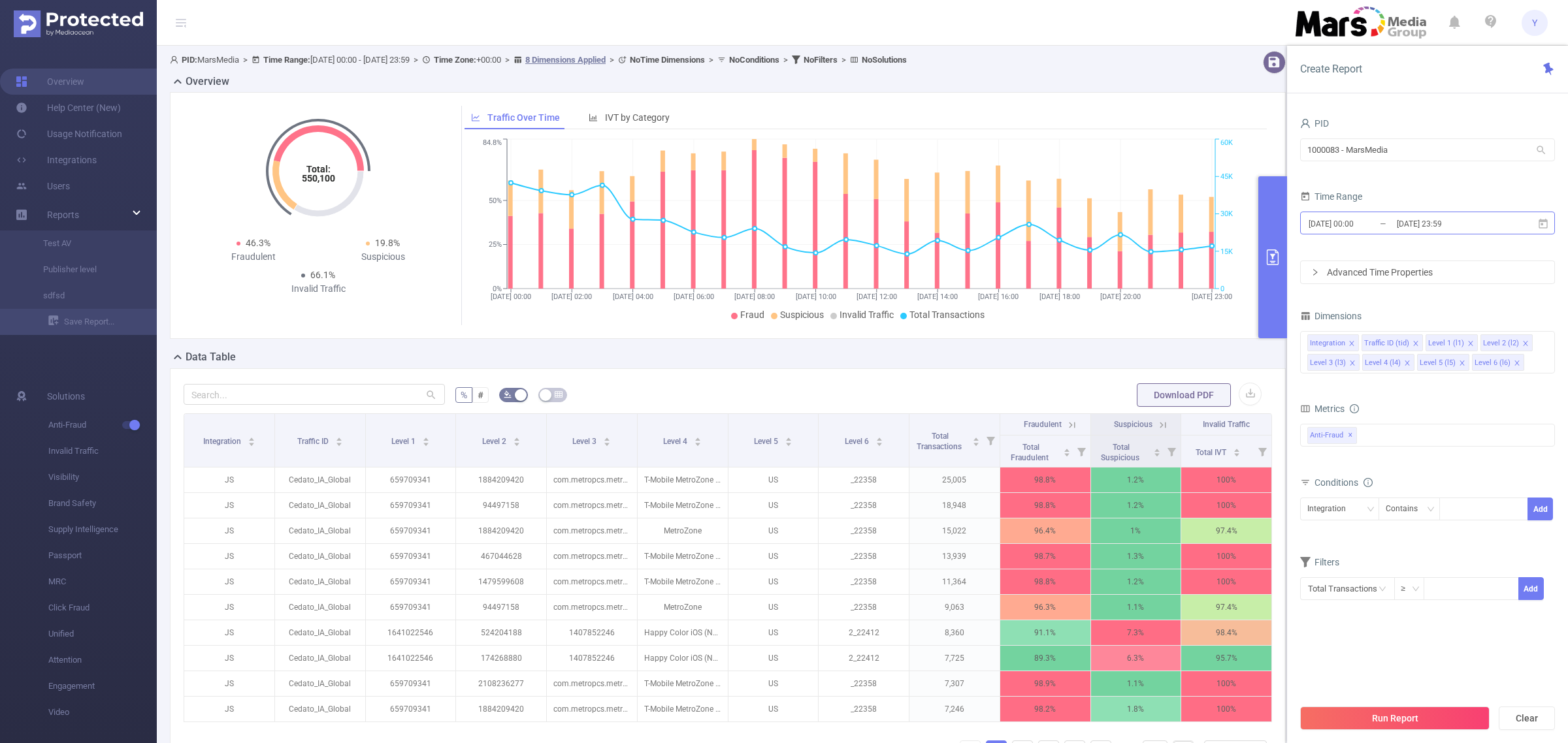
click at [1488, 223] on input "[DATE] 23:59" at bounding box center [1448, 223] width 106 height 17
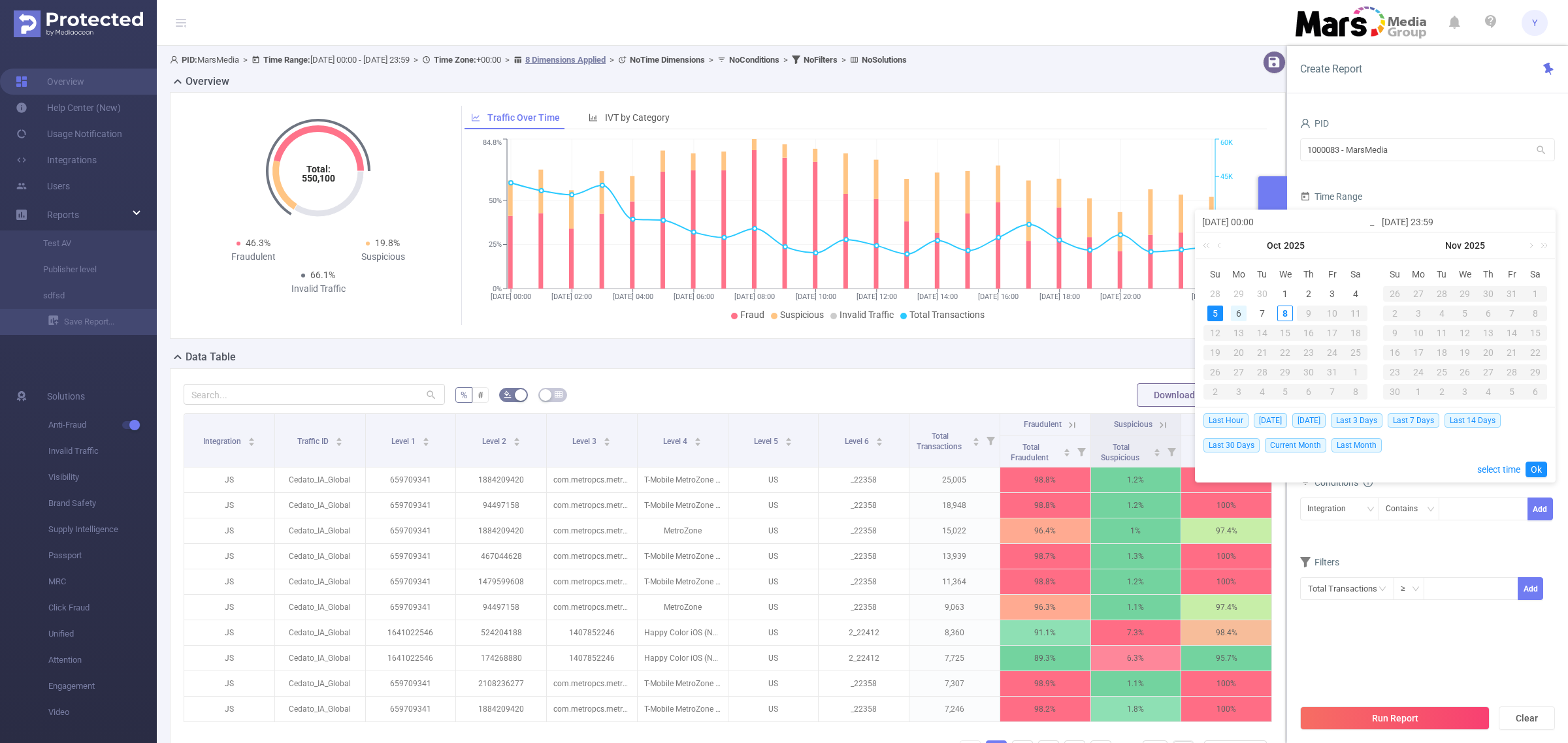
click at [1242, 316] on div "6" at bounding box center [1239, 314] width 15 height 15
type input "[DATE] 00:00"
type input "[DATE] 23:59"
type input "[DATE] 00:00"
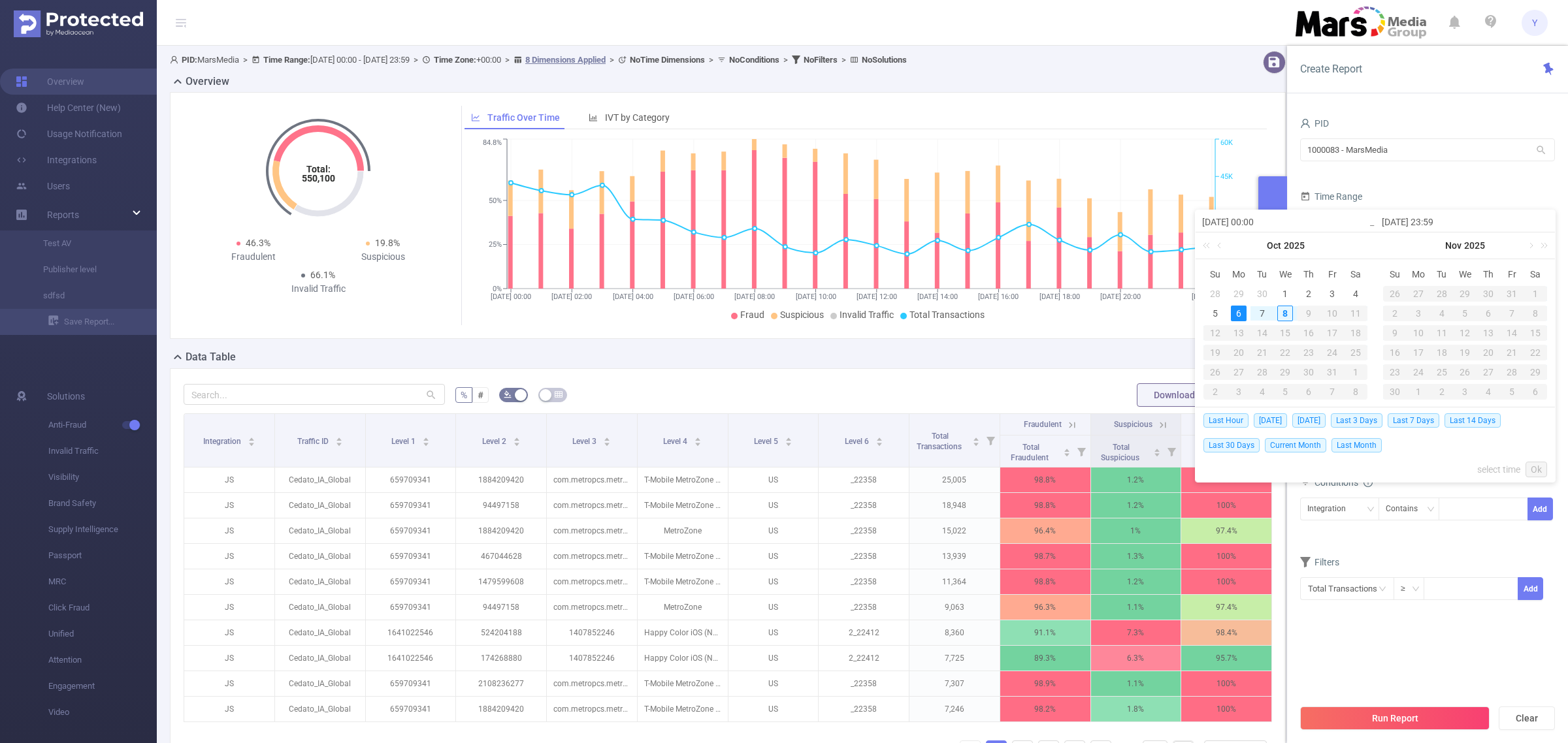
type input "[DATE] 23:59"
click at [1543, 464] on link "Ok" at bounding box center [1536, 469] width 22 height 15
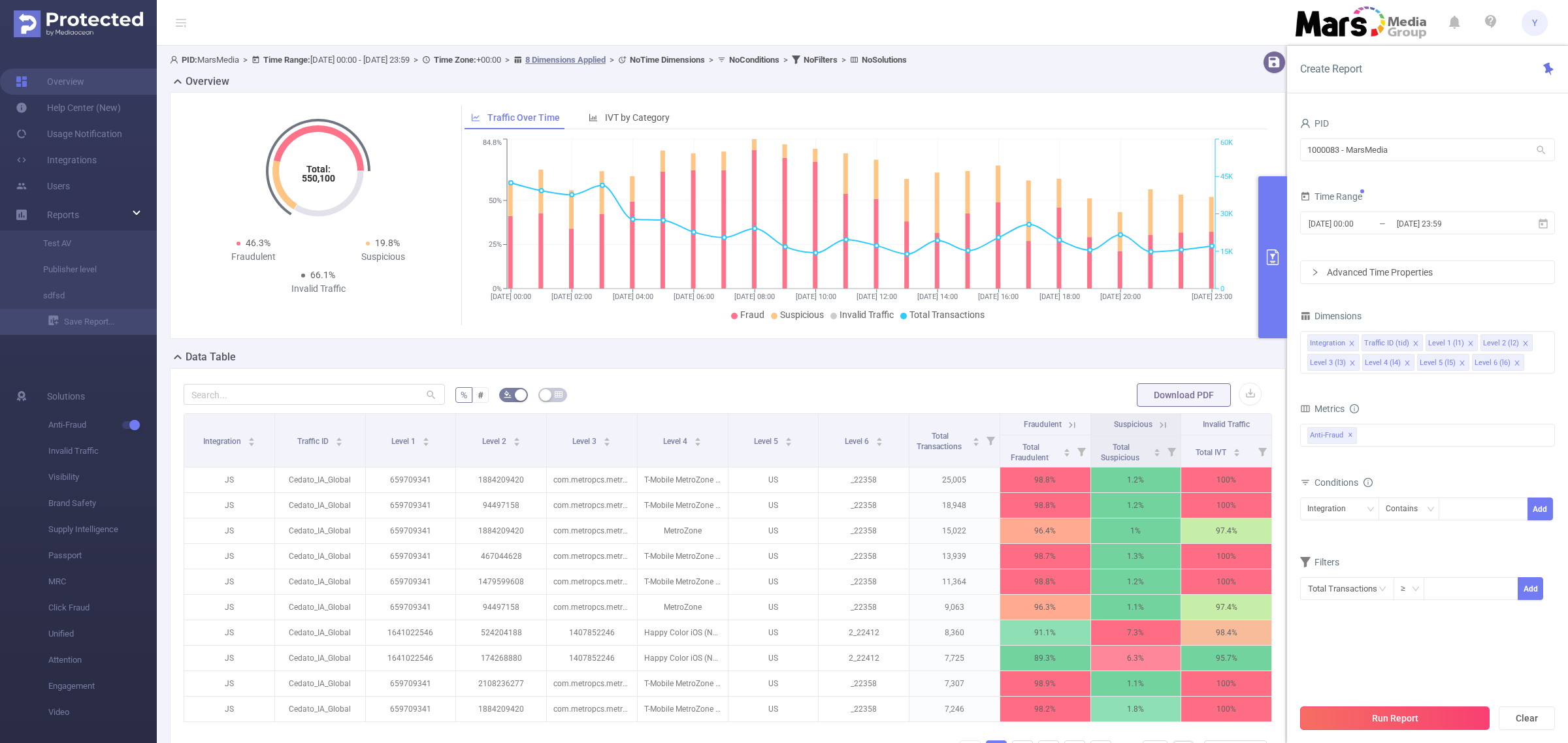
click at [1433, 726] on button "Run Report" at bounding box center [1395, 719] width 189 height 24
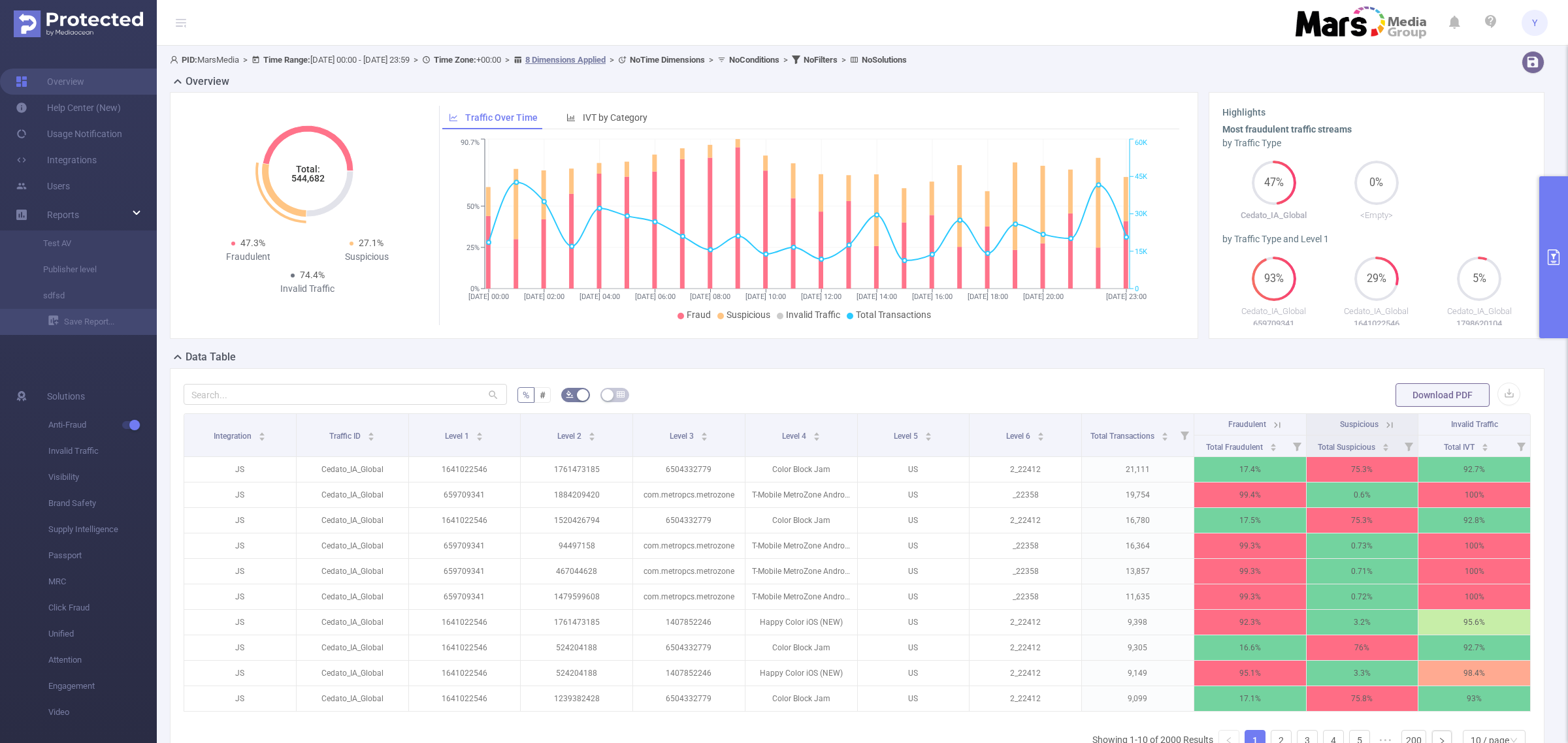
click at [301, 182] on tspan "544,682" at bounding box center [307, 178] width 34 height 10
click at [1551, 246] on button "primary" at bounding box center [1553, 257] width 29 height 162
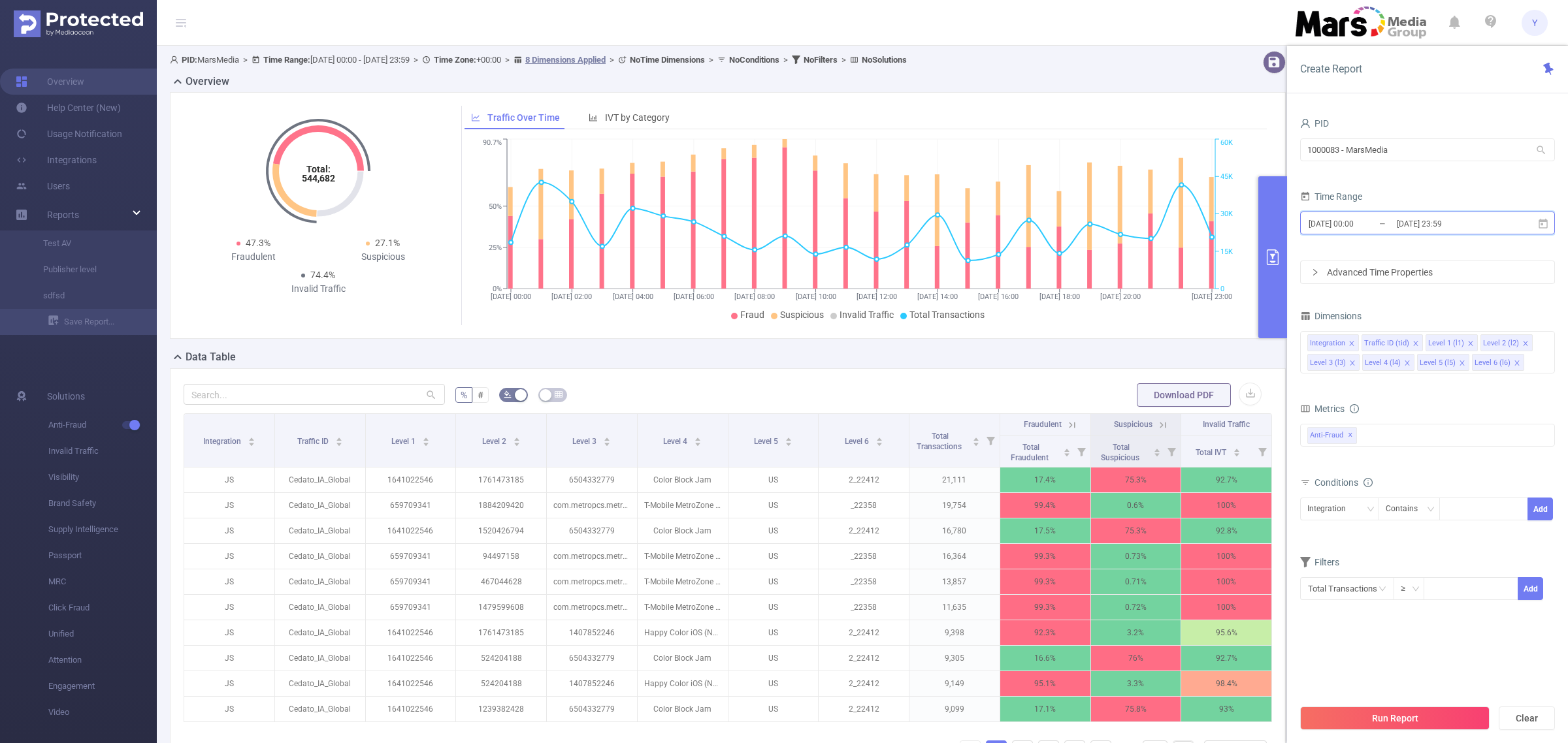
click at [1504, 230] on span "[DATE] 00:00 _ [DATE] 23:59" at bounding box center [1428, 223] width 255 height 23
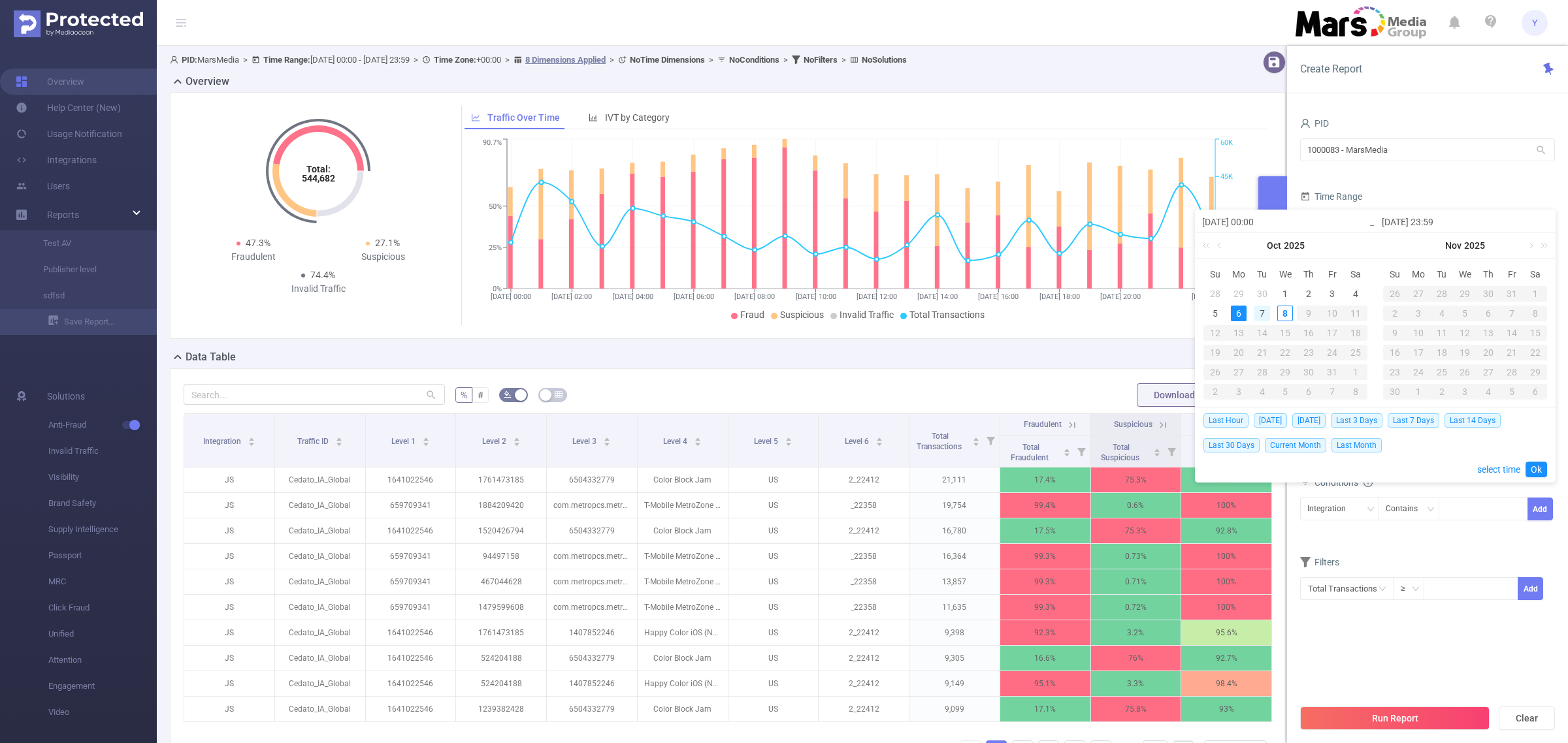
click at [1265, 307] on div "7" at bounding box center [1262, 314] width 15 height 15
type input "[DATE] 00:00"
type input "[DATE] 23:59"
type input "[DATE] 00:00"
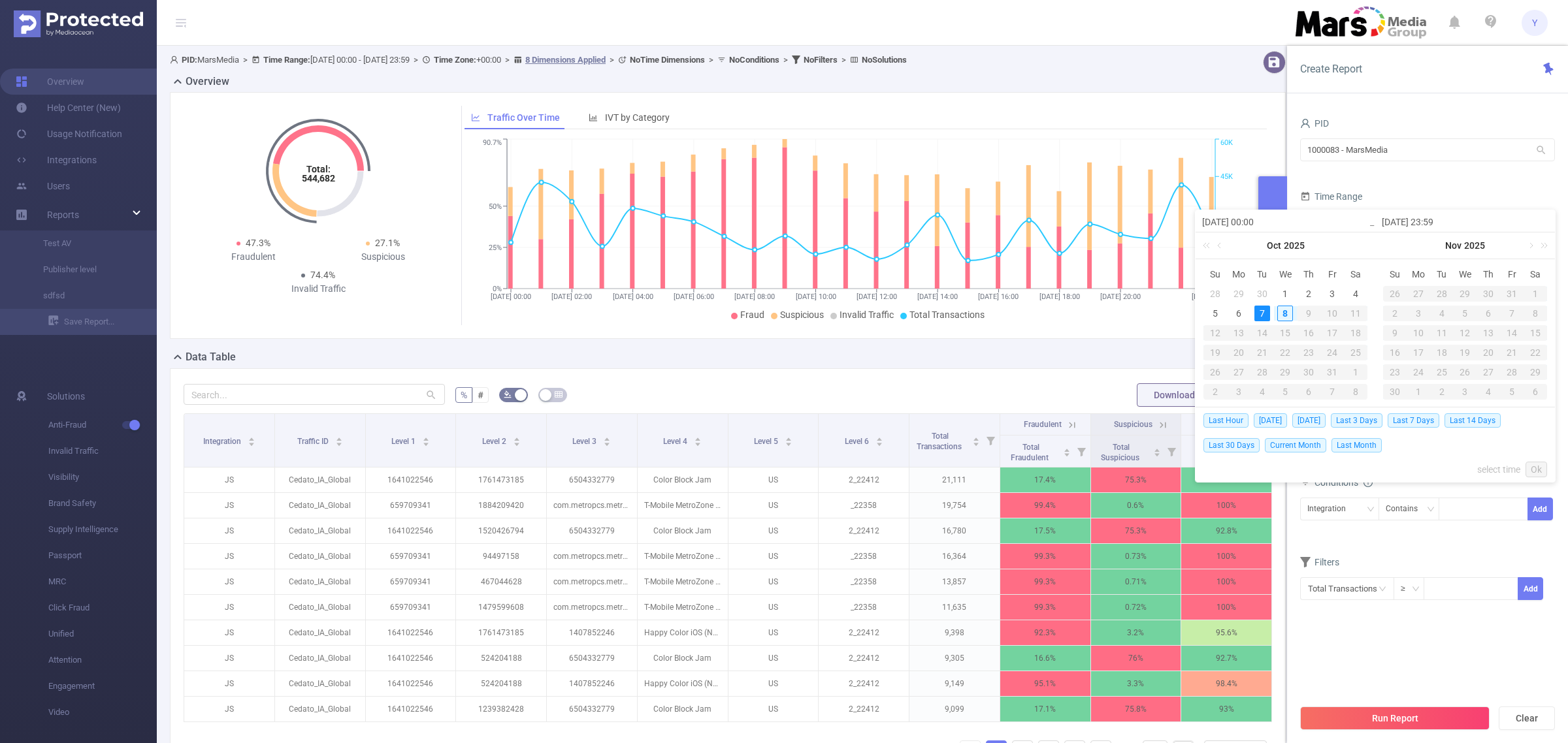
type input "[DATE] 23:59"
click at [1534, 471] on link "Ok" at bounding box center [1536, 469] width 22 height 15
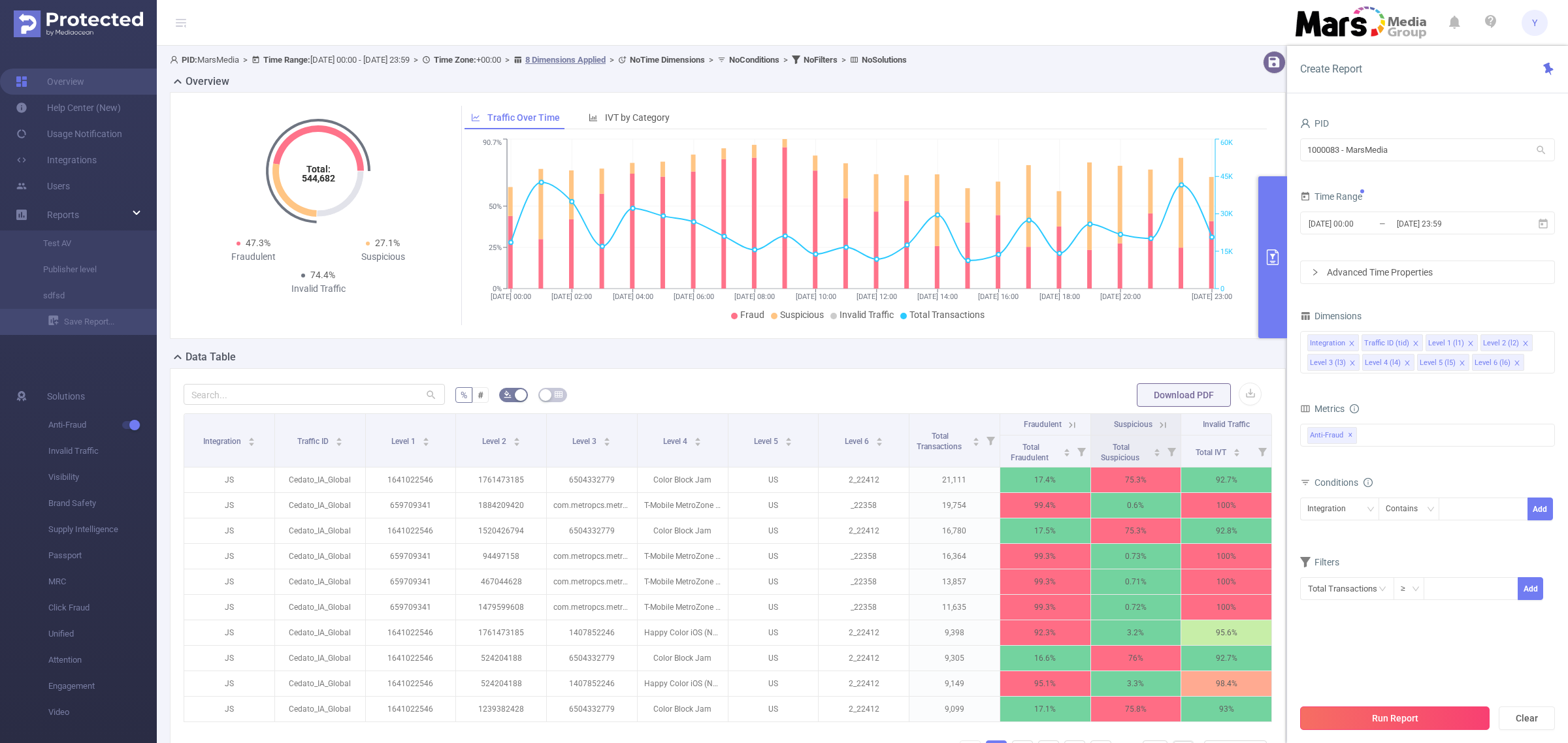
click at [1432, 727] on button "Run Report" at bounding box center [1395, 719] width 189 height 24
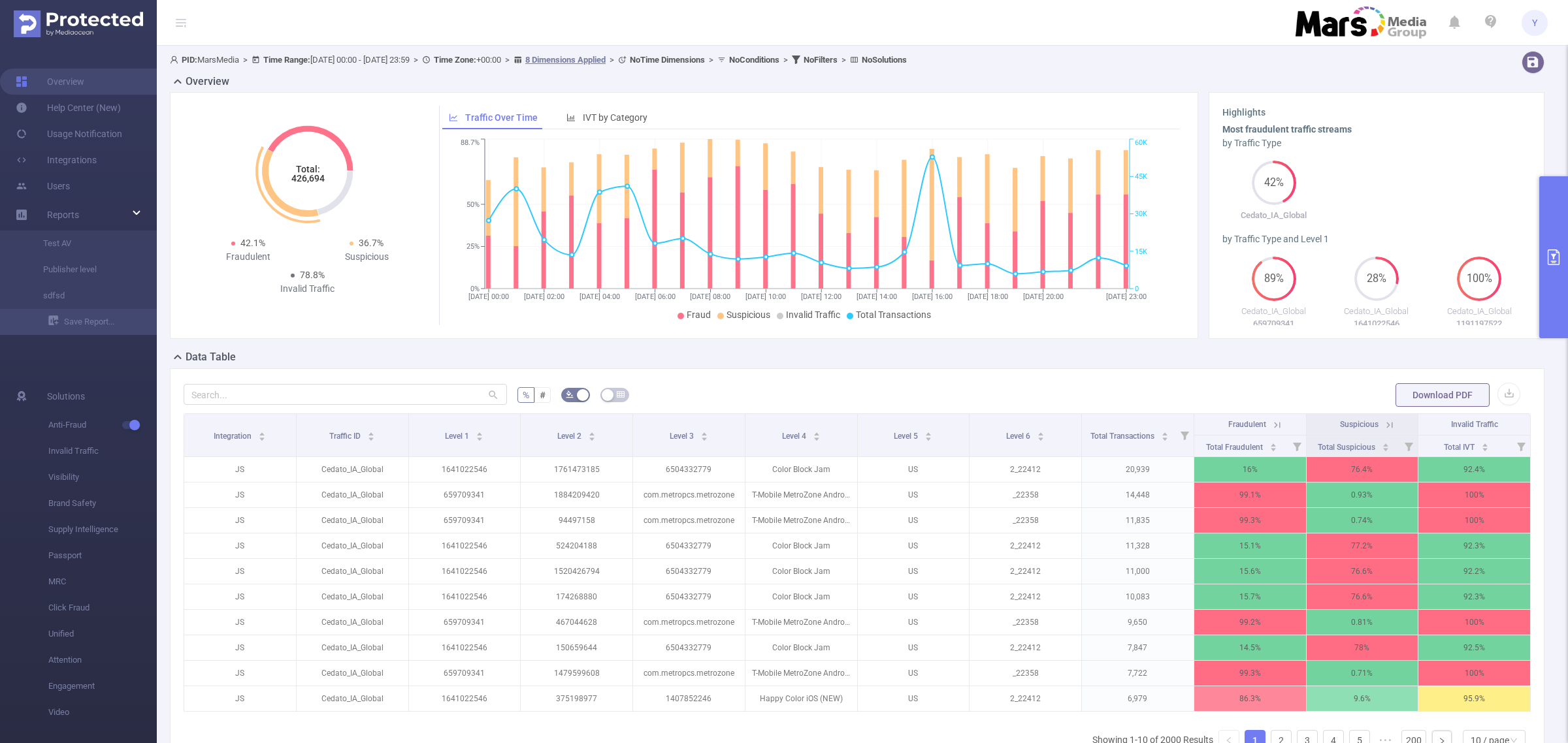
click at [305, 176] on tspan "426,694" at bounding box center [307, 178] width 34 height 10
click at [1543, 216] on button "primary" at bounding box center [1553, 257] width 29 height 162
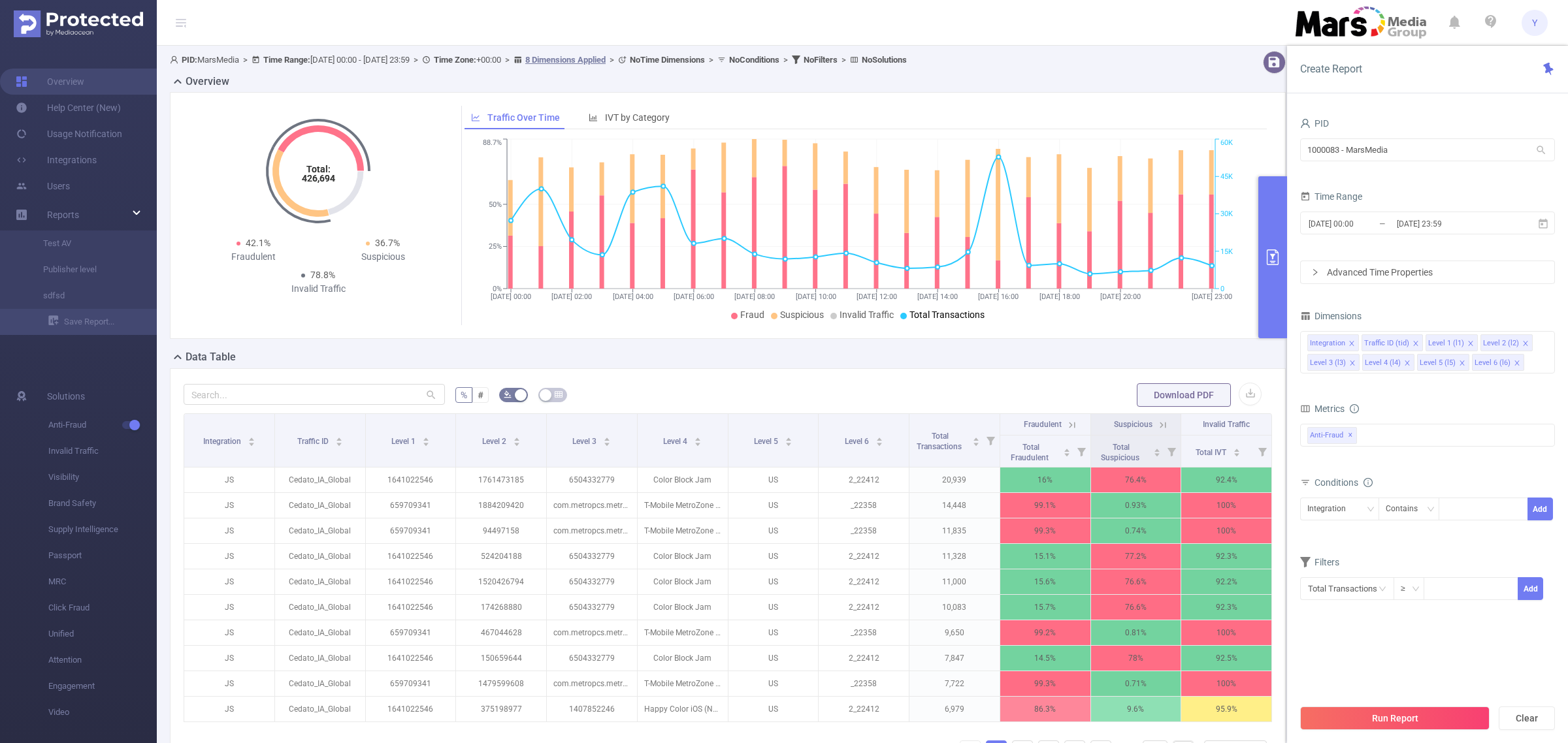
click at [1543, 31] on span "Y" at bounding box center [1534, 22] width 26 height 26
click at [1477, 96] on link "Logout" at bounding box center [1476, 105] width 144 height 18
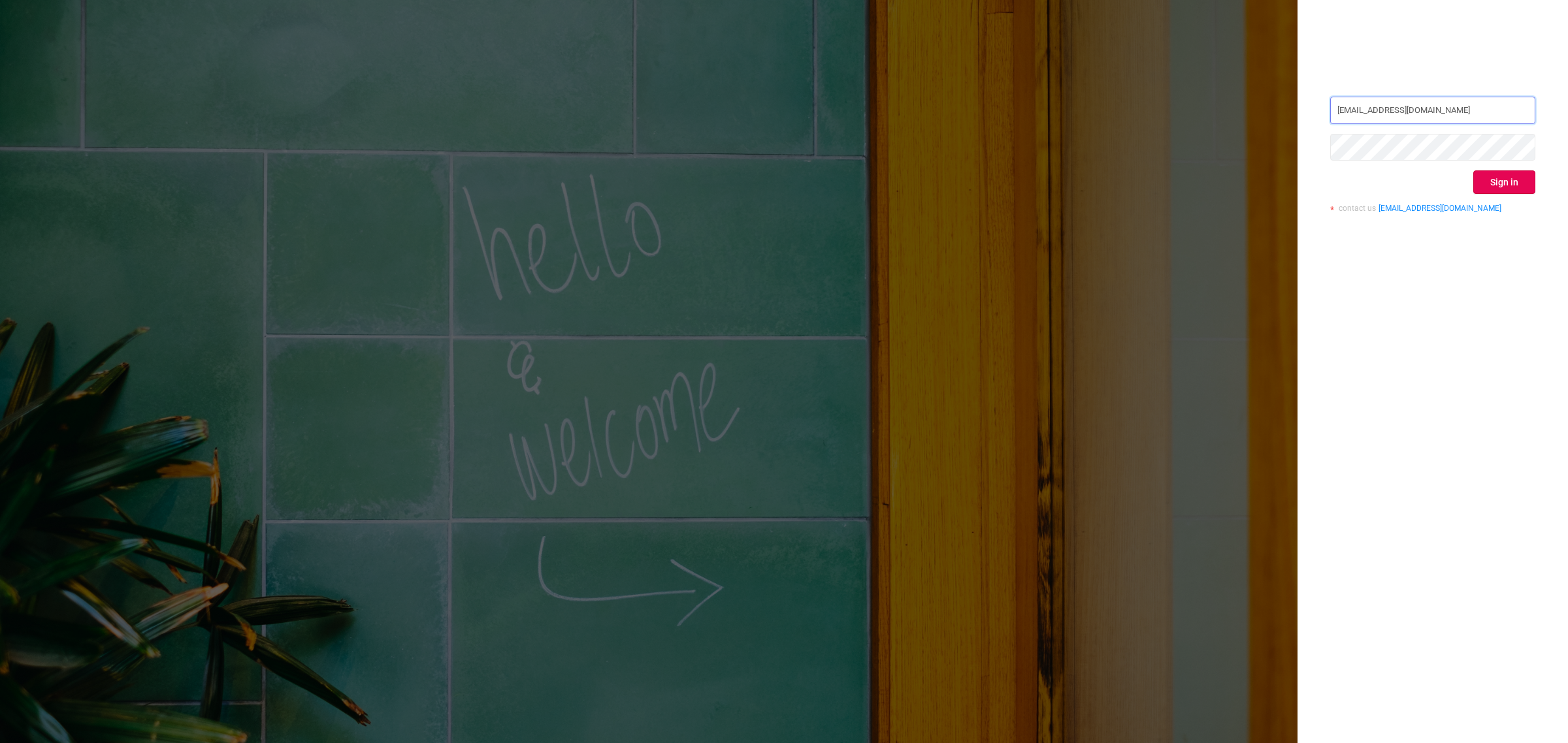
click at [1432, 109] on input "[EMAIL_ADDRESS][DOMAIN_NAME]" at bounding box center [1433, 110] width 205 height 27
type input "[EMAIL_ADDRESS][DOMAIN_NAME]"
click at [1504, 180] on button "Sign in" at bounding box center [1504, 182] width 62 height 24
